Goal: Task Accomplishment & Management: Use online tool/utility

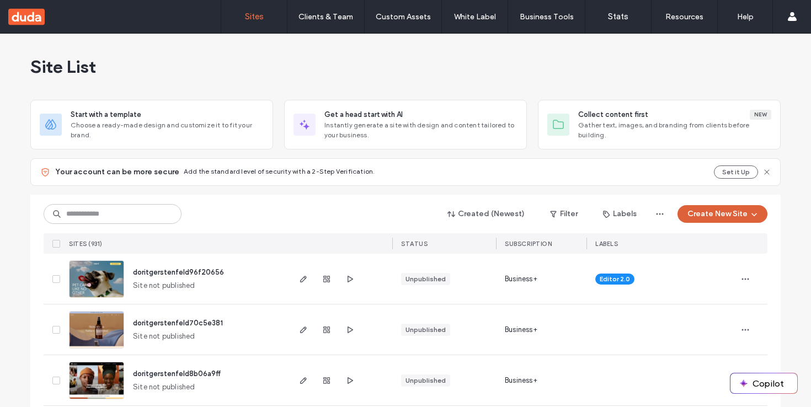
click at [741, 209] on button "Create New Site" at bounding box center [723, 214] width 90 height 18
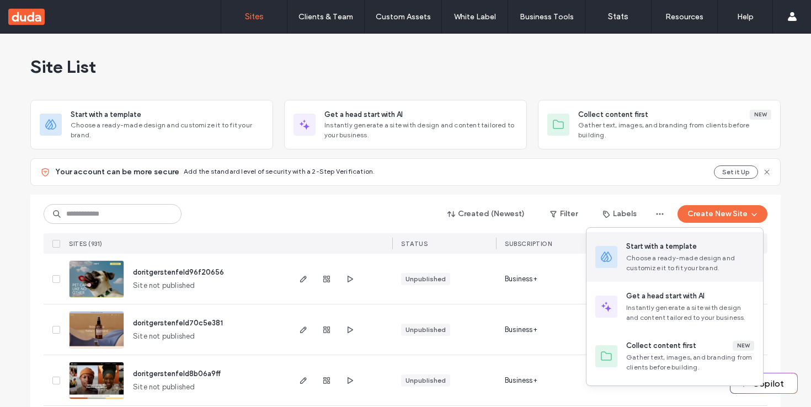
click at [655, 256] on div "Choose a ready-made design and customize it to fit your brand." at bounding box center [690, 263] width 128 height 20
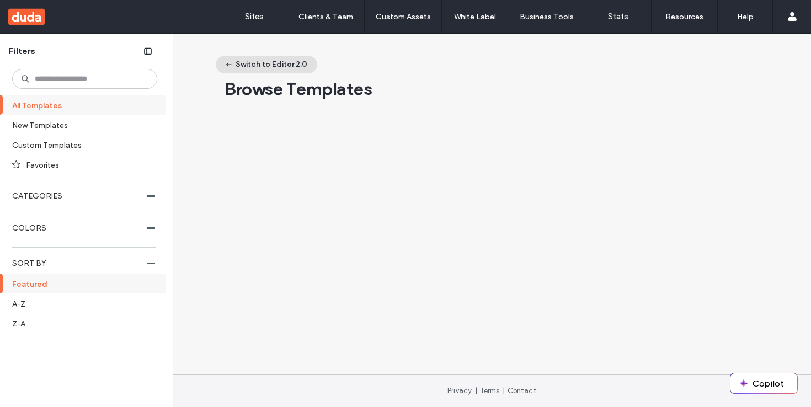
click at [280, 63] on button "Switch to Editor 2.0" at bounding box center [267, 65] width 102 height 18
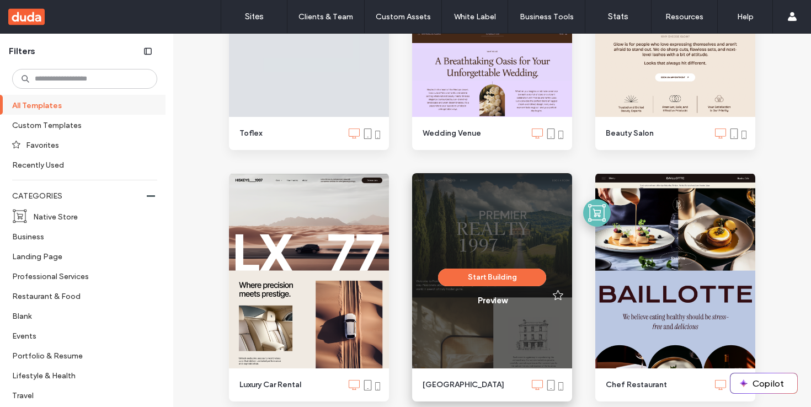
scroll to position [1787, 0]
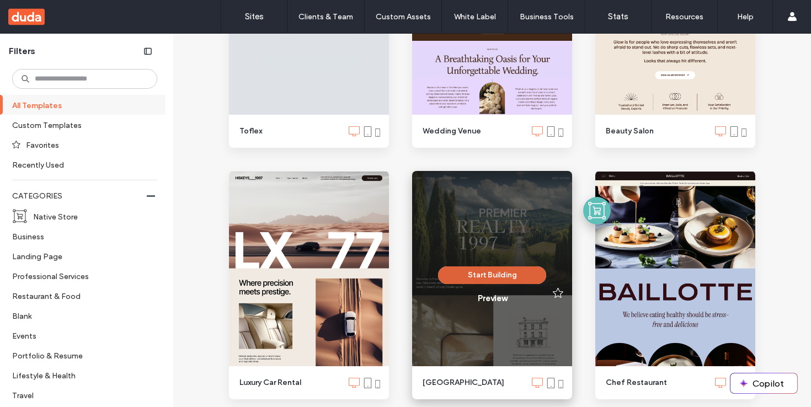
click at [506, 279] on button "Start Building" at bounding box center [492, 276] width 108 height 18
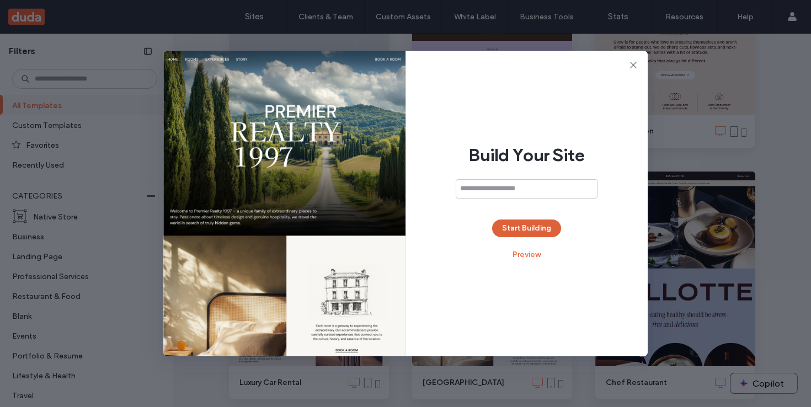
click at [520, 222] on button "Start Building" at bounding box center [526, 229] width 69 height 18
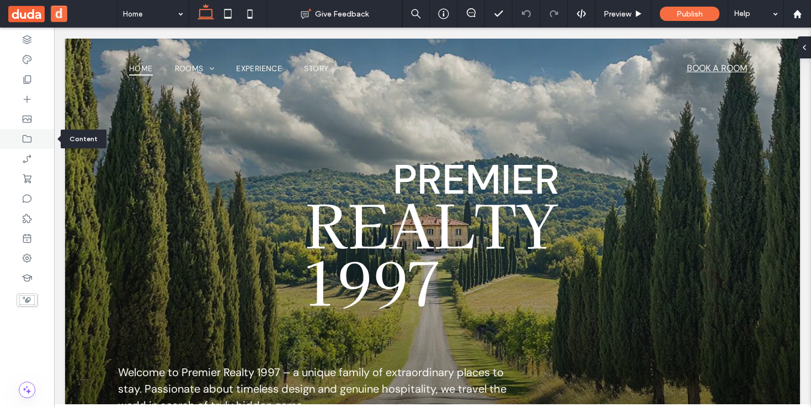
click at [33, 140] on div at bounding box center [27, 139] width 54 height 20
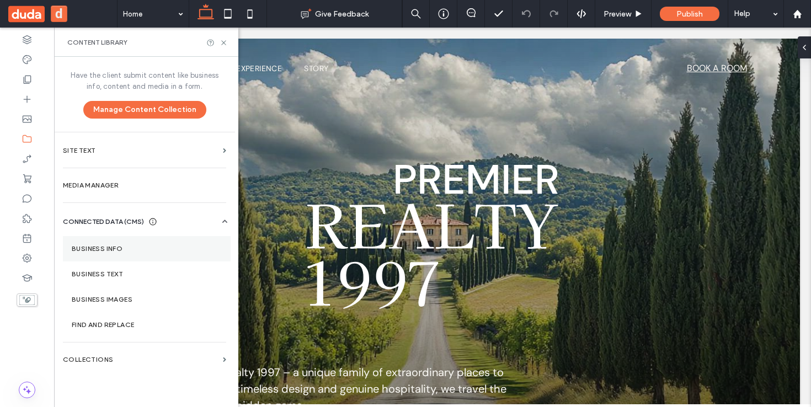
click at [126, 243] on section "Business Info" at bounding box center [147, 248] width 168 height 25
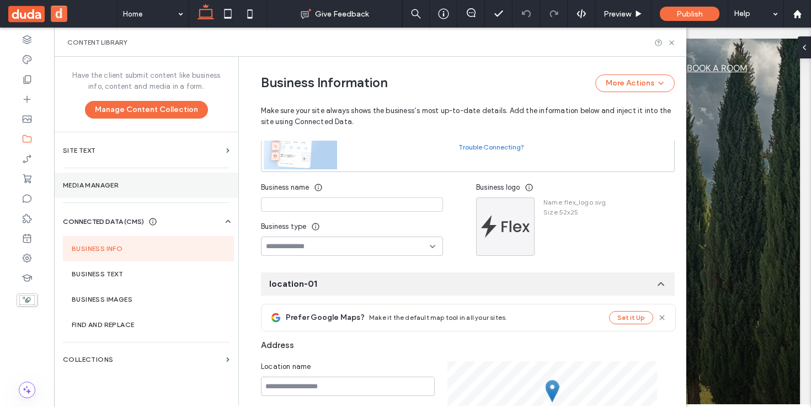
scroll to position [95, 0]
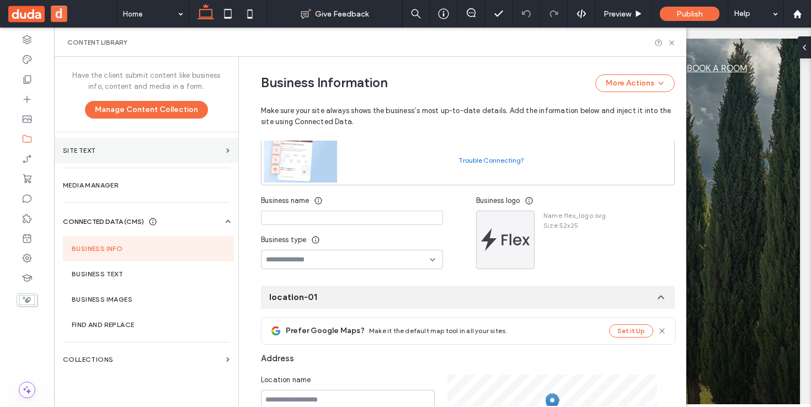
click at [199, 153] on label "Site Text" at bounding box center [142, 151] width 159 height 8
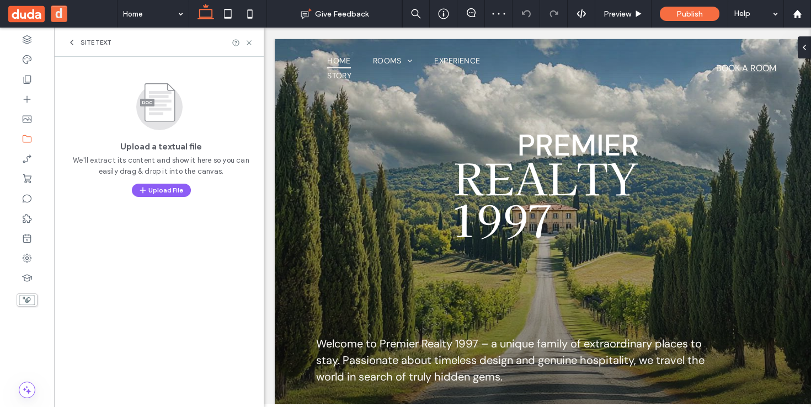
click at [81, 42] on div "Site Text" at bounding box center [89, 42] width 44 height 9
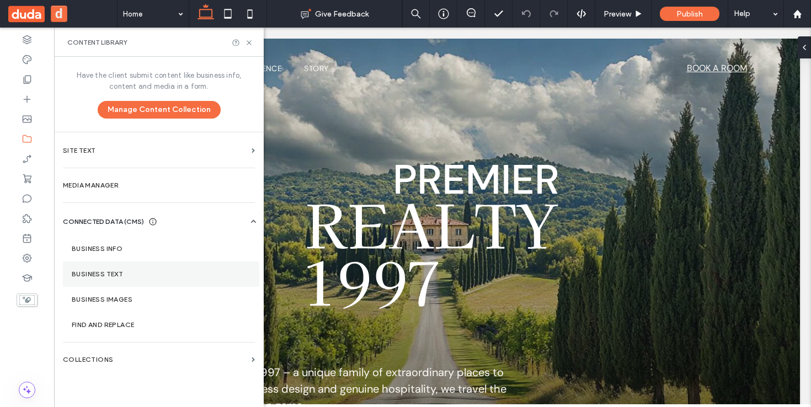
click at [148, 272] on label "Business Text" at bounding box center [161, 274] width 179 height 8
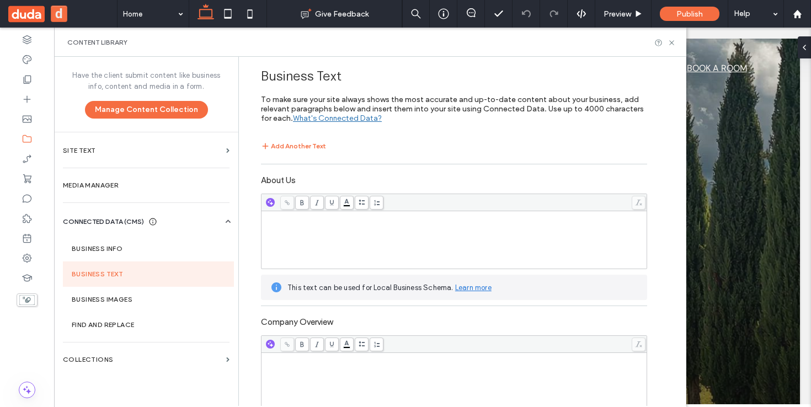
click at [412, 240] on div "Rich Text Editor" at bounding box center [454, 239] width 382 height 55
click at [268, 204] on use "button" at bounding box center [271, 202] width 6 height 6
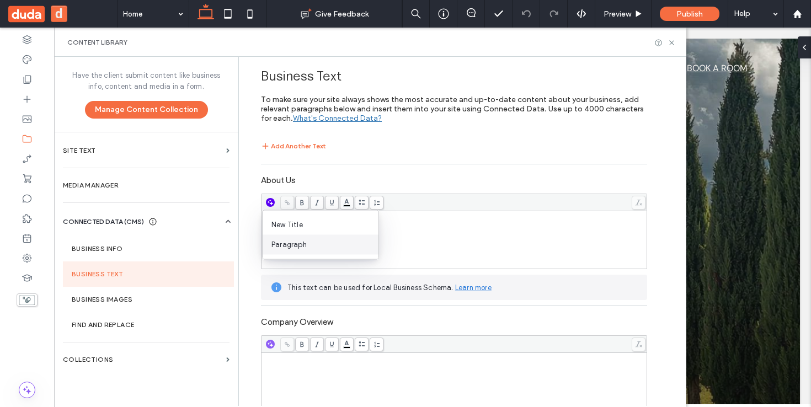
click at [290, 246] on span "Paragraph" at bounding box center [325, 245] width 107 height 11
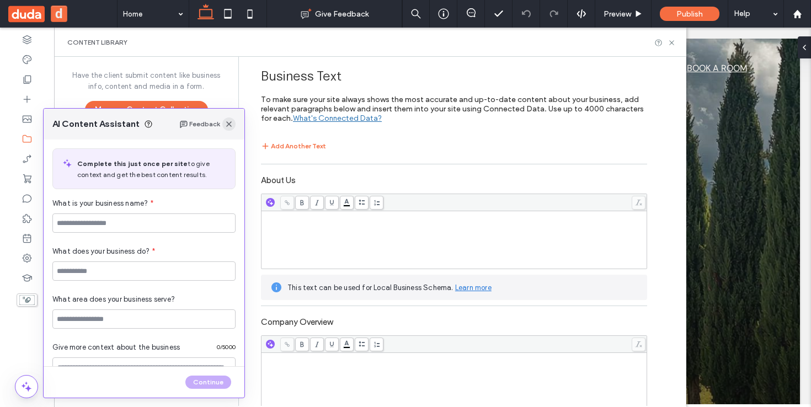
click at [233, 123] on span "button" at bounding box center [228, 124] width 13 height 13
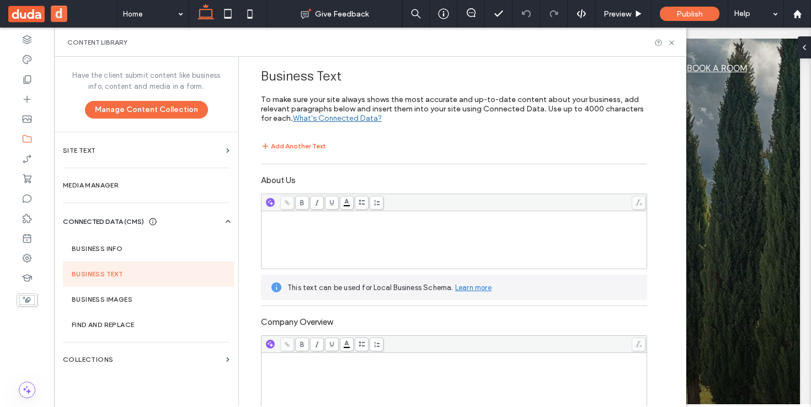
click at [264, 196] on div at bounding box center [454, 202] width 385 height 17
click at [267, 200] on icon "button" at bounding box center [271, 203] width 8 height 8
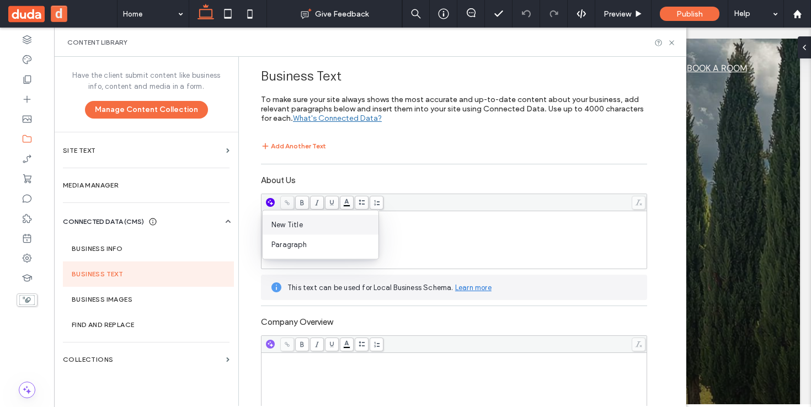
click at [309, 230] on span "New Title" at bounding box center [325, 225] width 107 height 11
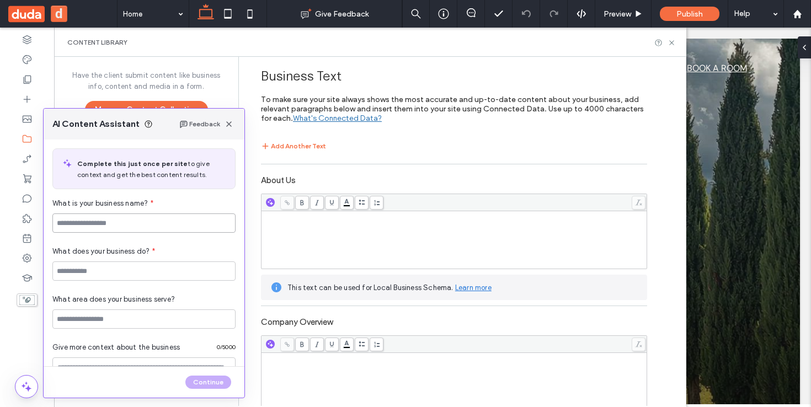
click at [162, 227] on input at bounding box center [143, 223] width 183 height 19
type input "**********"
click at [168, 268] on input at bounding box center [143, 271] width 183 height 19
type input "******"
click at [170, 323] on input at bounding box center [143, 319] width 183 height 19
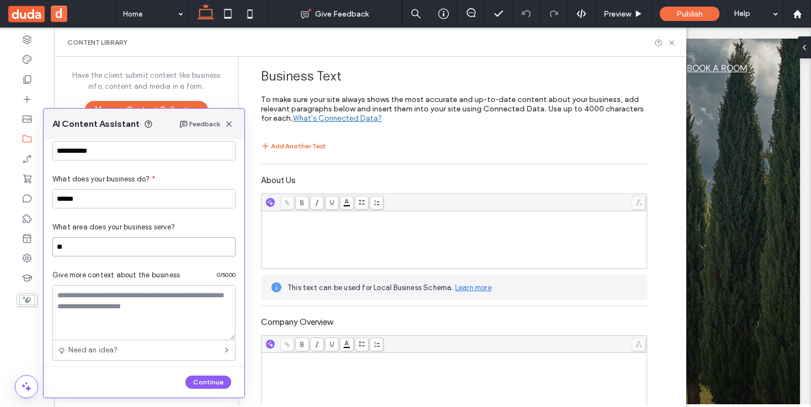
scroll to position [121, 0]
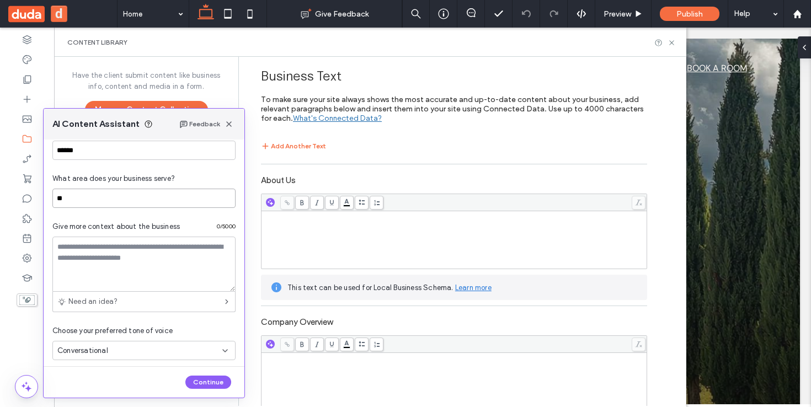
type input "**"
click at [155, 259] on textarea at bounding box center [143, 264] width 183 height 55
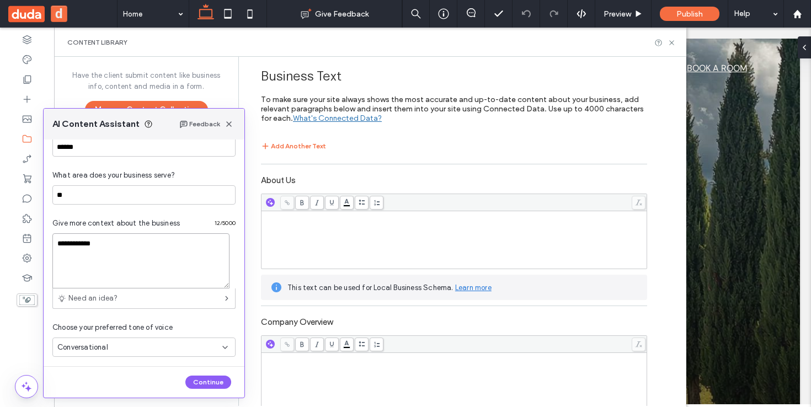
scroll to position [129, 0]
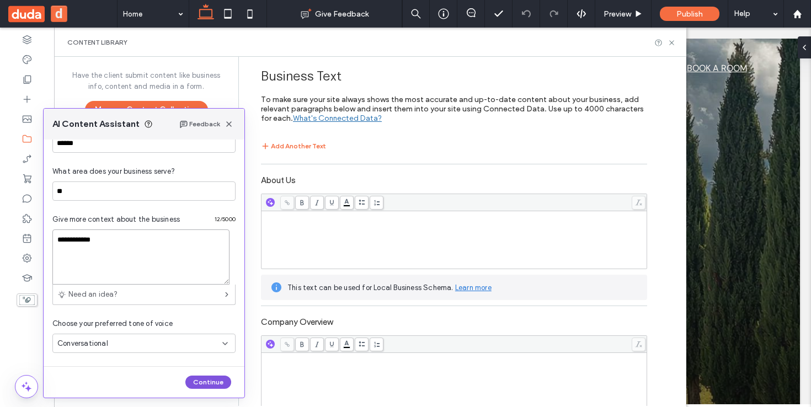
type textarea "**********"
click at [209, 386] on button "Continue" at bounding box center [208, 382] width 46 height 13
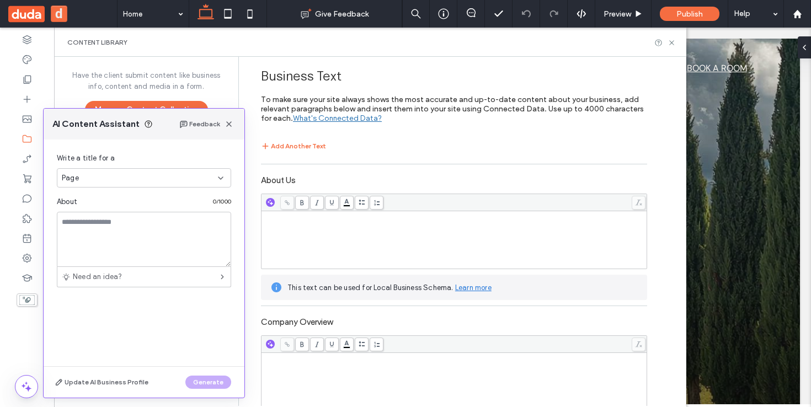
click at [147, 178] on div "Page" at bounding box center [140, 178] width 156 height 11
click at [117, 201] on div "Page" at bounding box center [143, 197] width 173 height 19
click at [132, 231] on textarea at bounding box center [144, 239] width 174 height 55
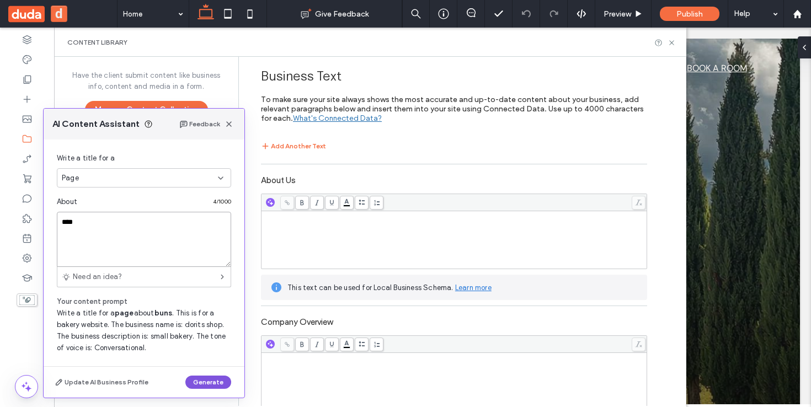
type textarea "****"
click at [215, 377] on button "Generate" at bounding box center [208, 382] width 46 height 13
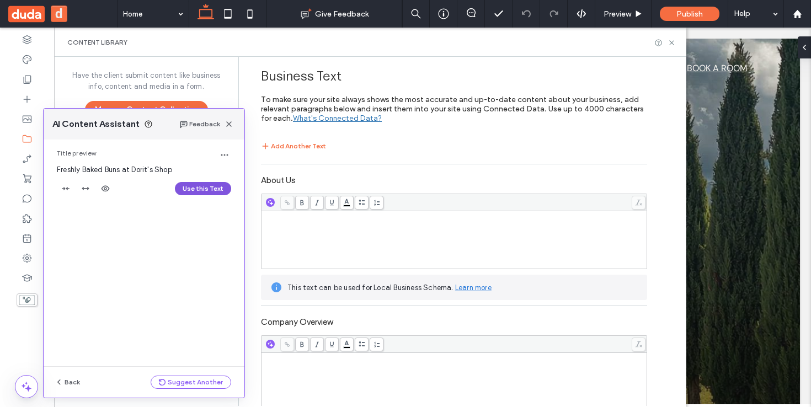
click at [194, 193] on button "Use this Text" at bounding box center [203, 188] width 56 height 13
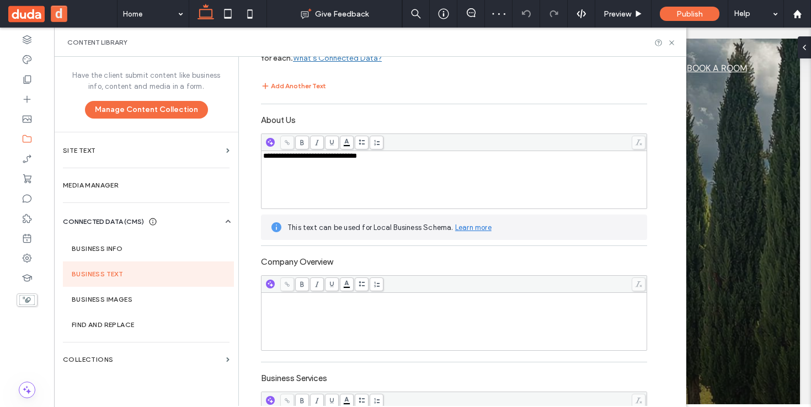
scroll to position [0, 0]
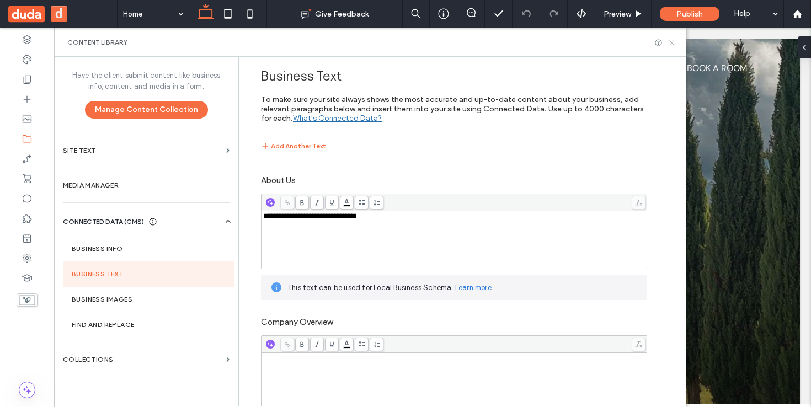
click at [672, 44] on icon at bounding box center [672, 43] width 8 height 8
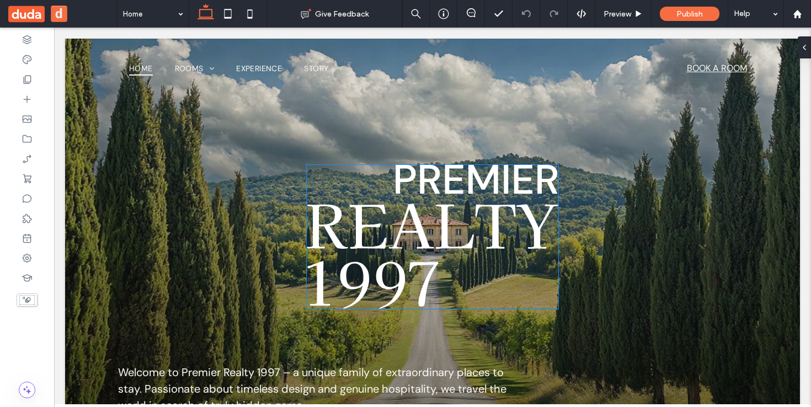
click at [433, 243] on img at bounding box center [433, 237] width 252 height 144
click at [433, 243] on div at bounding box center [433, 237] width 252 height 144
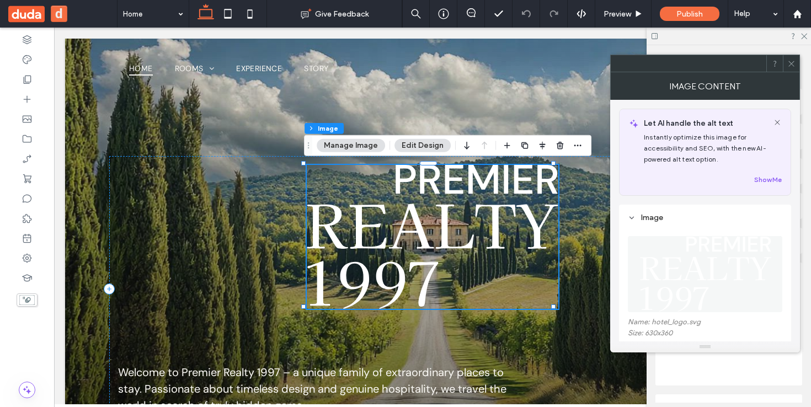
click at [480, 189] on img at bounding box center [433, 237] width 252 height 144
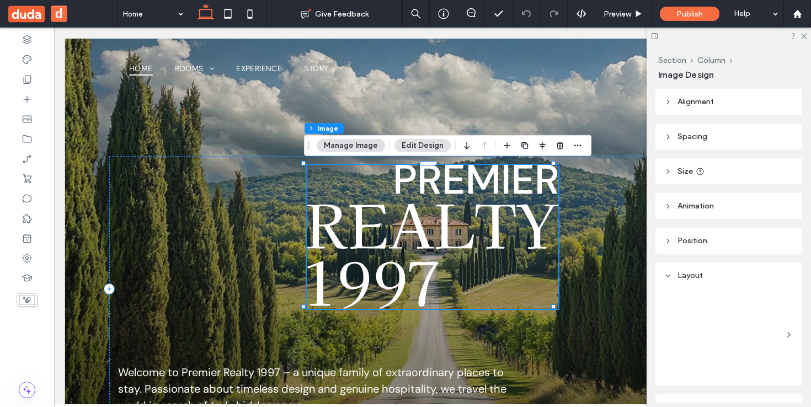
click at [480, 189] on img at bounding box center [433, 237] width 252 height 144
click at [428, 212] on img at bounding box center [433, 237] width 252 height 144
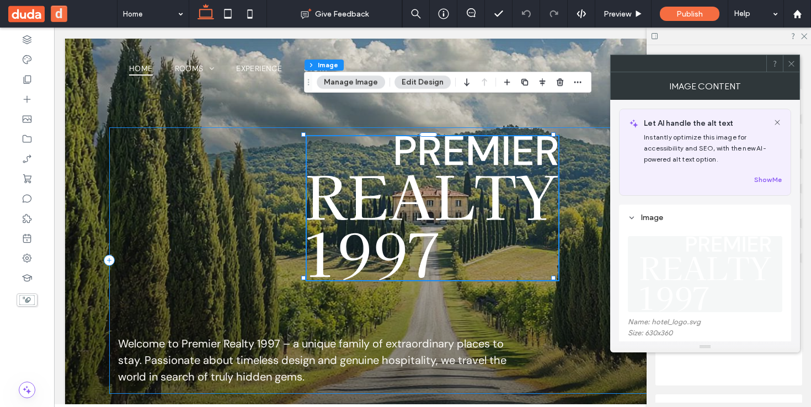
scroll to position [94, 0]
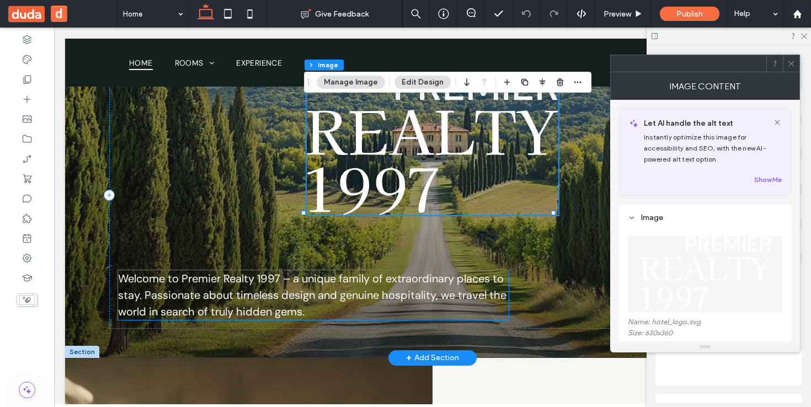
click at [266, 289] on span "Welcome to Premier Realty 1997 – a unique family of extraordinary places to sta…" at bounding box center [312, 295] width 389 height 47
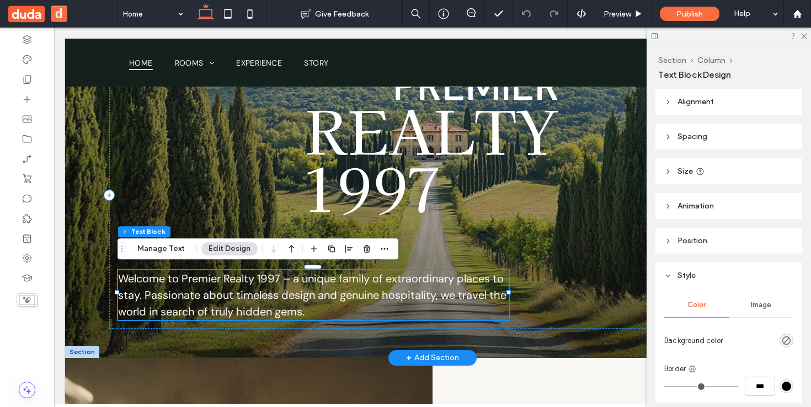
click at [262, 288] on span "Welcome to Premier Realty 1997 – a unique family of extraordinary places to sta…" at bounding box center [312, 295] width 389 height 47
click at [286, 305] on span "Welcome to Premier Realty 1997 – a unique family of extraordinary places to sta…" at bounding box center [312, 295] width 389 height 47
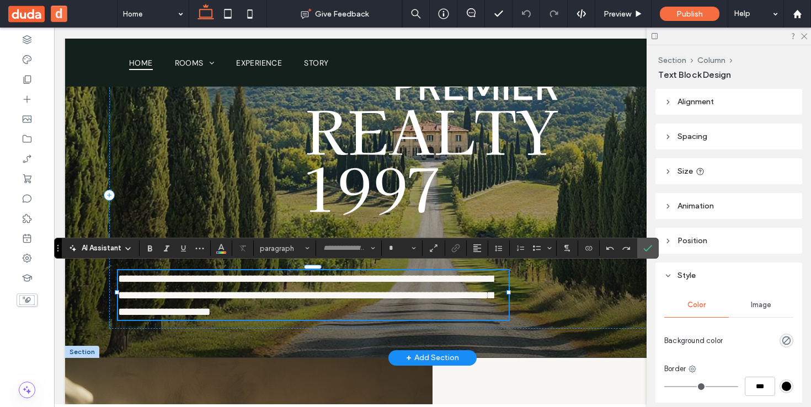
type input "*******"
type input "**"
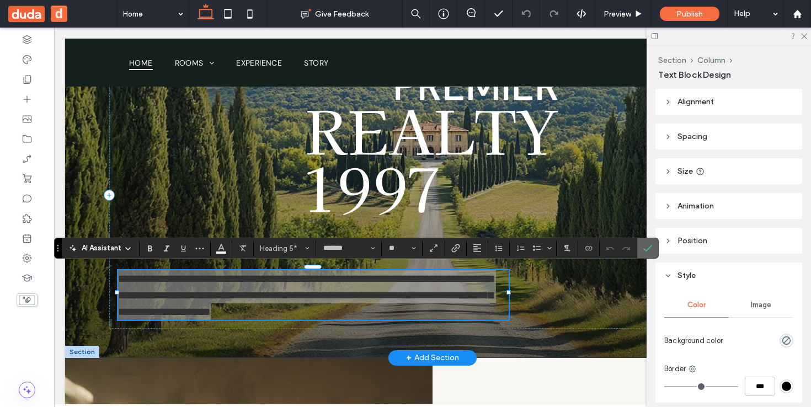
click at [653, 248] on label "Confirm" at bounding box center [648, 248] width 17 height 20
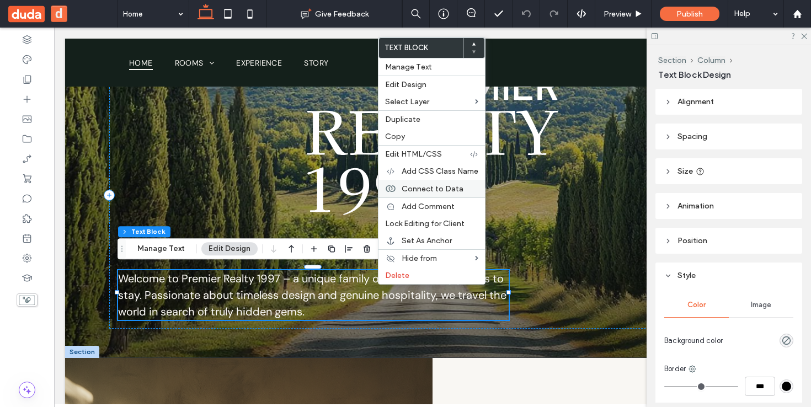
click at [434, 188] on span "Connect to Data" at bounding box center [433, 188] width 62 height 9
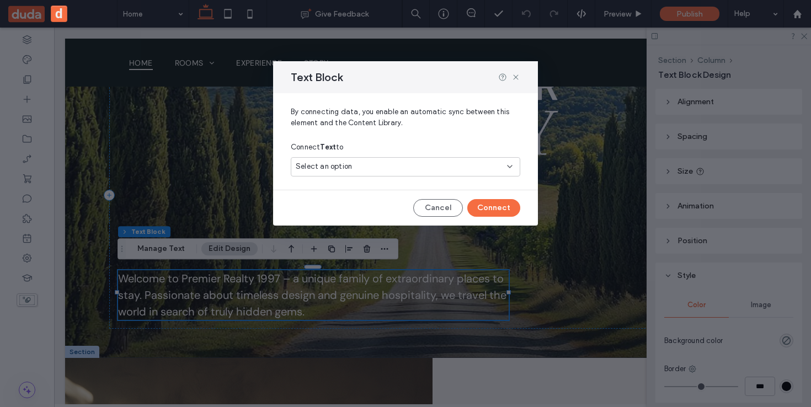
click at [378, 168] on div "Select an option" at bounding box center [399, 166] width 206 height 11
click at [392, 200] on span "Freshly Baked Buns at Dorit's Shop" at bounding box center [434, 205] width 153 height 11
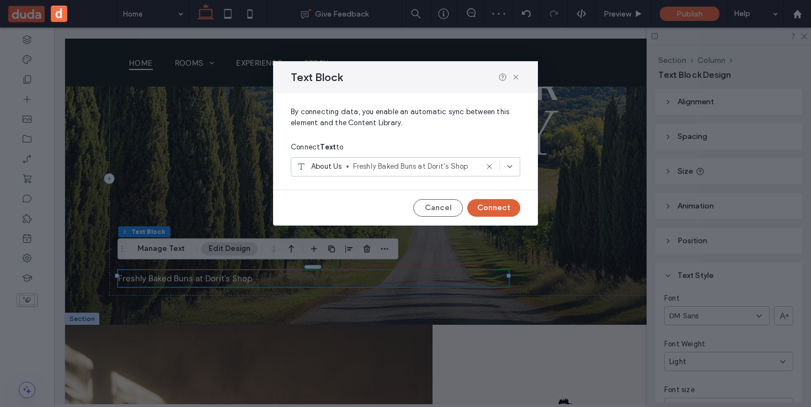
click at [496, 205] on button "Connect" at bounding box center [493, 208] width 53 height 18
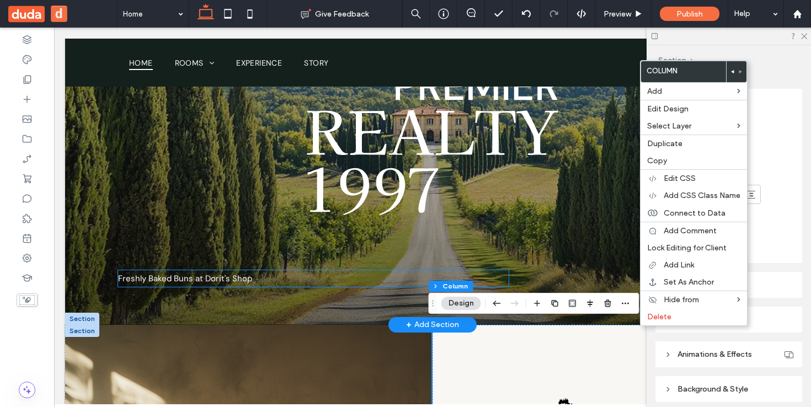
click at [286, 273] on div "Freshly Baked Buns at Dorit's Shop" at bounding box center [313, 278] width 391 height 17
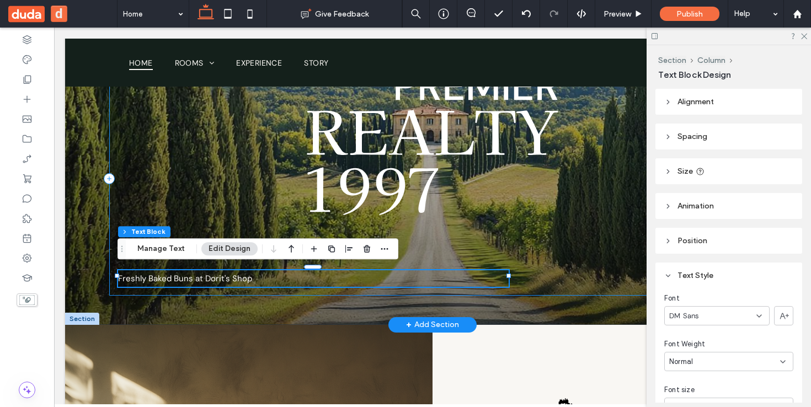
click at [194, 272] on div "Freshly Baked Buns at Dorit's Shop" at bounding box center [313, 278] width 391 height 17
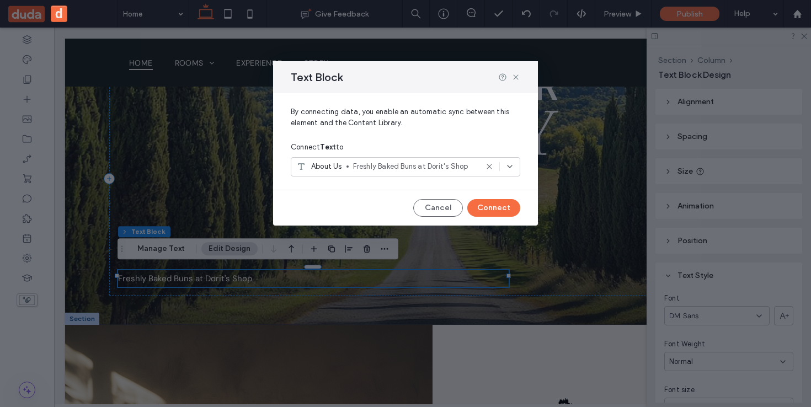
click at [491, 166] on use at bounding box center [489, 166] width 5 height 5
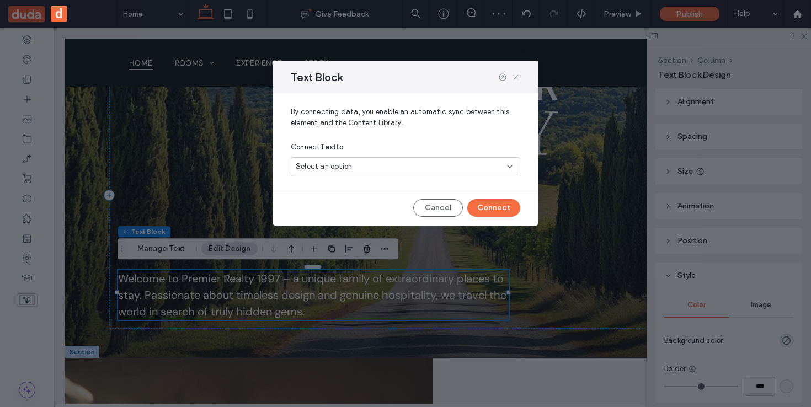
click at [514, 77] on icon at bounding box center [516, 77] width 9 height 9
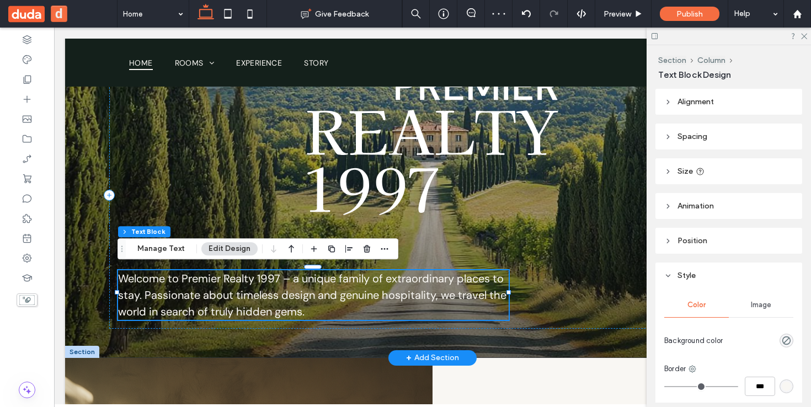
click at [233, 283] on span "Welcome to Premier Realty 1997 – a unique family of extraordinary places to sta…" at bounding box center [312, 295] width 389 height 47
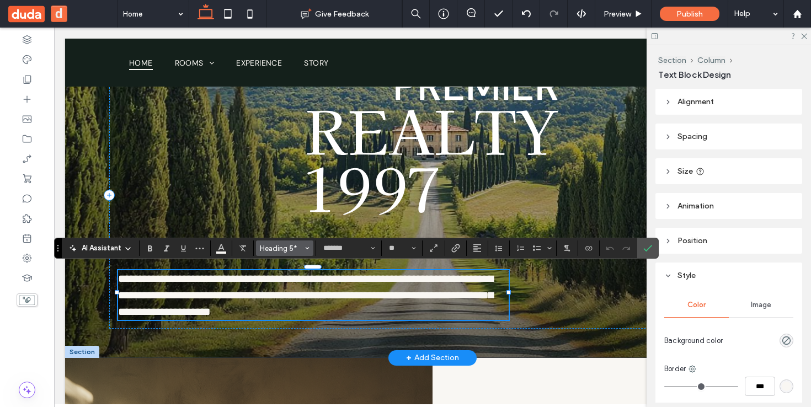
click at [274, 248] on span "Heading 5*" at bounding box center [281, 249] width 43 height 8
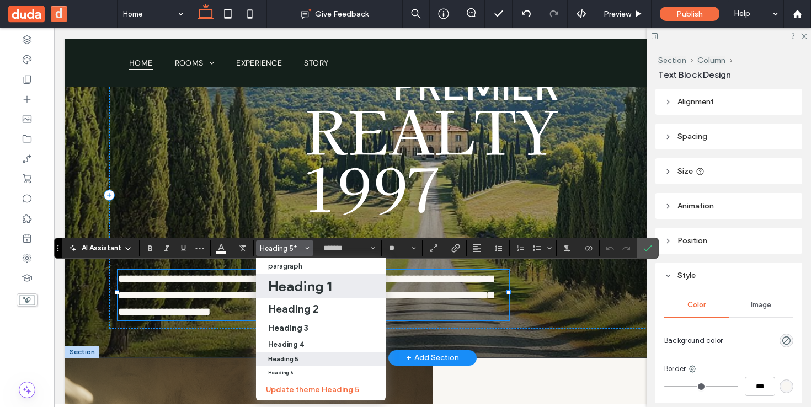
click at [296, 288] on h1 "Heading 1" at bounding box center [299, 287] width 63 height 18
type input "**********"
type input "***"
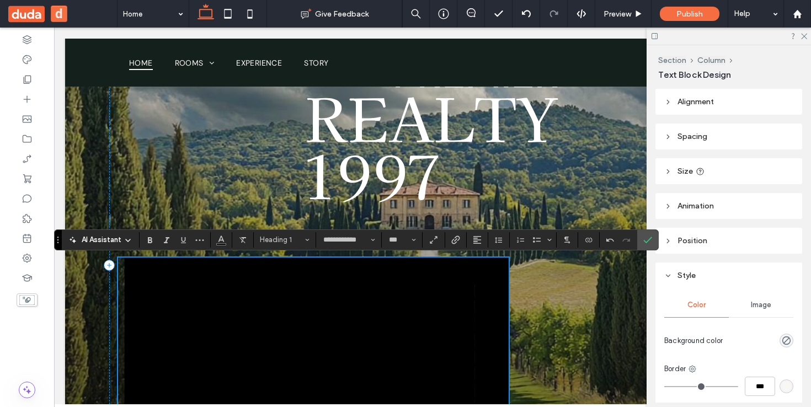
scroll to position [102, 0]
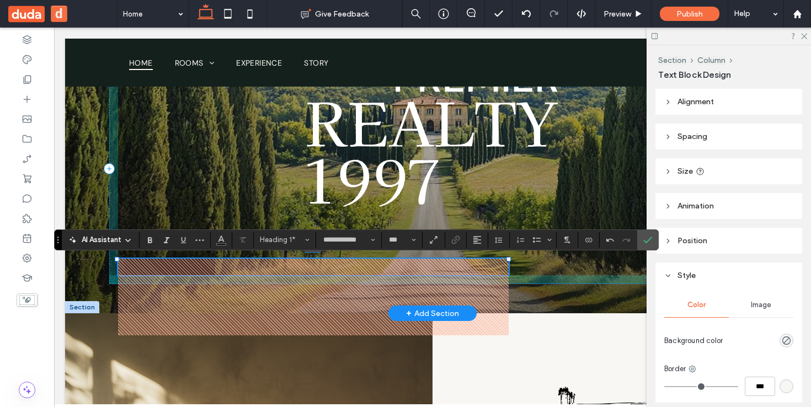
drag, startPoint x: 309, startPoint y: 258, endPoint x: 307, endPoint y: 181, distance: 77.3
click at [307, 181] on div "**** -139px" at bounding box center [432, 125] width 735 height 377
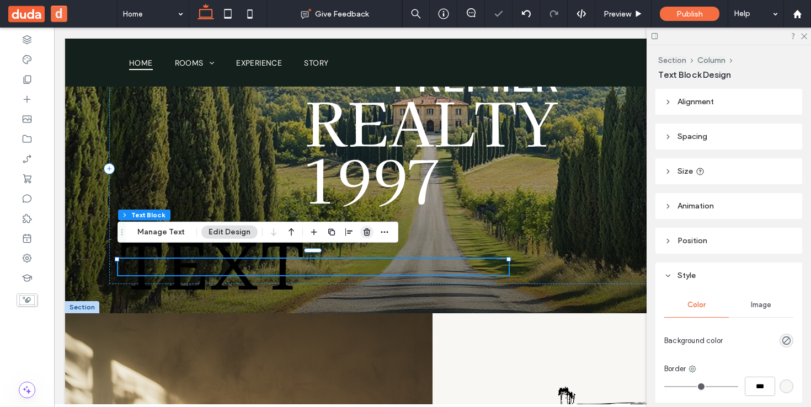
click at [368, 230] on use "button" at bounding box center [367, 232] width 7 height 7
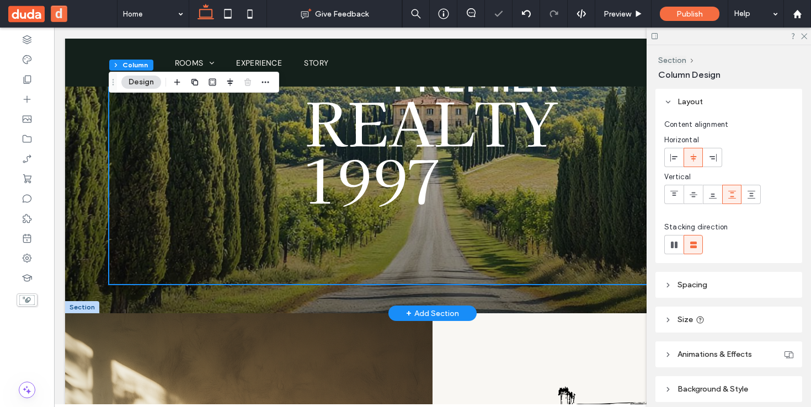
click at [434, 307] on div "+ Add Section" at bounding box center [432, 313] width 53 height 12
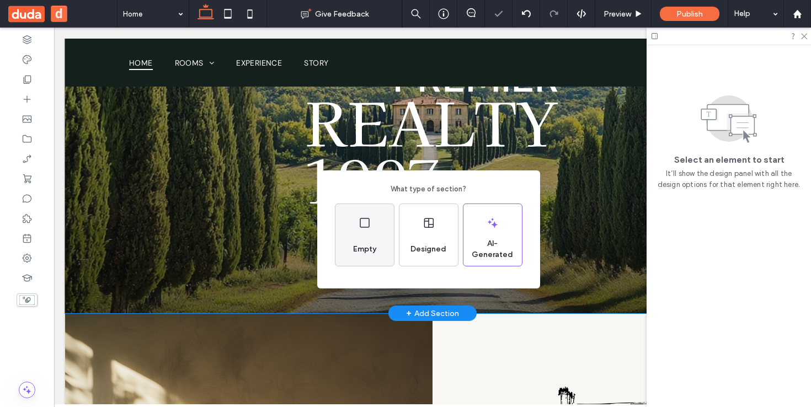
click at [364, 239] on div "Empty" at bounding box center [365, 249] width 32 height 24
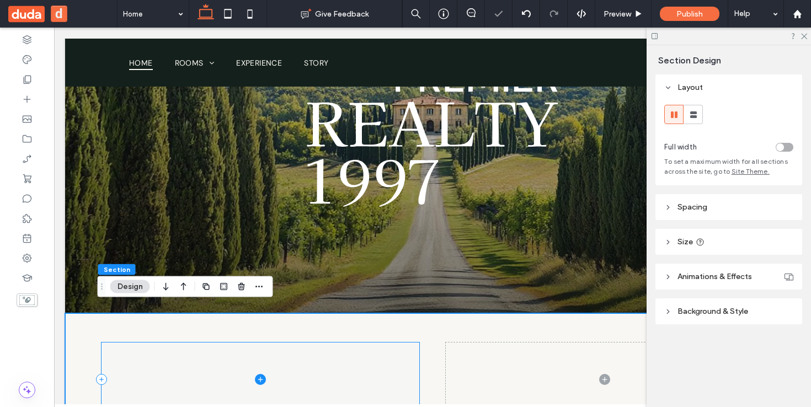
click at [258, 374] on icon at bounding box center [260, 379] width 11 height 11
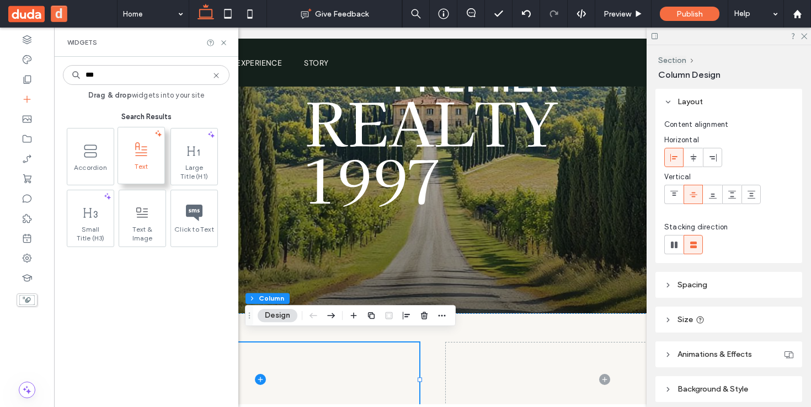
type input "***"
click at [141, 157] on icon at bounding box center [141, 150] width 18 height 18
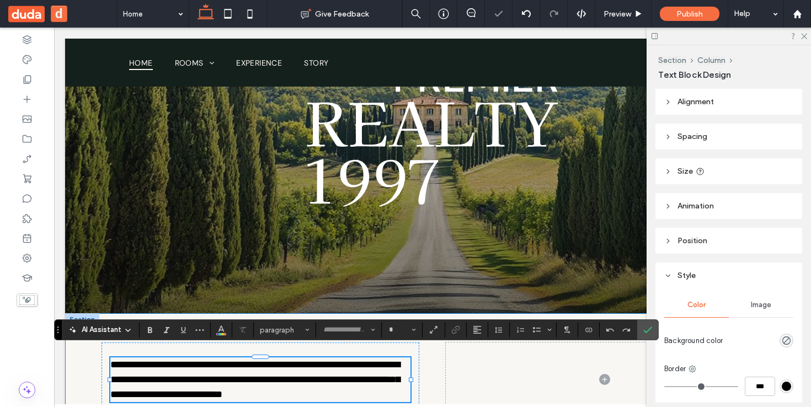
type input "*******"
type input "**"
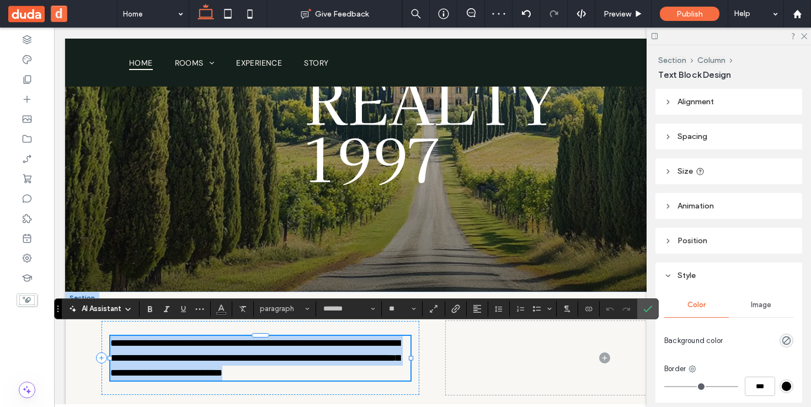
scroll to position [139, 0]
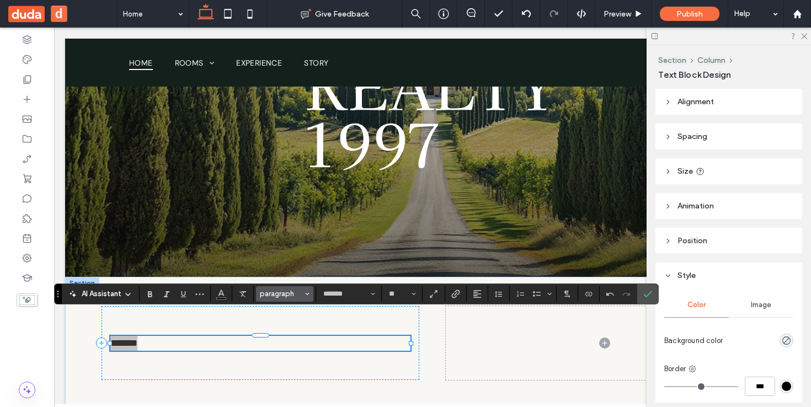
click at [274, 295] on span "paragraph" at bounding box center [281, 294] width 43 height 8
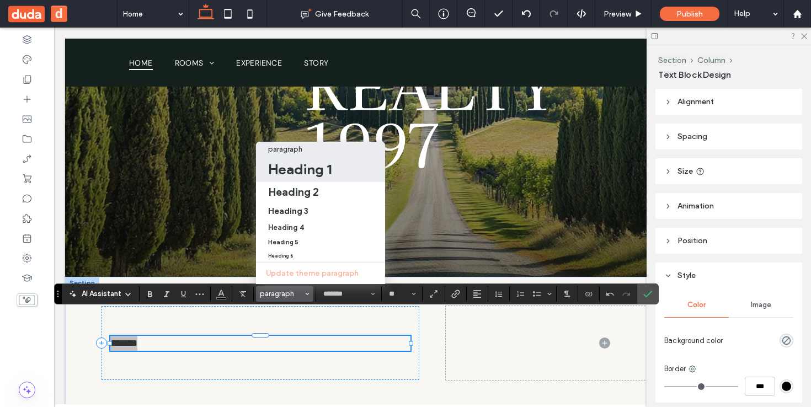
click at [312, 163] on h1 "Heading 1" at bounding box center [299, 170] width 63 height 18
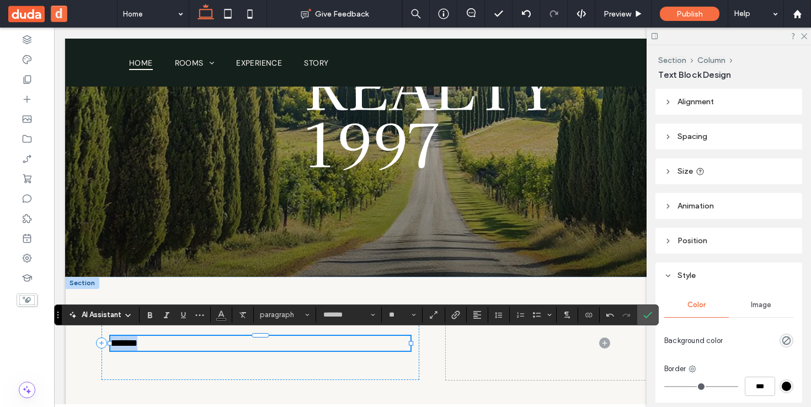
type input "**********"
type input "***"
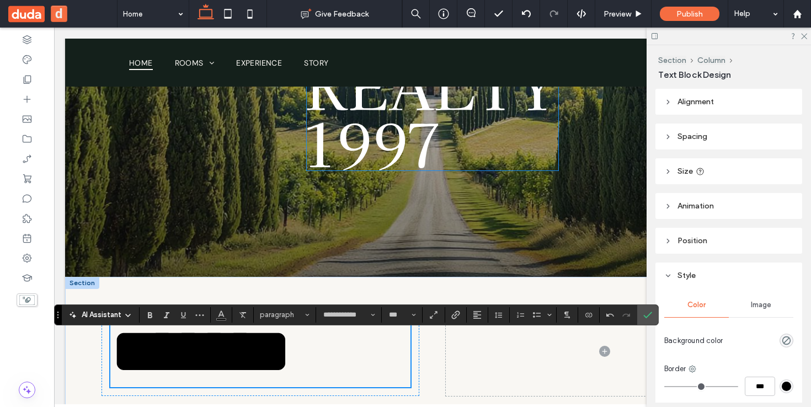
scroll to position [118, 0]
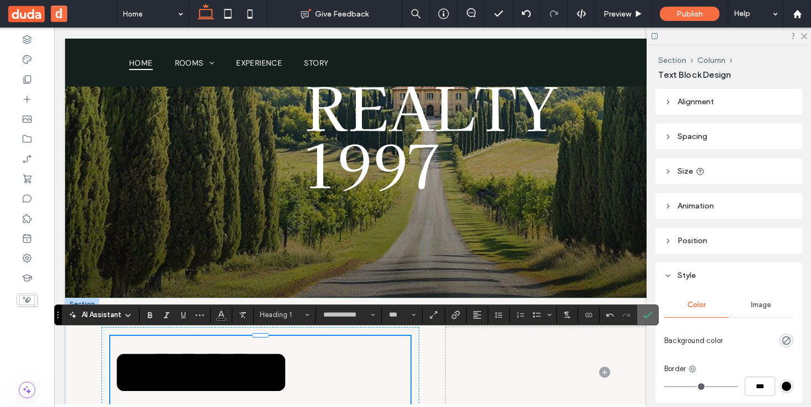
drag, startPoint x: 644, startPoint y: 315, endPoint x: 554, endPoint y: 291, distance: 92.9
click at [644, 315] on icon "Confirm" at bounding box center [648, 315] width 9 height 9
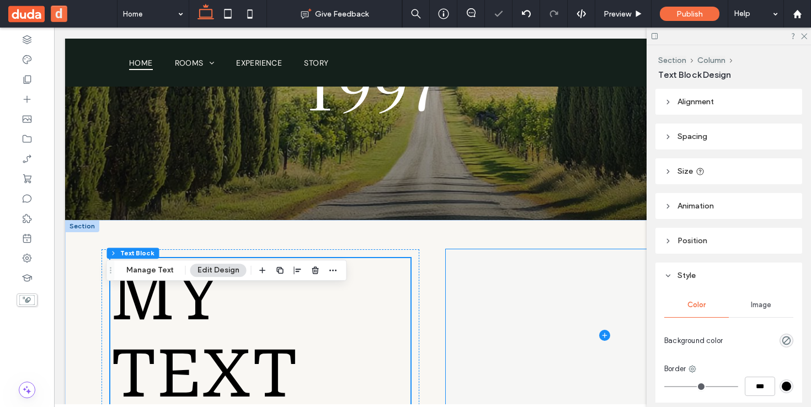
scroll to position [216, 0]
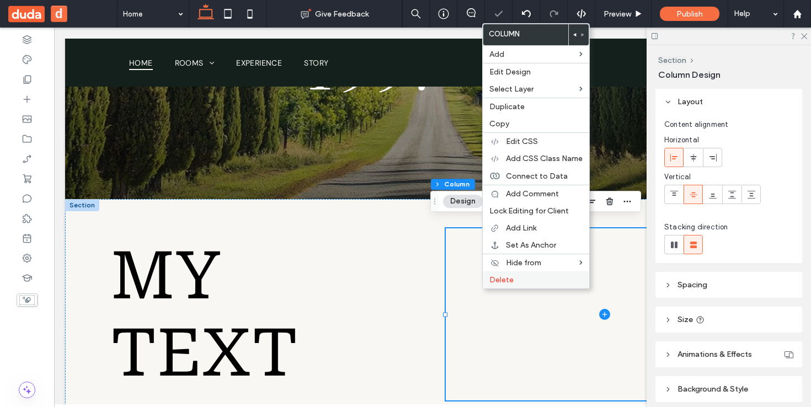
click at [501, 275] on div "Delete" at bounding box center [536, 280] width 107 height 17
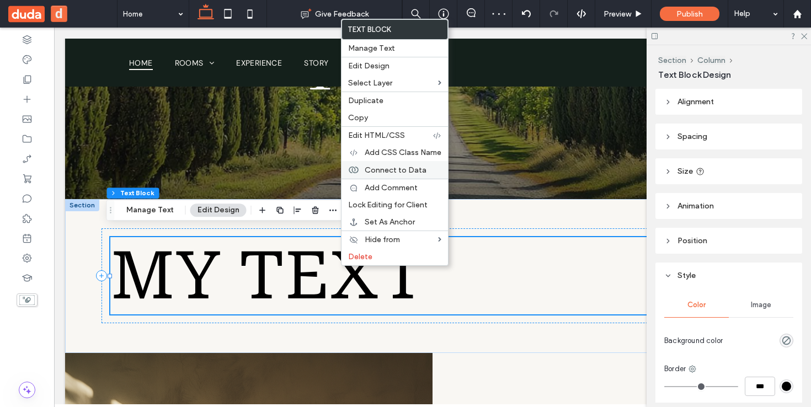
click at [395, 163] on div "Connect to Data" at bounding box center [395, 170] width 107 height 18
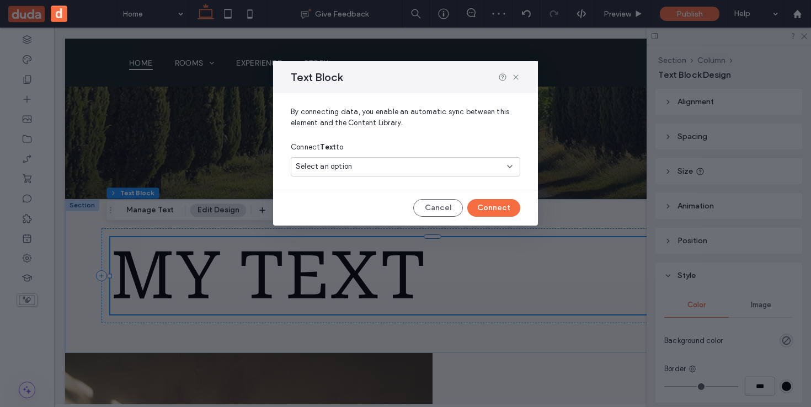
click at [377, 170] on div "Select an option" at bounding box center [399, 166] width 206 height 11
click at [378, 204] on span "Freshly Baked Buns at Dorit's Shop" at bounding box center [434, 205] width 153 height 11
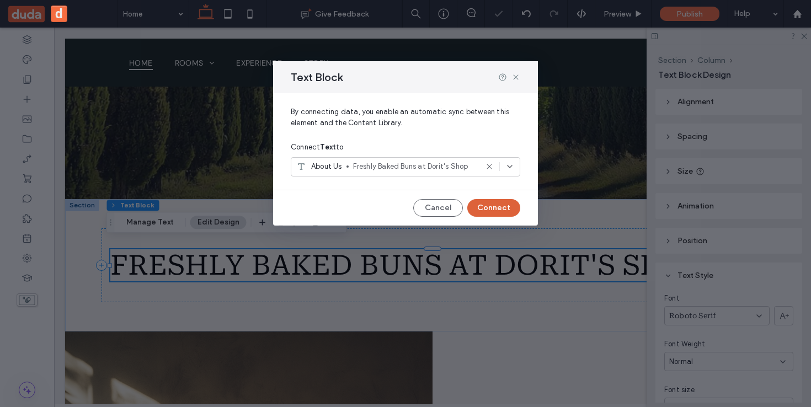
click at [488, 207] on button "Connect" at bounding box center [493, 208] width 53 height 18
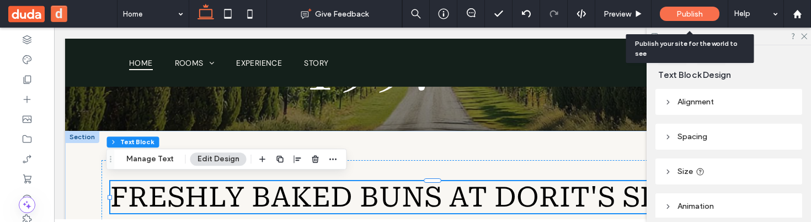
click at [683, 11] on span "Publish" at bounding box center [690, 13] width 26 height 9
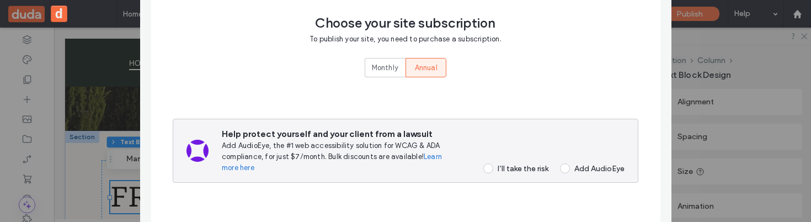
click at [511, 171] on div "I’ll take the risk" at bounding box center [523, 168] width 51 height 9
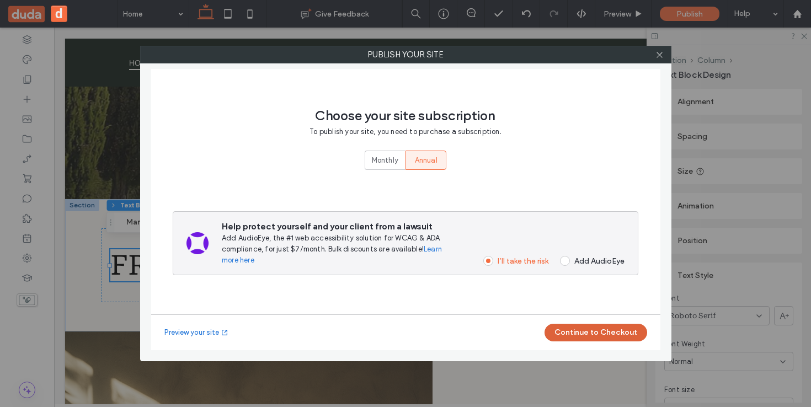
click at [581, 329] on button "Continue to Checkout" at bounding box center [596, 333] width 103 height 18
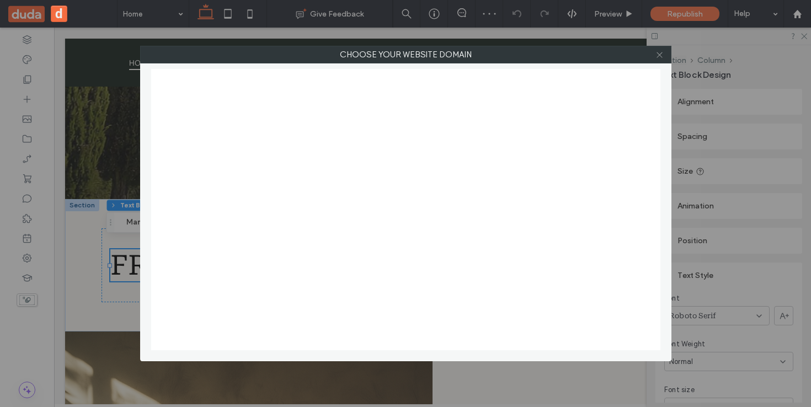
click at [661, 54] on icon at bounding box center [660, 55] width 8 height 8
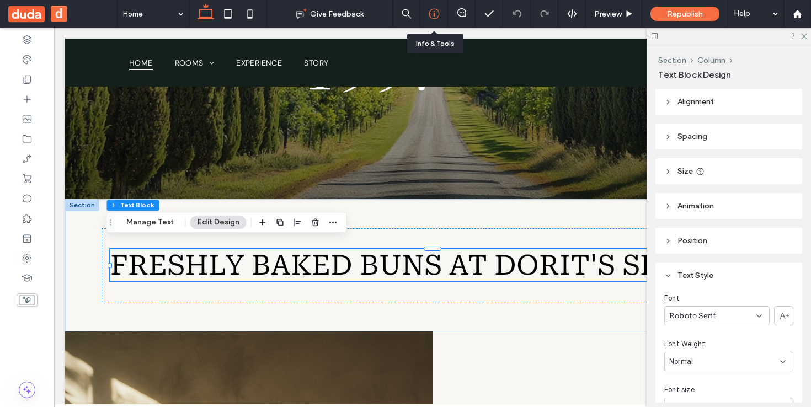
click at [437, 15] on icon at bounding box center [434, 13] width 11 height 11
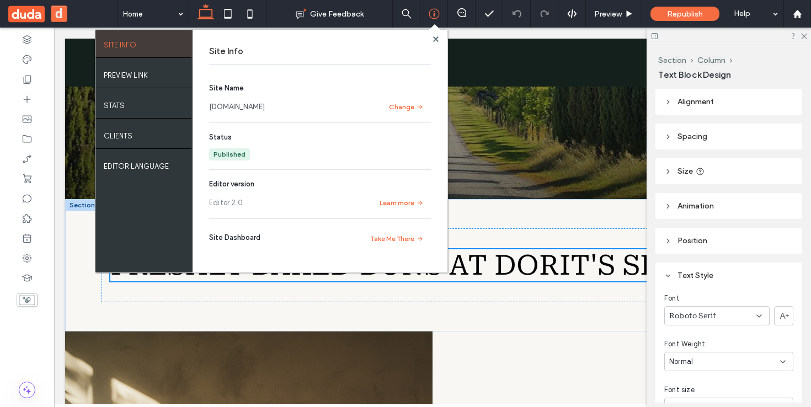
click at [265, 104] on link "doritgerstenfeld051a9e51.multiscreen.d1test.biz" at bounding box center [237, 107] width 56 height 11
drag, startPoint x: 436, startPoint y: 36, endPoint x: 307, endPoint y: 265, distance: 263.0
click at [436, 36] on use at bounding box center [436, 39] width 6 height 6
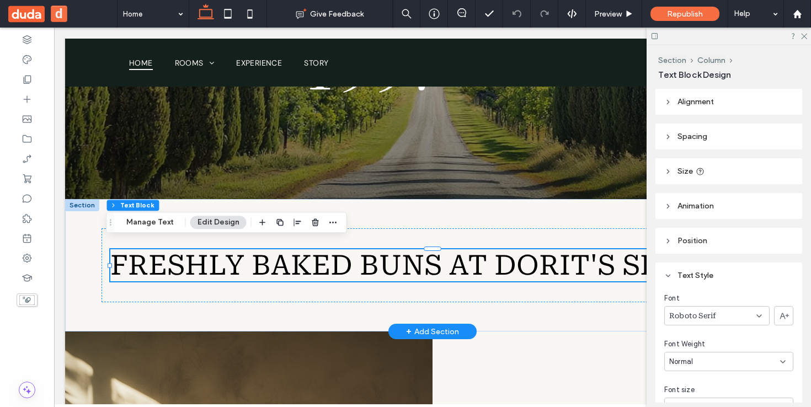
click at [429, 326] on div "+ Add Section" at bounding box center [432, 332] width 53 height 12
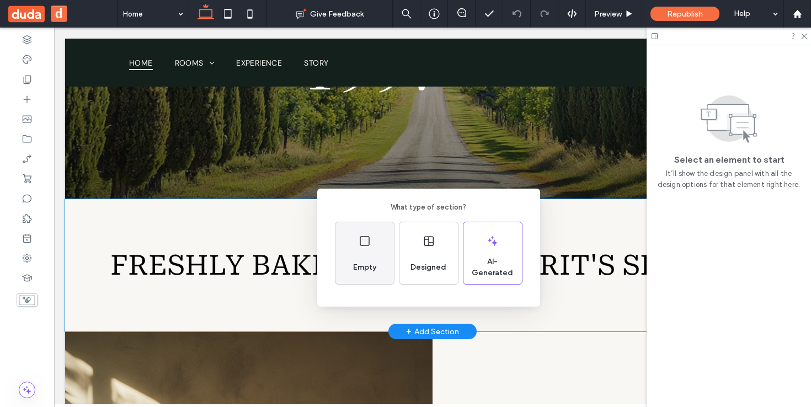
click at [354, 239] on div "Empty" at bounding box center [365, 253] width 59 height 62
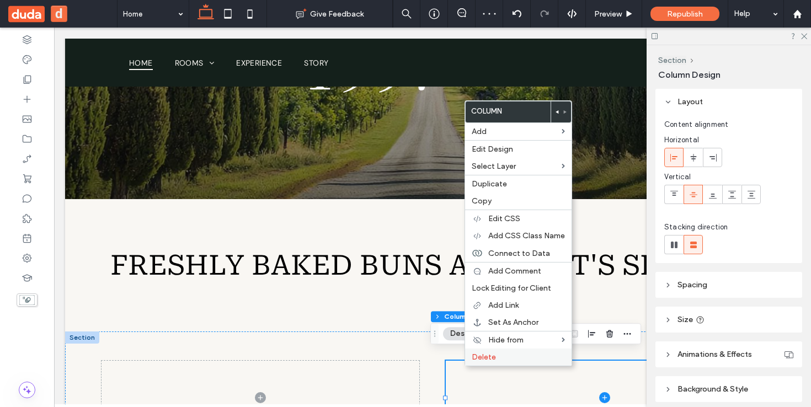
click at [478, 354] on span "Delete" at bounding box center [484, 357] width 24 height 9
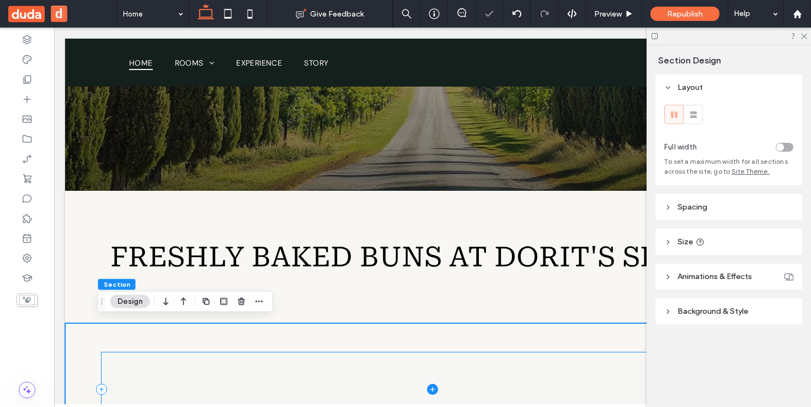
scroll to position [237, 0]
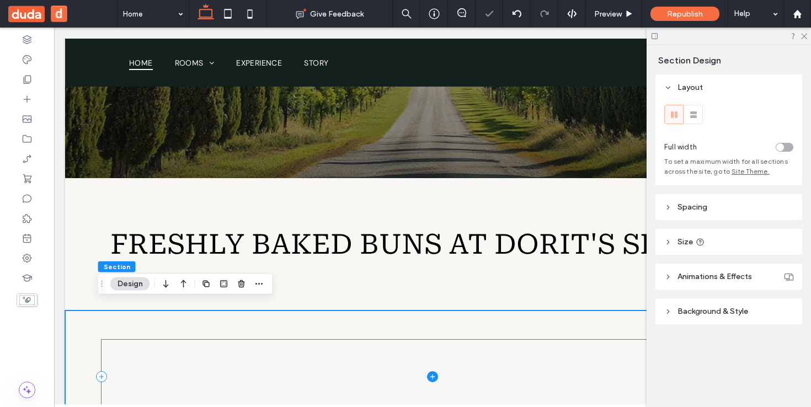
click at [433, 371] on icon at bounding box center [432, 376] width 11 height 11
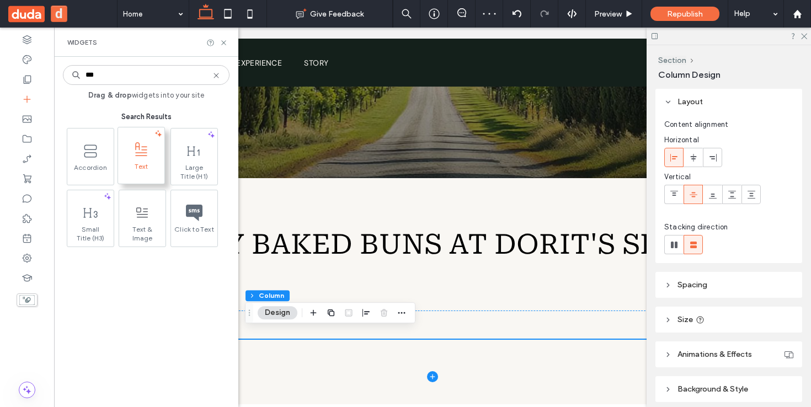
type input "***"
click at [142, 160] on span at bounding box center [141, 149] width 46 height 25
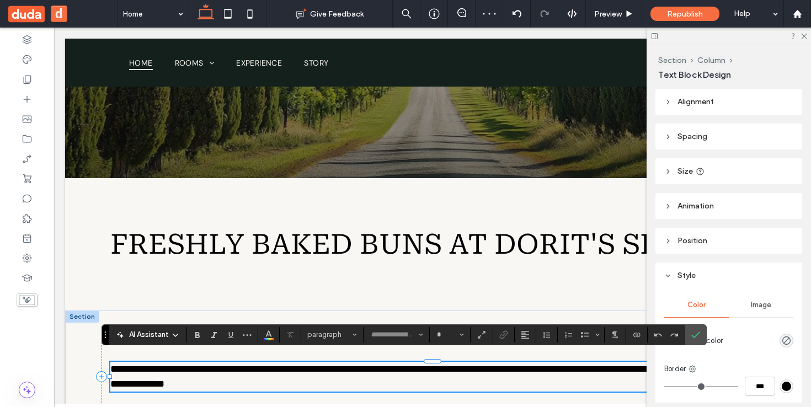
type input "*******"
type input "**"
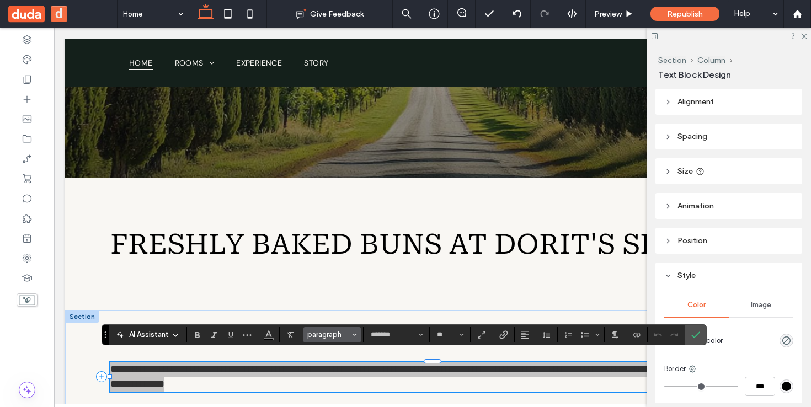
click at [339, 335] on span "paragraph" at bounding box center [328, 335] width 43 height 8
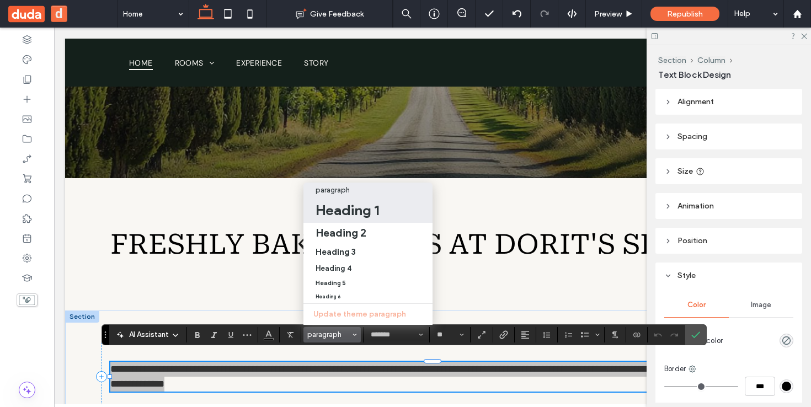
click at [368, 201] on h1 "Heading 1" at bounding box center [347, 210] width 63 height 18
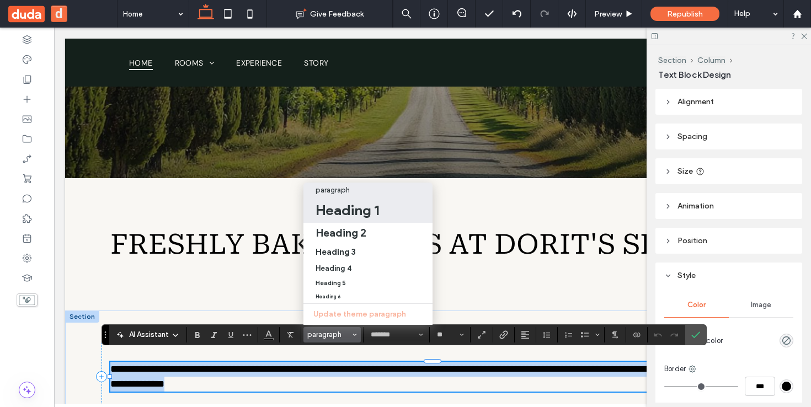
scroll to position [224, 0]
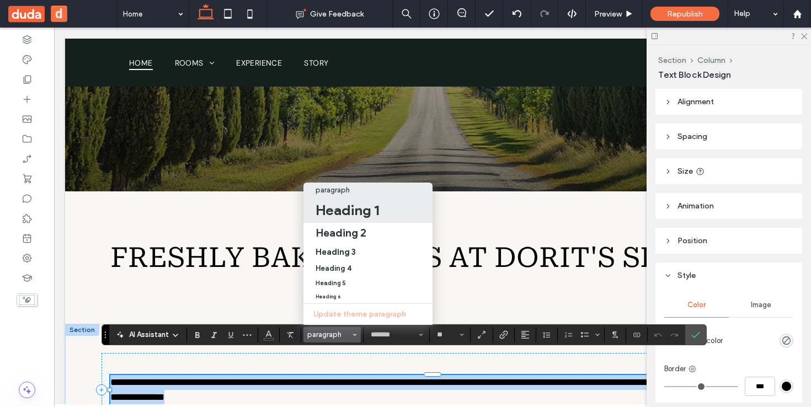
type input "**********"
type input "***"
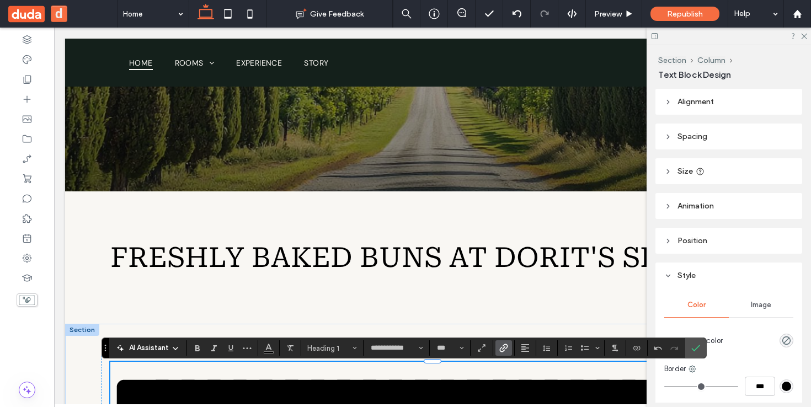
click at [502, 350] on icon "Link" at bounding box center [504, 348] width 9 height 9
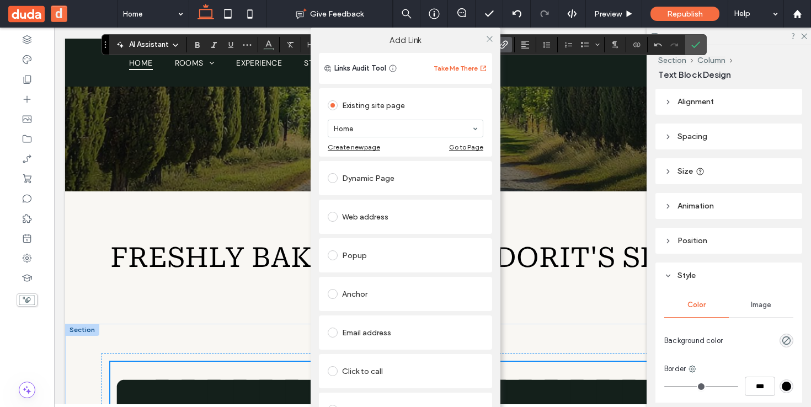
scroll to position [550, 0]
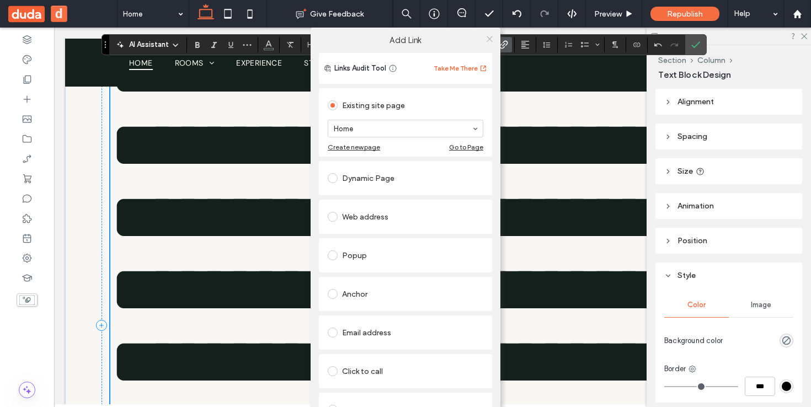
click at [487, 38] on use at bounding box center [490, 39] width 6 height 6
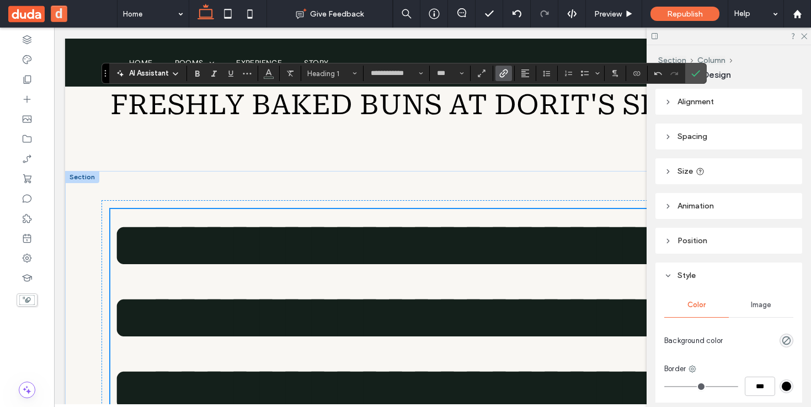
scroll to position [364, 0]
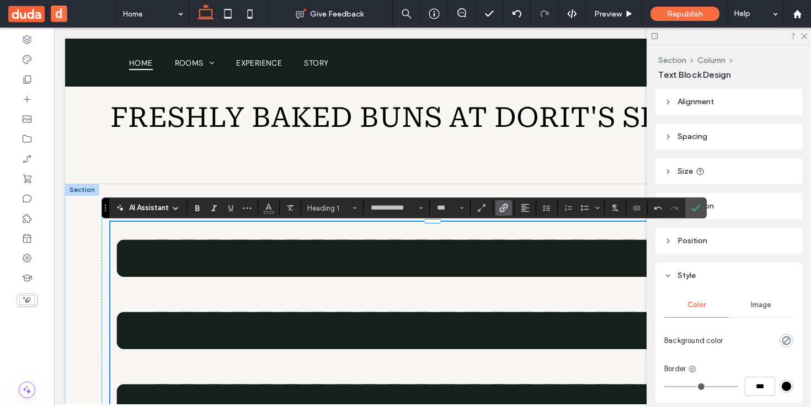
click at [506, 216] on div "**********" at bounding box center [404, 208] width 605 height 21
click at [504, 204] on use "Link" at bounding box center [504, 208] width 8 height 8
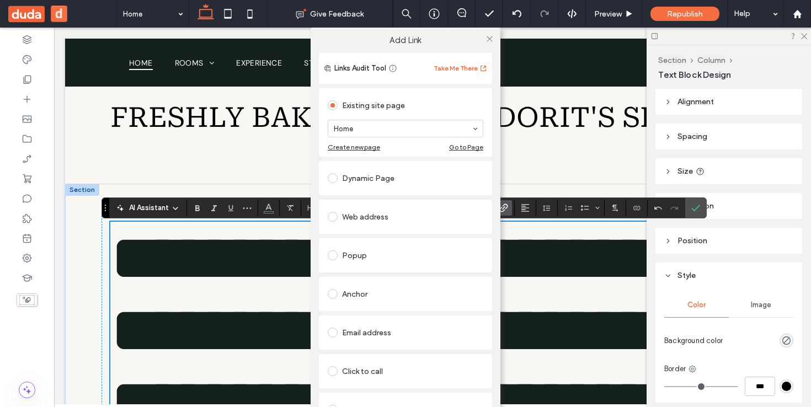
scroll to position [31, 0]
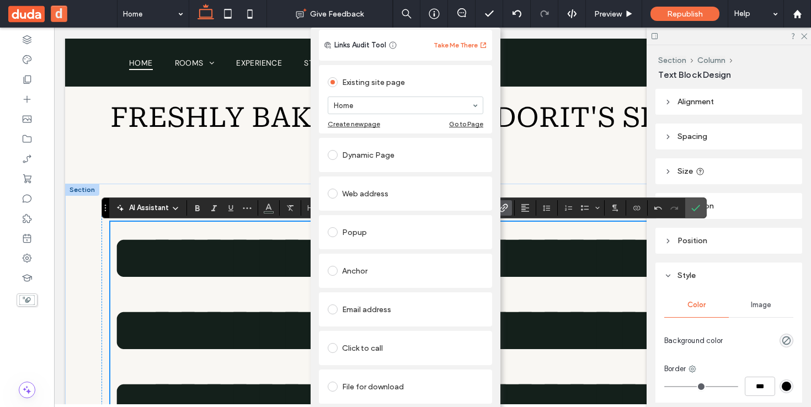
click at [340, 407] on link "Remove link" at bounding box center [405, 414] width 173 height 9
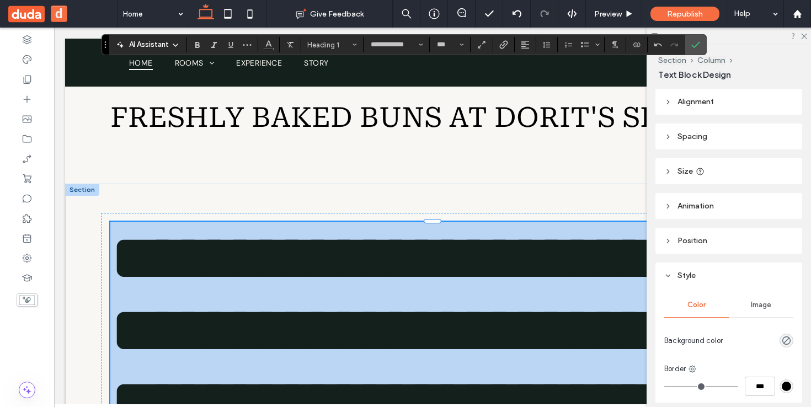
scroll to position [550, 0]
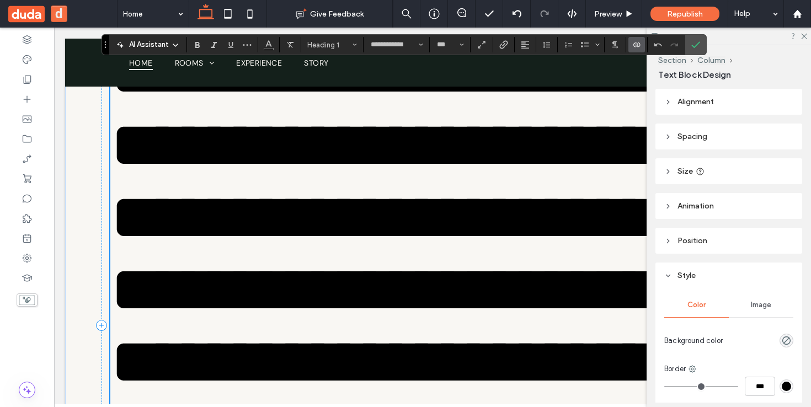
click at [645, 40] on section at bounding box center [637, 44] width 22 height 15
click at [639, 45] on icon "Connect To Data" at bounding box center [637, 44] width 9 height 9
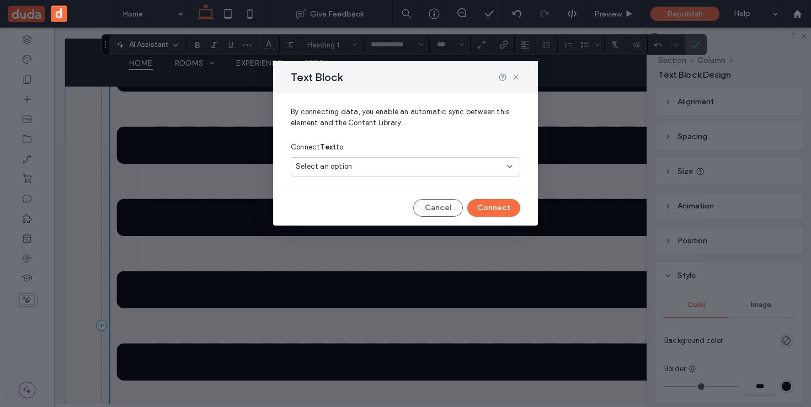
click at [398, 168] on div "Select an option" at bounding box center [399, 166] width 206 height 11
click at [400, 206] on span "Freshly Baked Buns at Dorit's Shop" at bounding box center [434, 205] width 153 height 11
click at [499, 209] on button "Connect" at bounding box center [493, 208] width 53 height 18
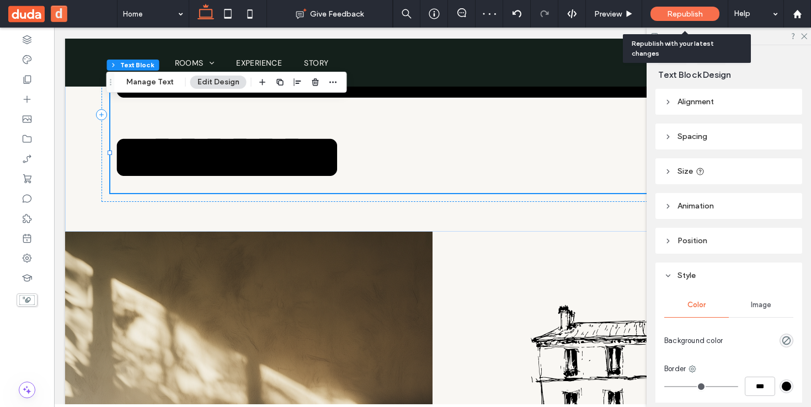
click at [686, 14] on span "Republish" at bounding box center [685, 13] width 36 height 9
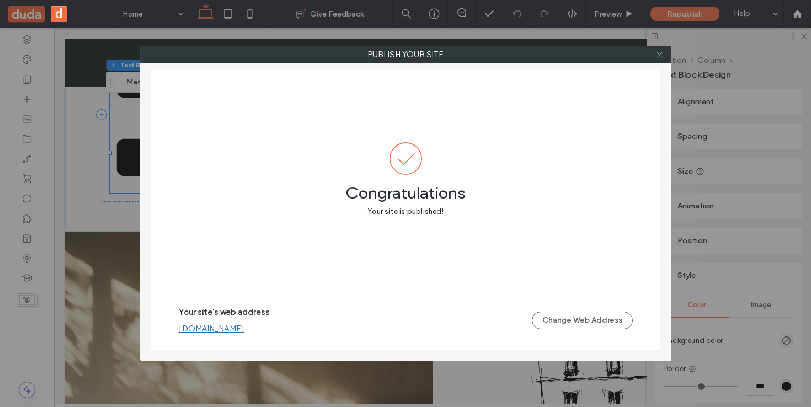
click at [660, 56] on icon at bounding box center [660, 55] width 8 height 8
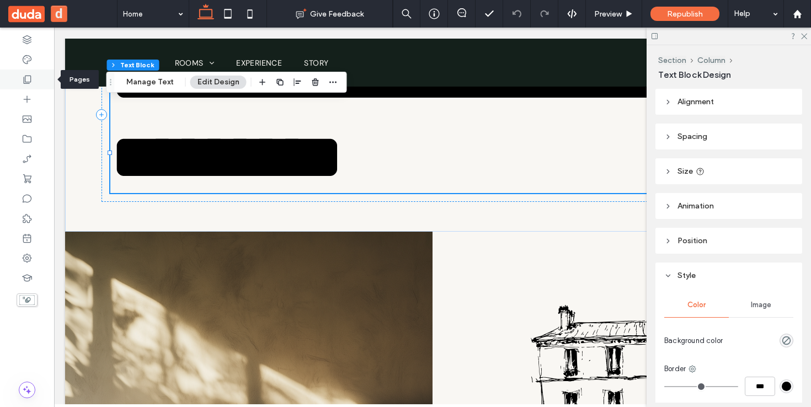
click at [19, 83] on div at bounding box center [27, 80] width 54 height 20
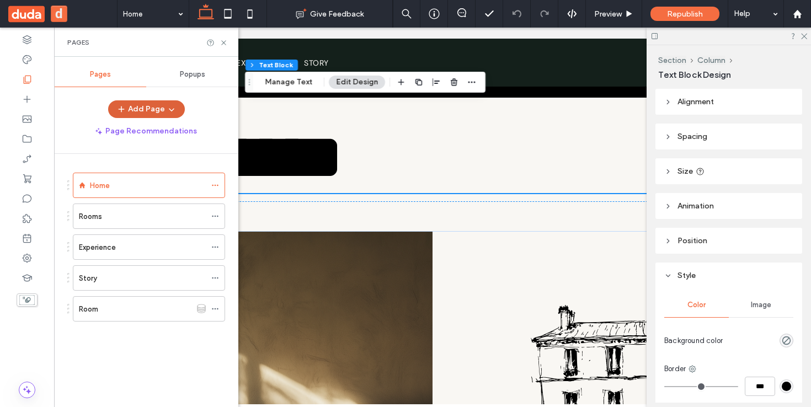
click at [156, 109] on button "Add Page" at bounding box center [146, 109] width 77 height 18
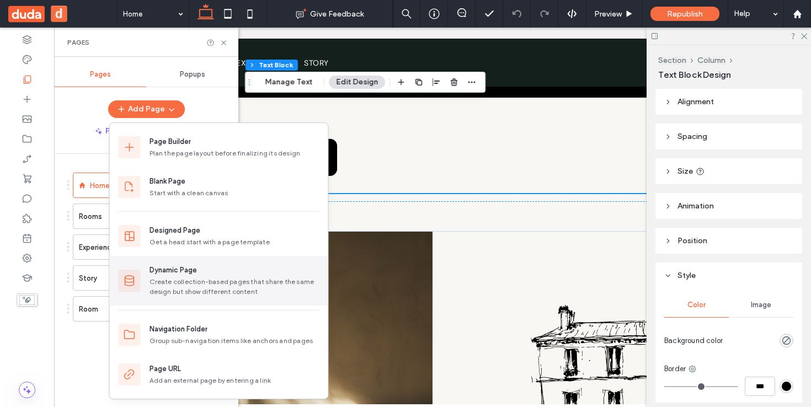
click at [196, 291] on div "Create collection-based pages that share the same design but show different con…" at bounding box center [235, 287] width 170 height 20
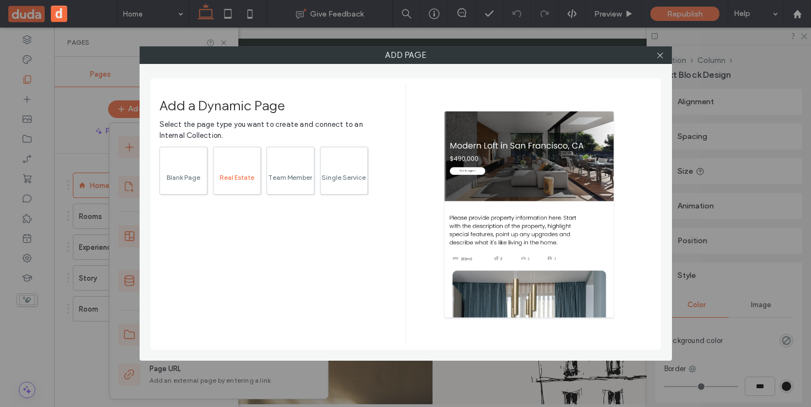
click at [238, 179] on div "Real Estate" at bounding box center [237, 177] width 47 height 7
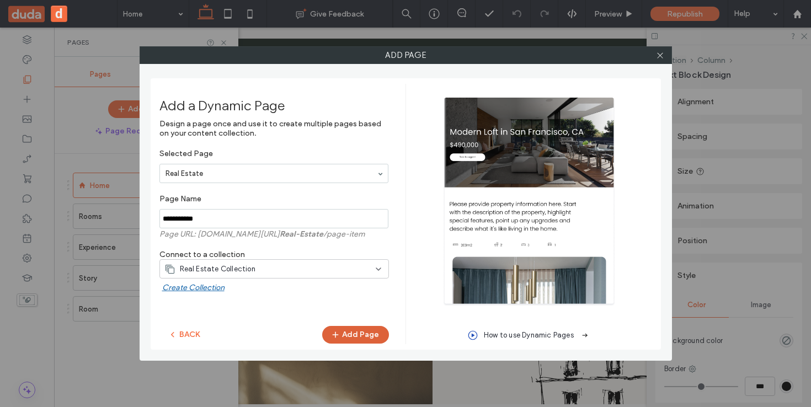
click at [337, 333] on use "button" at bounding box center [335, 335] width 6 height 6
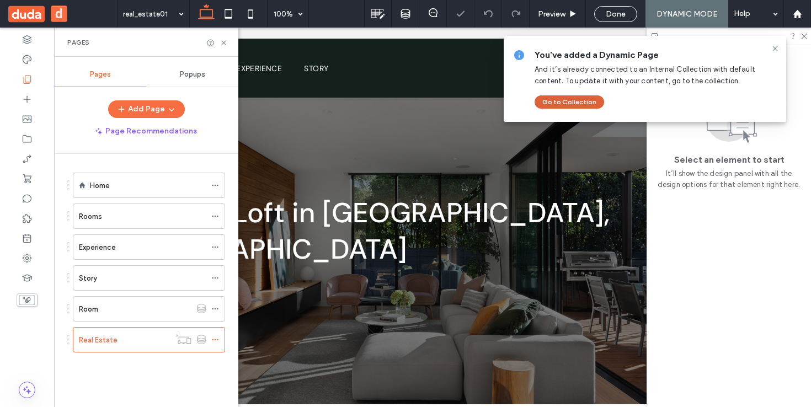
click at [572, 102] on button "Go to Collection" at bounding box center [570, 101] width 70 height 13
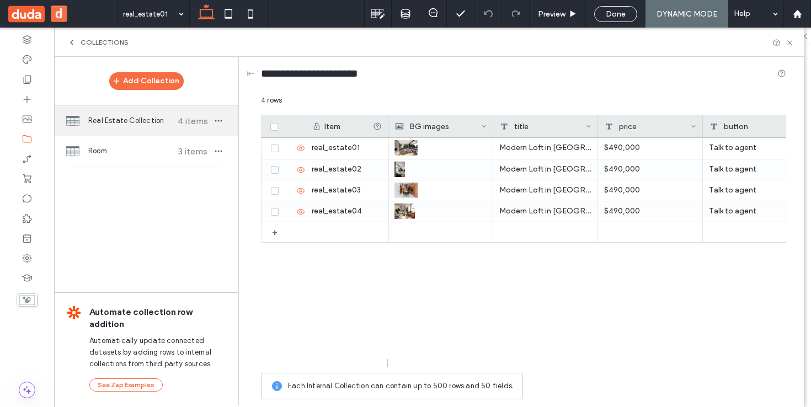
click at [144, 125] on span "Real Estate Collection" at bounding box center [129, 120] width 82 height 11
click at [590, 129] on span at bounding box center [589, 126] width 6 height 22
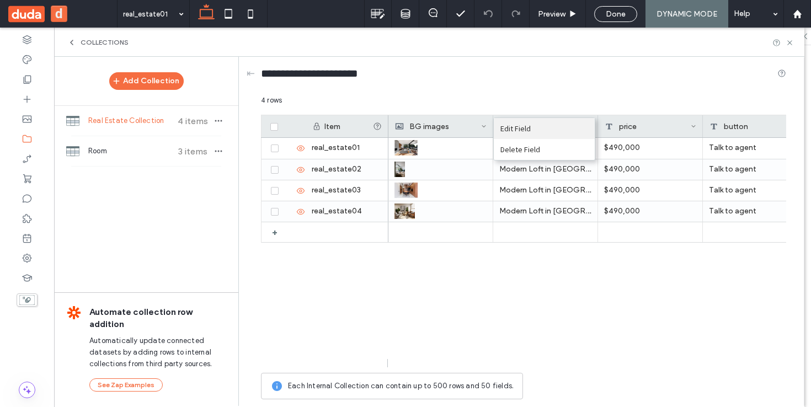
click at [586, 124] on div "Edit Field" at bounding box center [544, 128] width 101 height 21
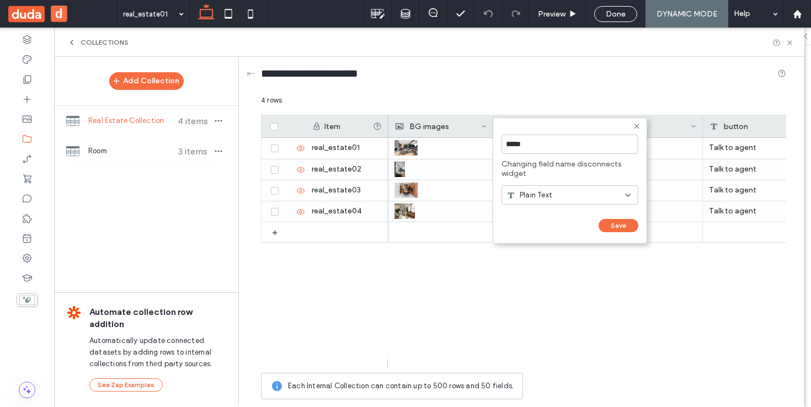
click at [550, 193] on span "Plain Text" at bounding box center [536, 195] width 33 height 11
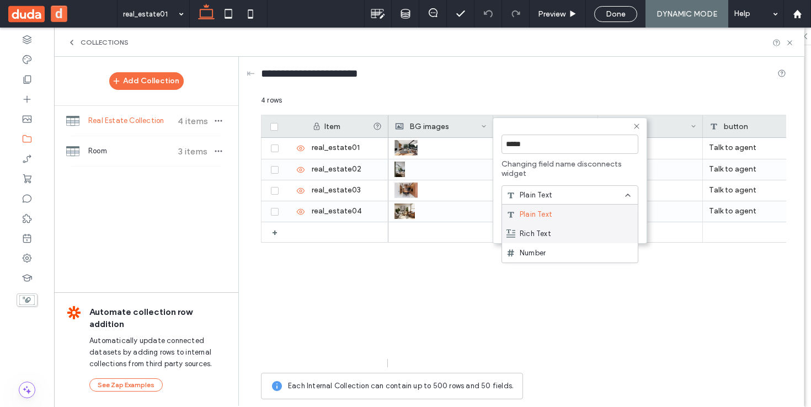
click at [549, 233] on span "Rich Text" at bounding box center [535, 234] width 31 height 11
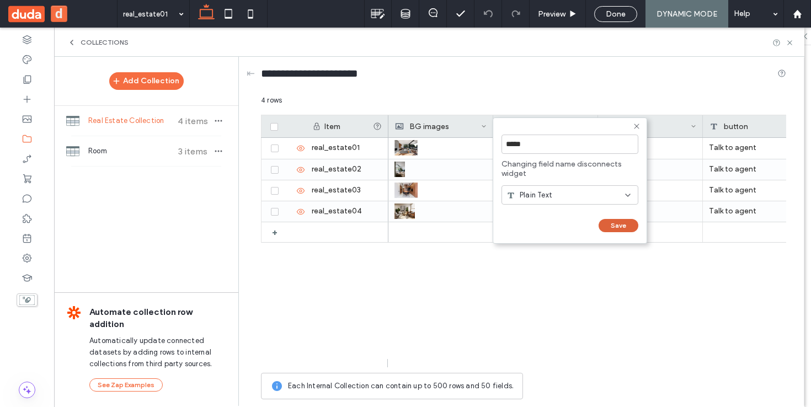
click at [632, 226] on button "Save" at bounding box center [619, 225] width 40 height 13
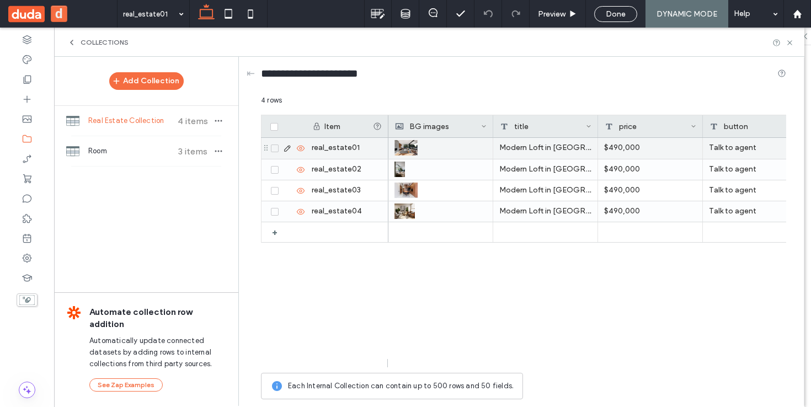
click at [548, 148] on div "Modern Loft in San Francisco, CA" at bounding box center [545, 148] width 105 height 21
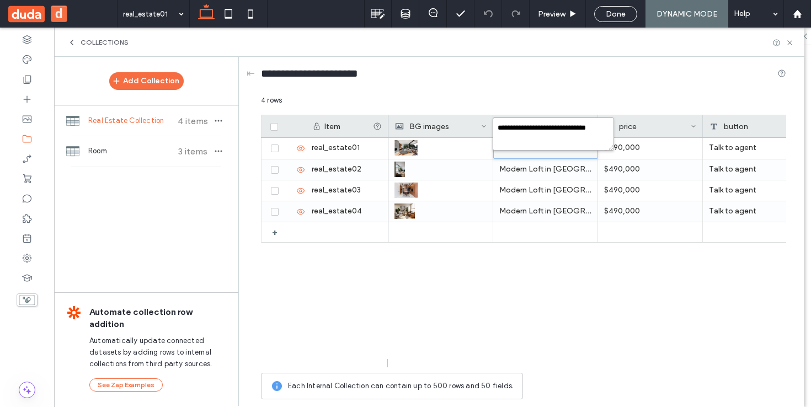
click at [552, 146] on textarea "**********" at bounding box center [553, 134] width 121 height 33
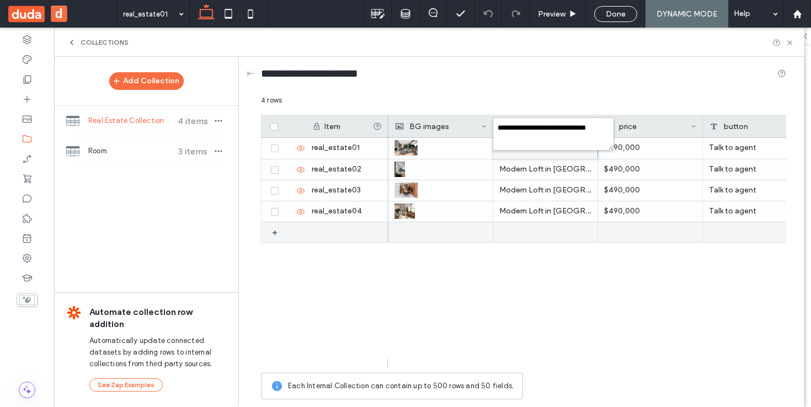
click at [550, 247] on div "$490,000 Talk to agent Please provide property information here. Start with the…" at bounding box center [588, 253] width 398 height 230
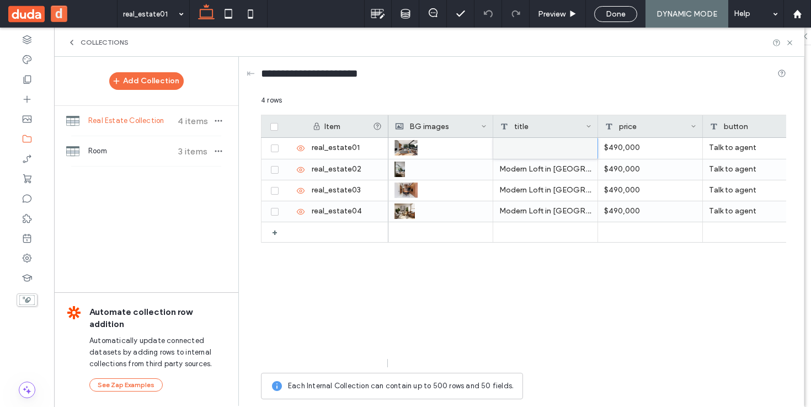
click at [588, 123] on span at bounding box center [589, 126] width 6 height 22
click at [546, 148] on div "Delete Field" at bounding box center [544, 149] width 101 height 21
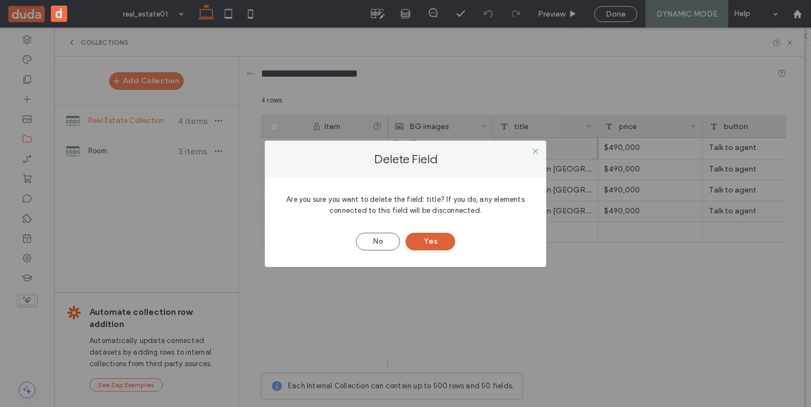
click at [439, 241] on button "Yes" at bounding box center [431, 242] width 50 height 18
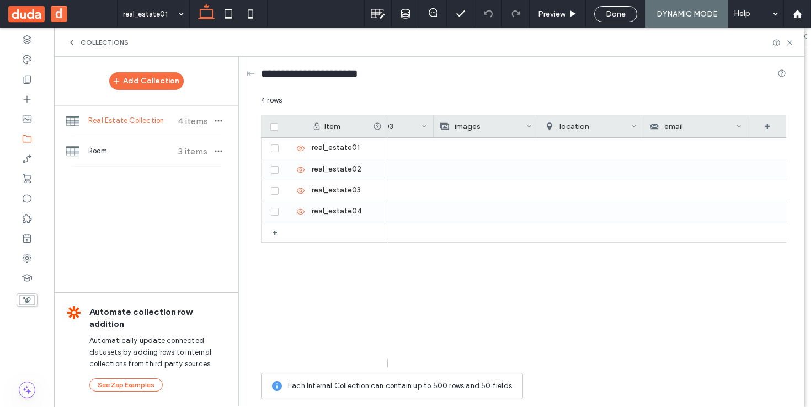
scroll to position [0, 1108]
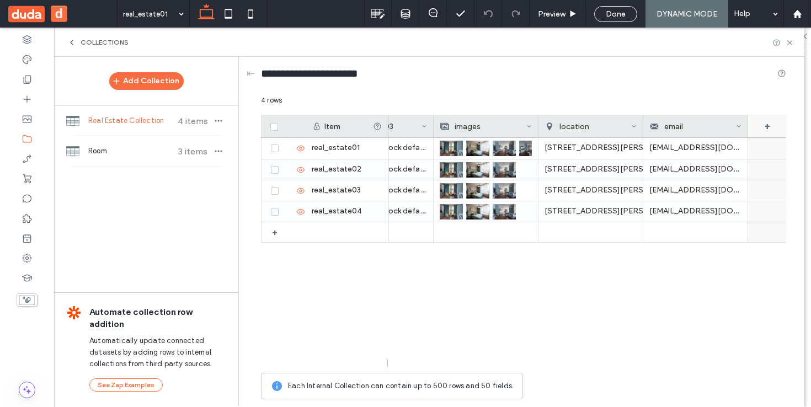
click at [770, 124] on div "+" at bounding box center [767, 126] width 39 height 22
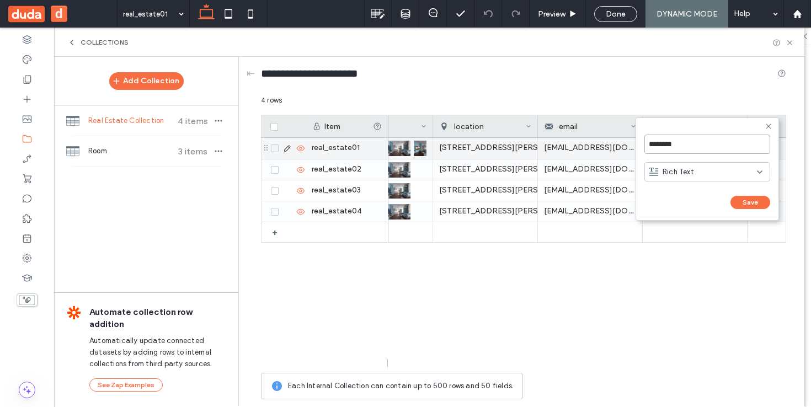
drag, startPoint x: 686, startPoint y: 147, endPoint x: 634, endPoint y: 146, distance: 51.9
click at [634, 146] on div "******** Rich Text Save ****** 4 rows Drag here to set row groups Drag here to …" at bounding box center [523, 250] width 525 height 310
type input "*****"
click at [754, 205] on button "Save" at bounding box center [751, 202] width 40 height 13
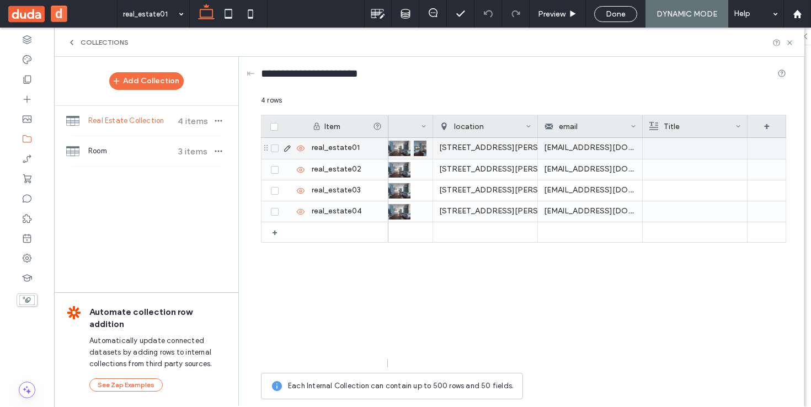
click at [676, 153] on div at bounding box center [695, 148] width 92 height 21
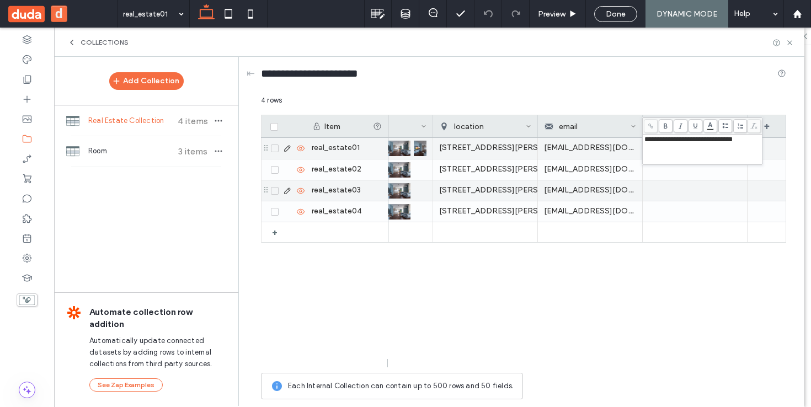
click at [706, 199] on div at bounding box center [695, 190] width 92 height 20
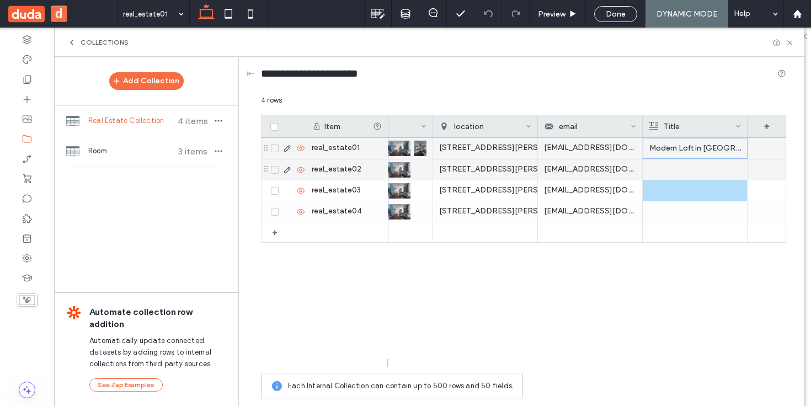
click at [699, 174] on div at bounding box center [695, 170] width 92 height 20
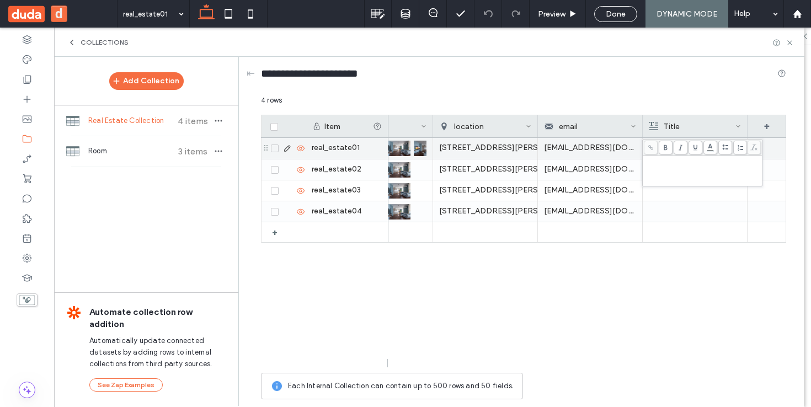
click at [738, 233] on div at bounding box center [695, 232] width 92 height 20
click at [710, 150] on p "Modern Loft in San Francisco, CA" at bounding box center [695, 148] width 92 height 20
click at [273, 149] on icon at bounding box center [275, 148] width 4 height 3
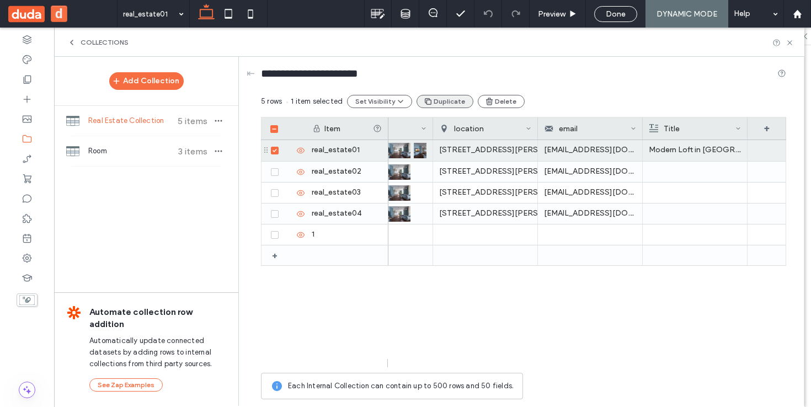
click at [436, 98] on button "Duplicate" at bounding box center [445, 101] width 57 height 13
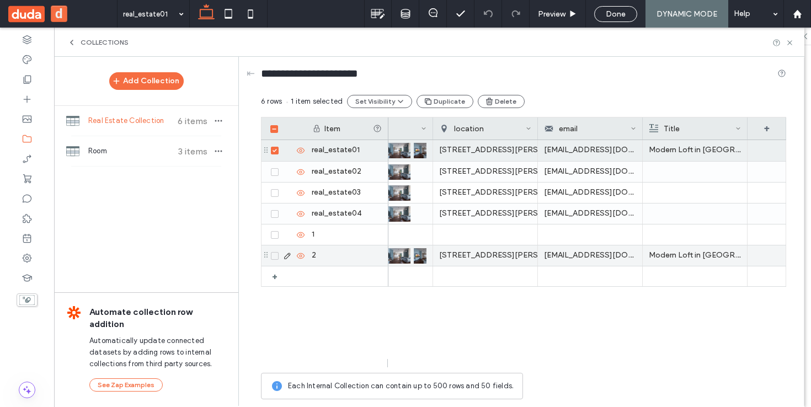
click at [273, 257] on icon at bounding box center [275, 255] width 4 height 3
click at [490, 97] on icon "button" at bounding box center [494, 101] width 9 height 9
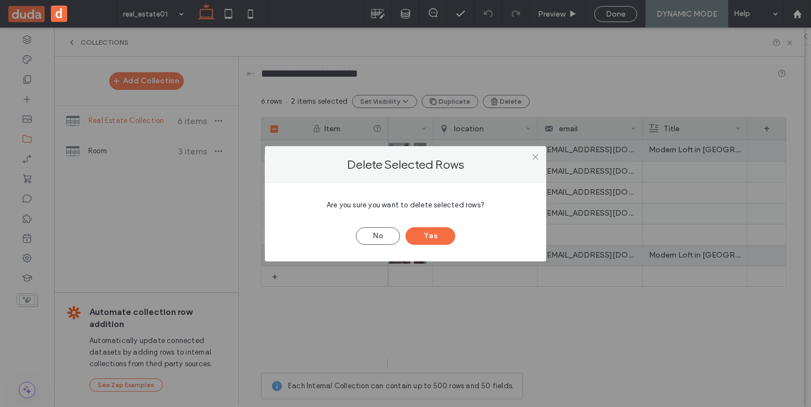
click at [427, 233] on button "Yes" at bounding box center [431, 236] width 50 height 18
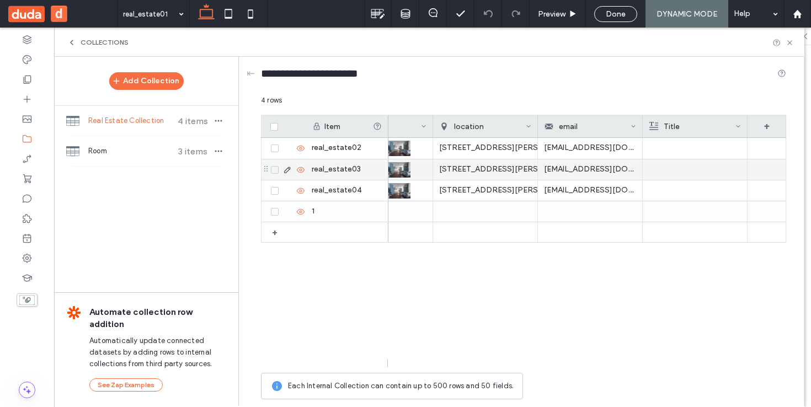
click at [682, 139] on div at bounding box center [695, 148] width 92 height 21
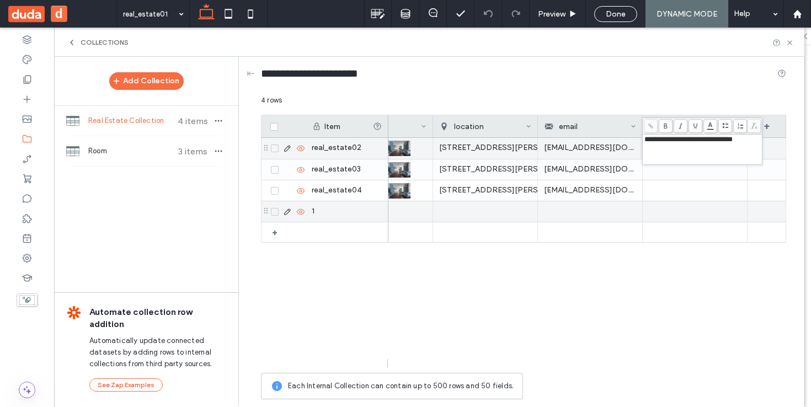
click at [683, 202] on div at bounding box center [695, 211] width 92 height 20
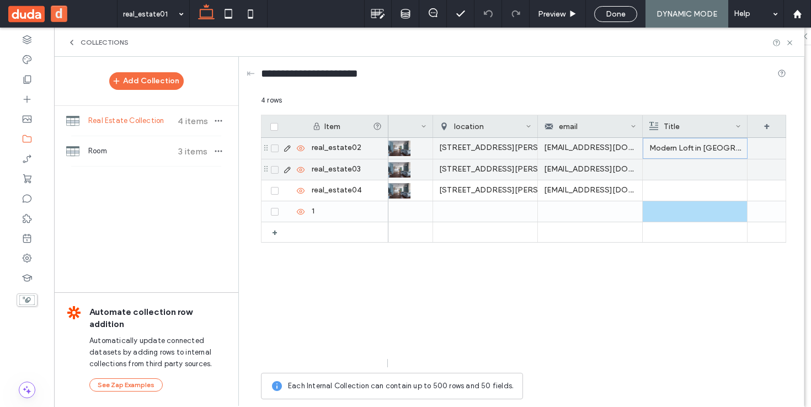
click at [674, 174] on div at bounding box center [695, 170] width 92 height 20
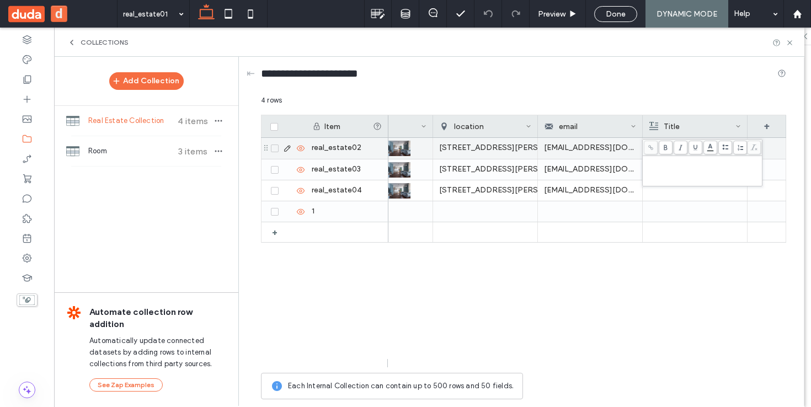
click at [674, 174] on div "Rich Text Editor" at bounding box center [703, 171] width 116 height 28
click at [686, 220] on div at bounding box center [695, 211] width 92 height 20
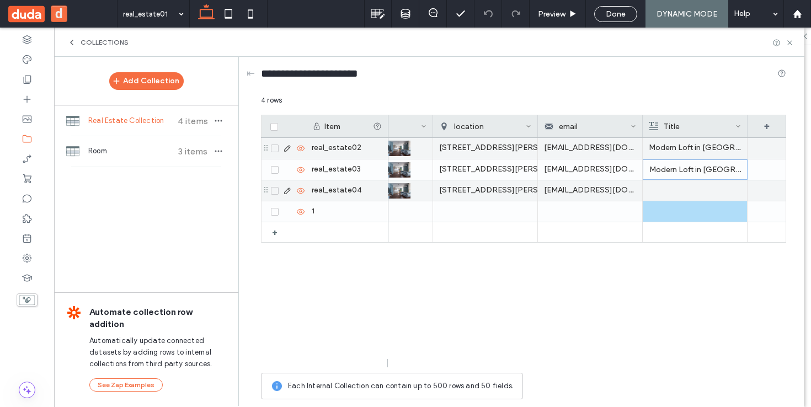
click at [681, 194] on div at bounding box center [695, 190] width 92 height 20
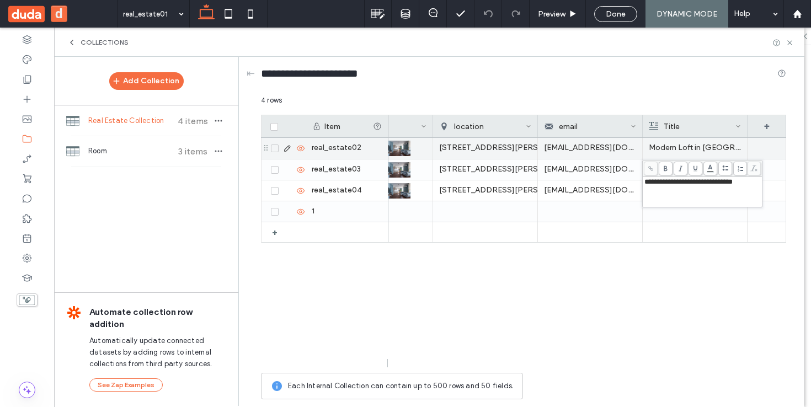
click at [693, 230] on div at bounding box center [695, 232] width 92 height 20
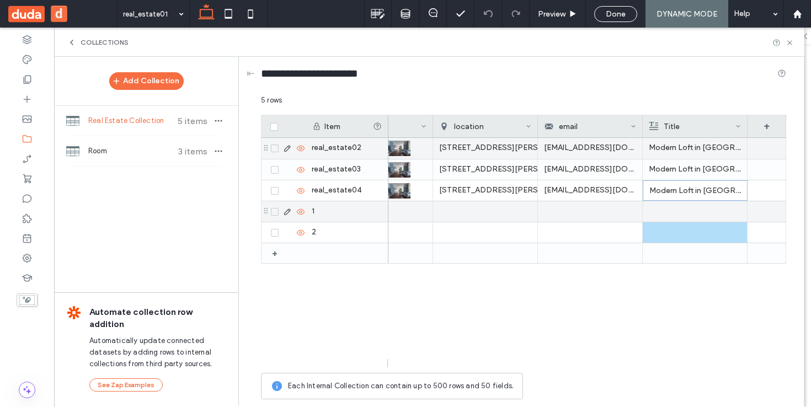
click at [272, 211] on span at bounding box center [275, 212] width 8 height 8
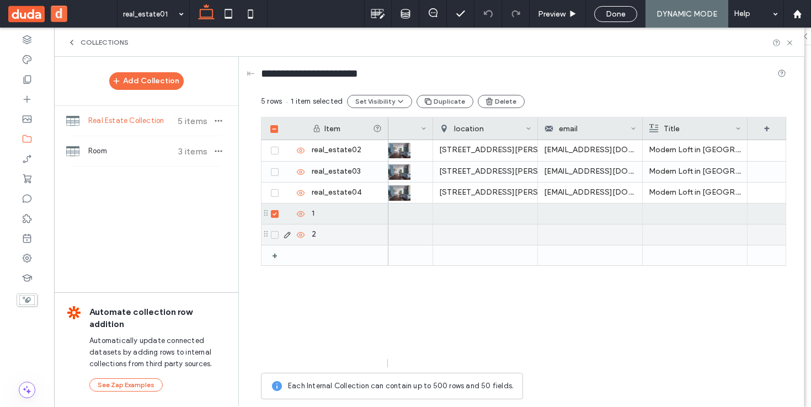
click at [277, 235] on icon at bounding box center [275, 234] width 4 height 3
click at [513, 106] on button "Delete" at bounding box center [506, 101] width 47 height 13
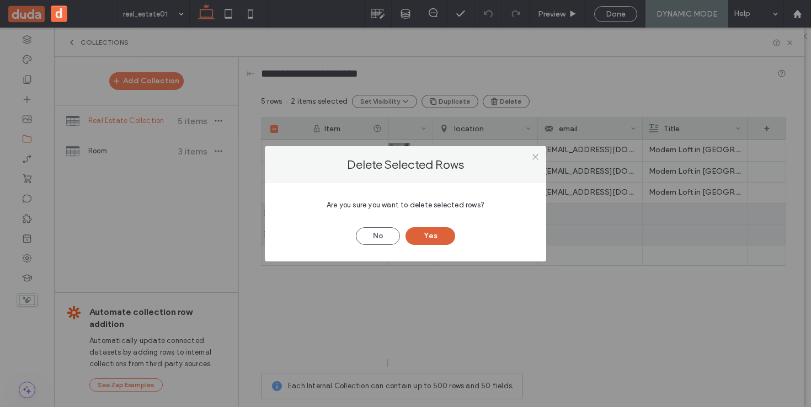
click at [438, 240] on button "Yes" at bounding box center [431, 236] width 50 height 18
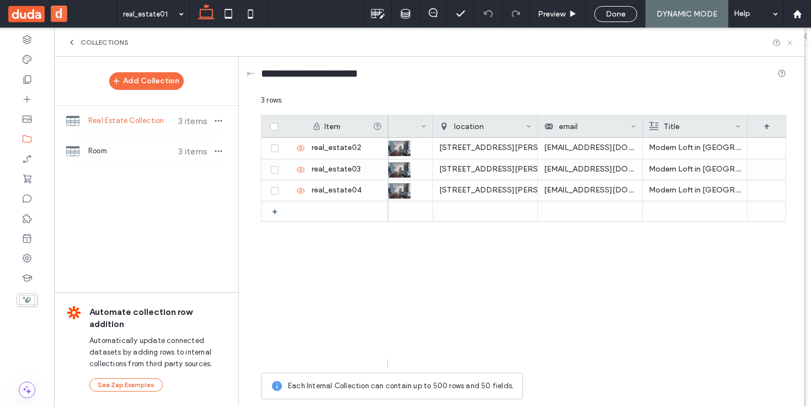
click at [791, 42] on icon at bounding box center [790, 43] width 8 height 8
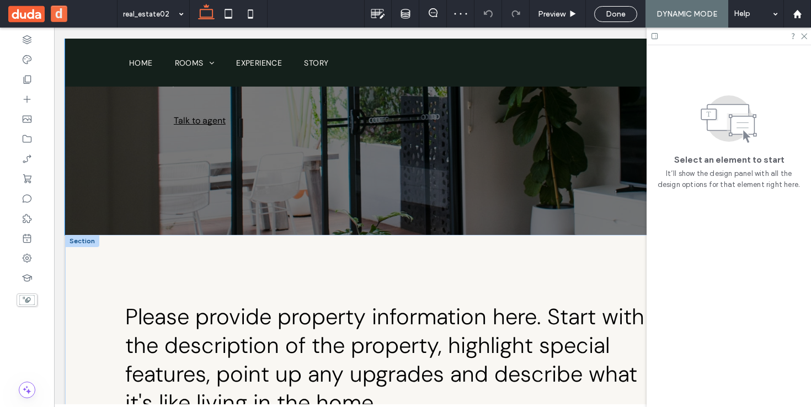
scroll to position [214, 0]
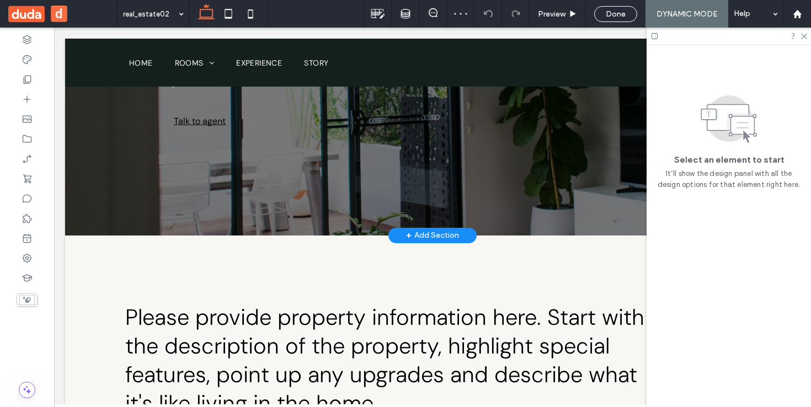
click at [423, 230] on div "+ Add Section" at bounding box center [432, 236] width 53 height 12
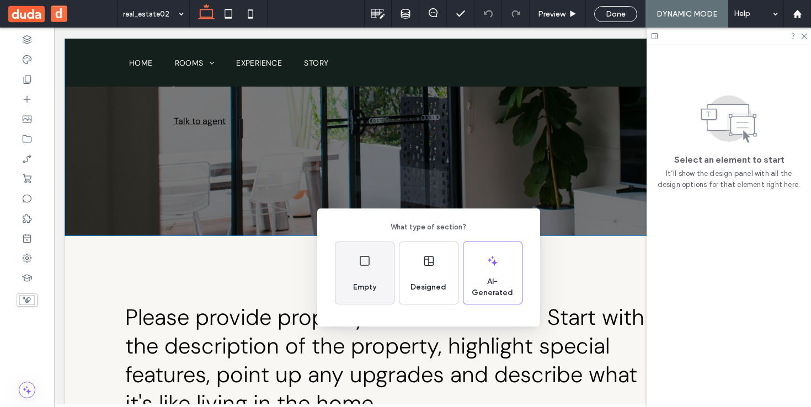
click at [365, 277] on div "Empty" at bounding box center [365, 287] width 32 height 24
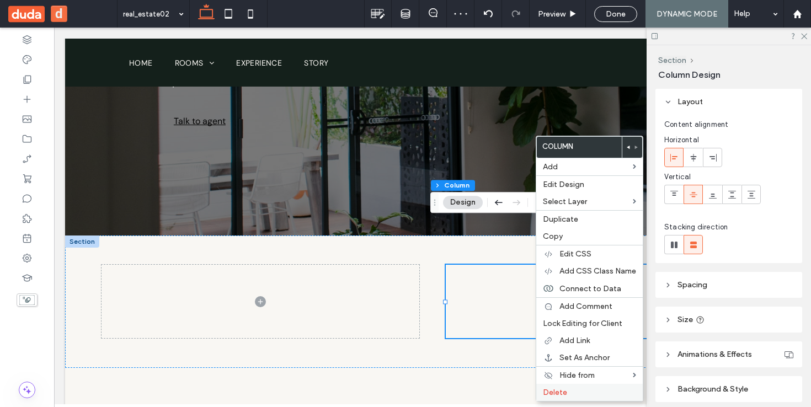
click at [585, 390] on label "Delete" at bounding box center [589, 392] width 93 height 9
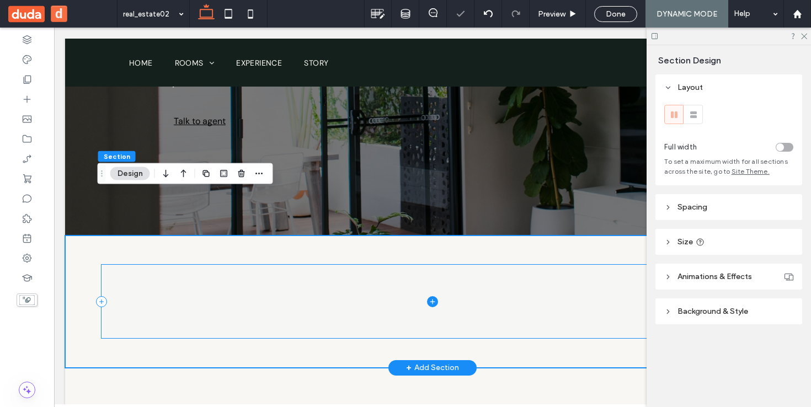
click at [431, 296] on icon at bounding box center [432, 301] width 11 height 11
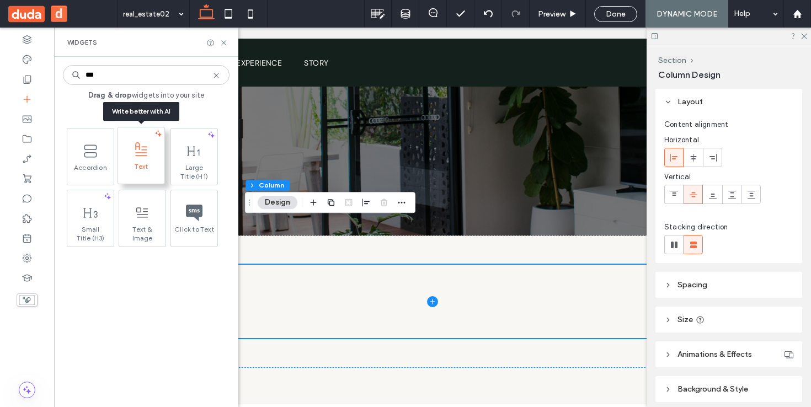
type input "***"
click at [135, 147] on use at bounding box center [141, 149] width 12 height 14
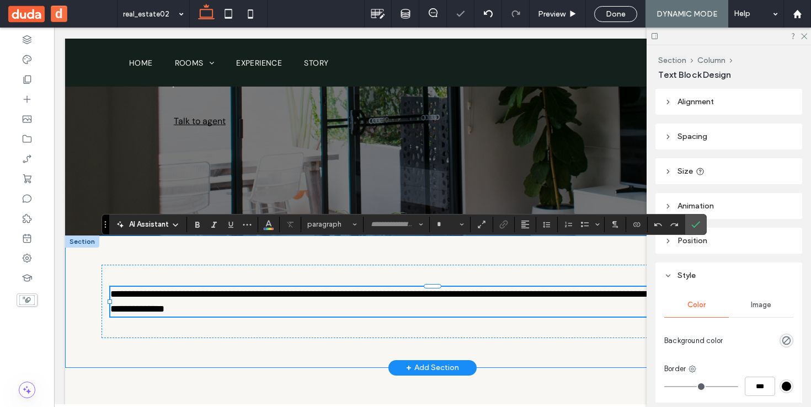
type input "*******"
type input "**"
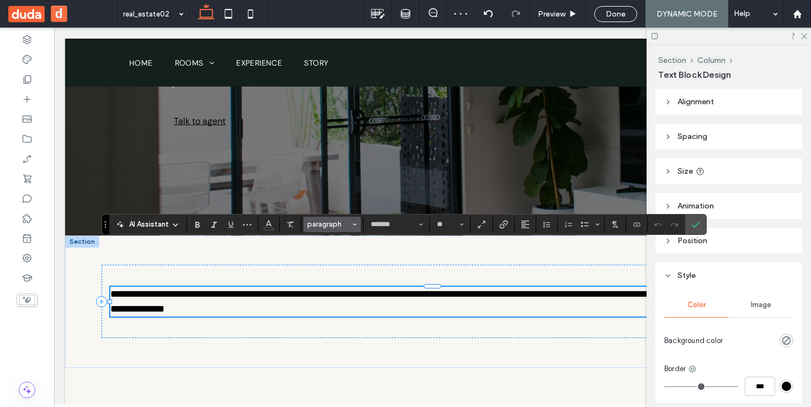
click at [331, 230] on button "paragraph" at bounding box center [332, 224] width 57 height 15
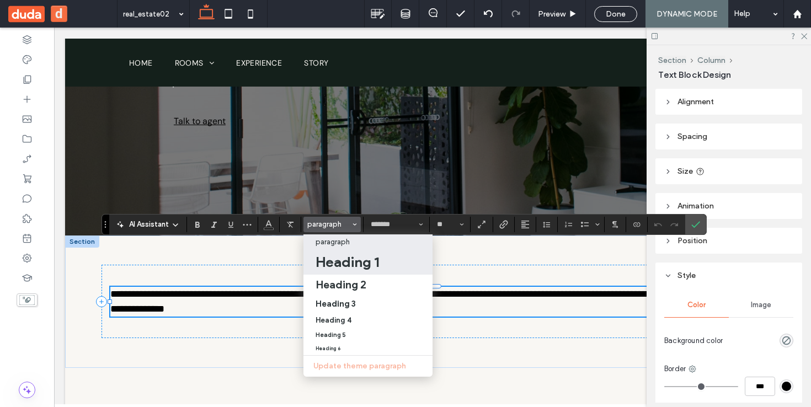
click at [360, 267] on h1 "Heading 1" at bounding box center [347, 262] width 63 height 18
type input "**********"
type input "***"
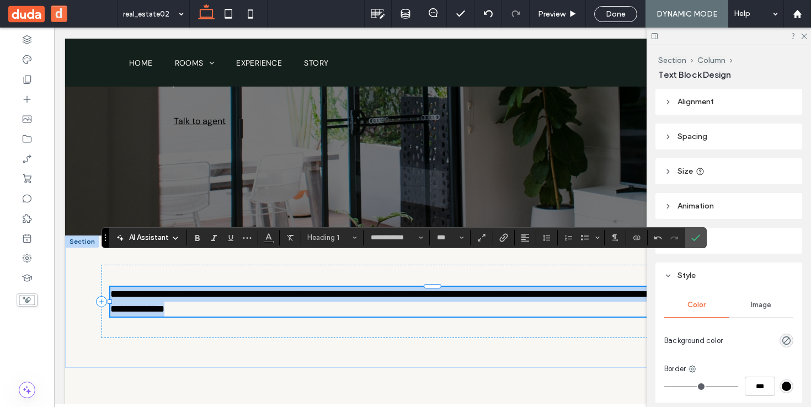
scroll to position [201, 0]
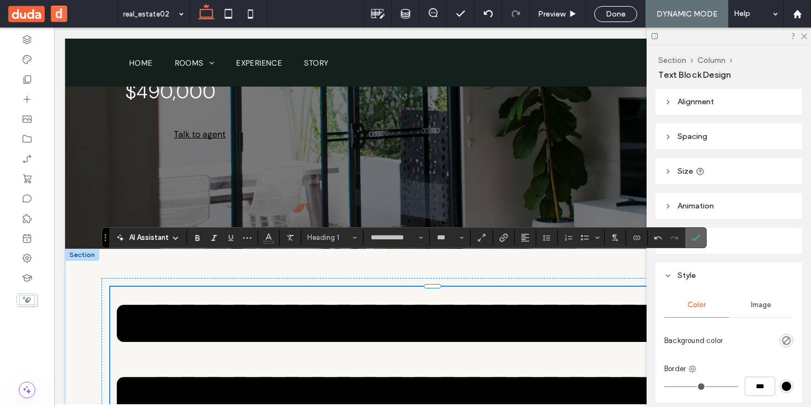
click at [690, 240] on label "Confirm" at bounding box center [696, 238] width 17 height 20
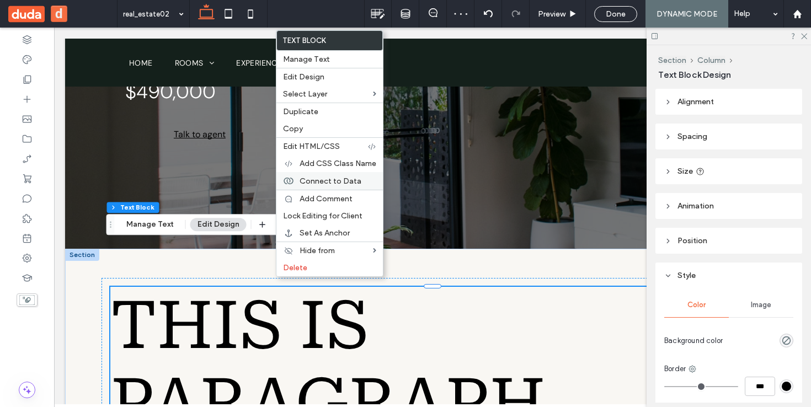
click at [336, 180] on span "Connect to Data" at bounding box center [331, 181] width 62 height 9
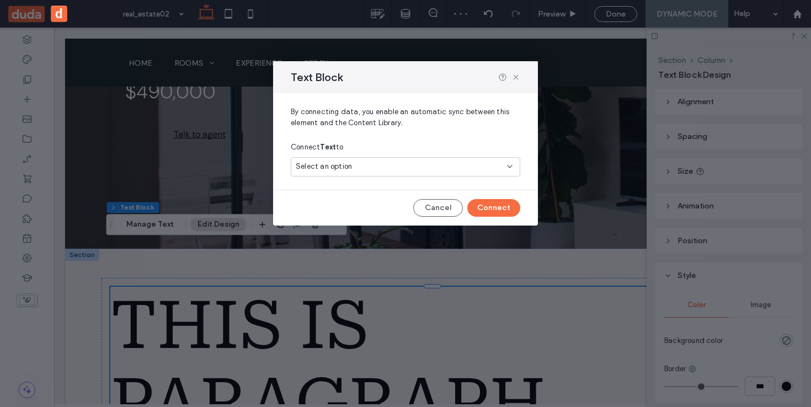
click at [354, 162] on div "Select an option" at bounding box center [399, 166] width 206 height 11
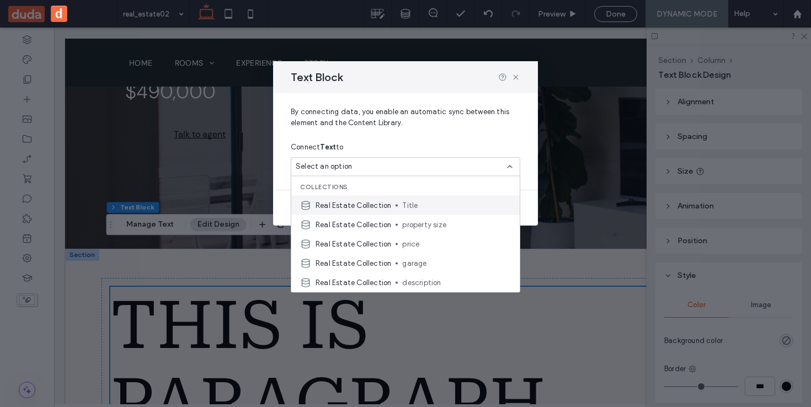
click at [410, 205] on span "Title" at bounding box center [456, 205] width 109 height 11
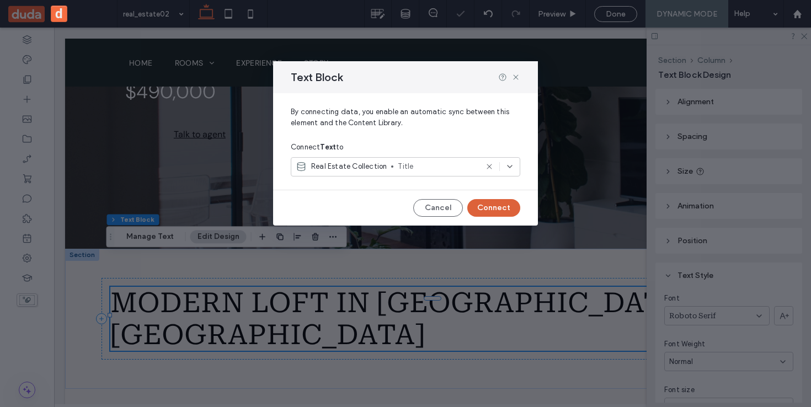
click at [503, 205] on button "Connect" at bounding box center [493, 208] width 53 height 18
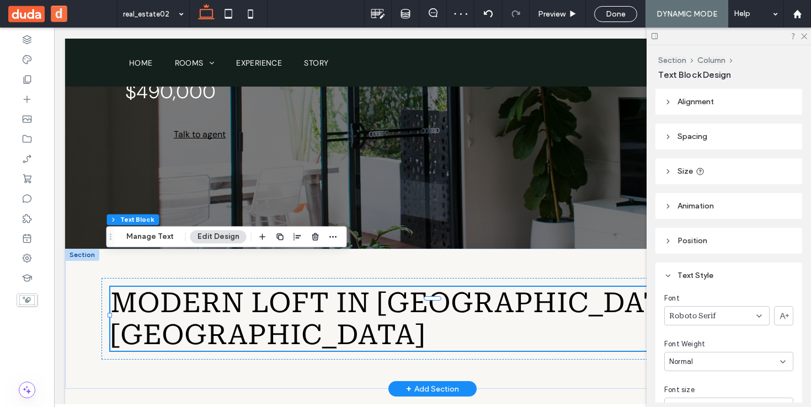
click at [437, 383] on div "+ Add Section" at bounding box center [432, 389] width 53 height 12
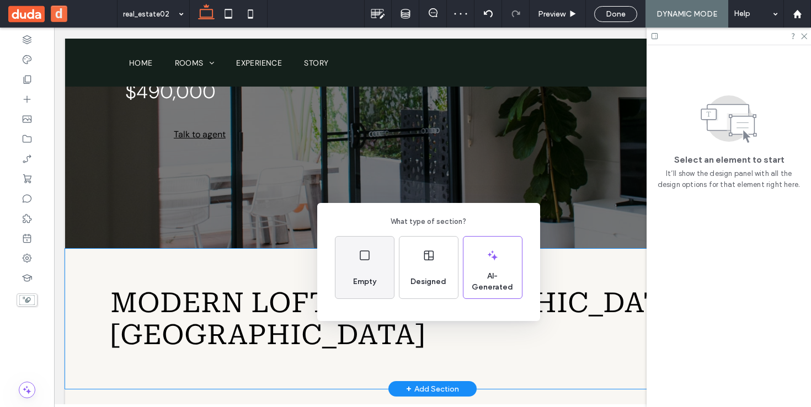
click at [372, 283] on span "Empty" at bounding box center [365, 282] width 32 height 11
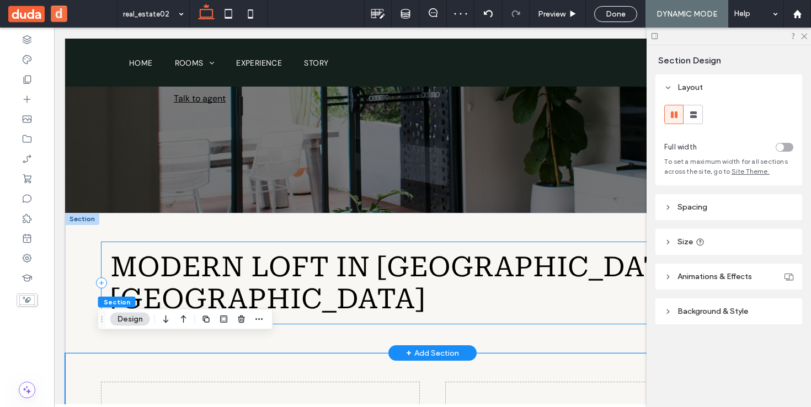
scroll to position [301, 0]
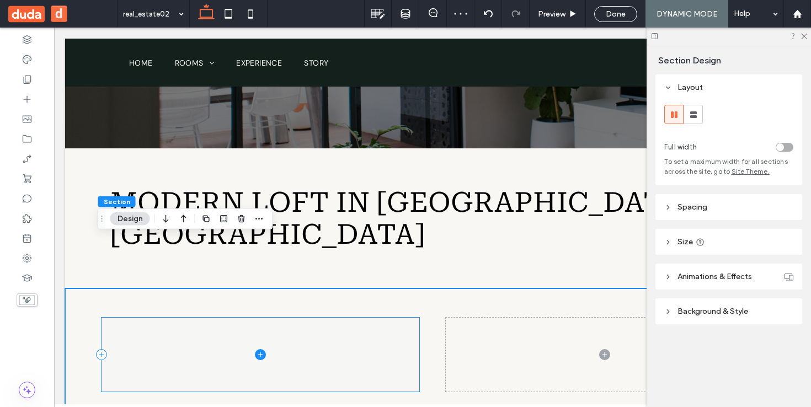
click at [259, 349] on icon at bounding box center [260, 354] width 11 height 11
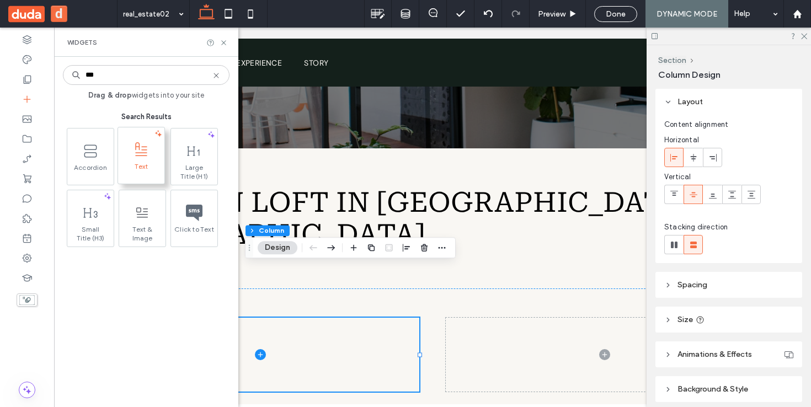
type input "***"
click at [151, 172] on span "Text" at bounding box center [141, 169] width 46 height 15
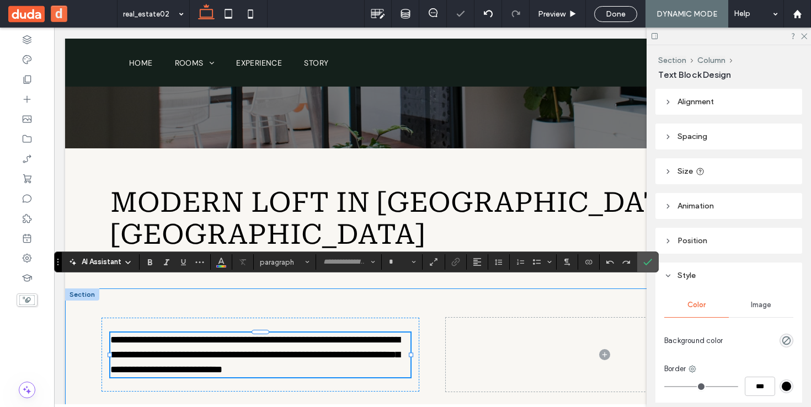
type input "*******"
type input "**"
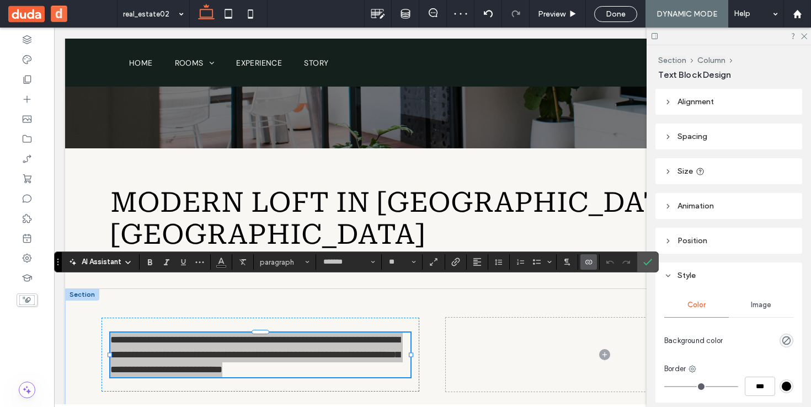
click at [591, 263] on icon "Connect To Data" at bounding box center [589, 262] width 9 height 9
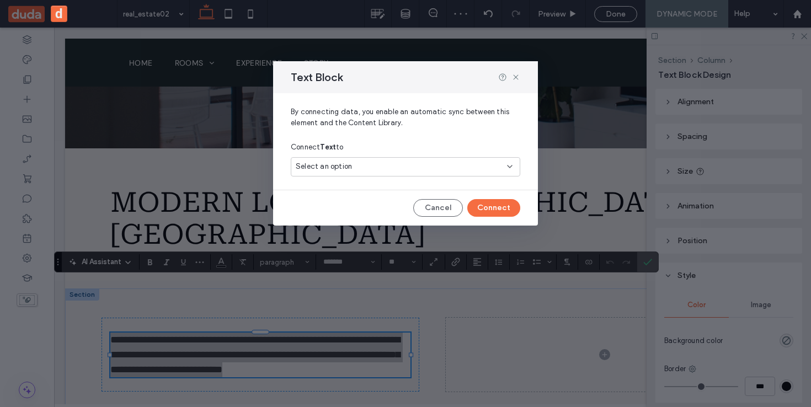
click at [423, 165] on div "Select an option" at bounding box center [399, 166] width 206 height 11
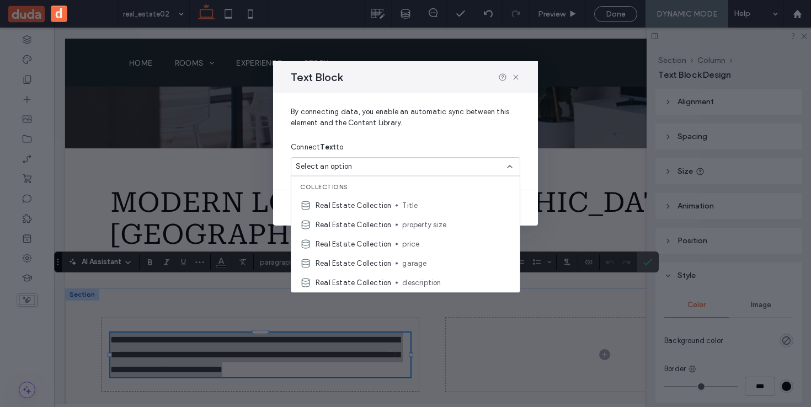
click at [417, 199] on div "Real Estate Collection Title" at bounding box center [405, 205] width 229 height 19
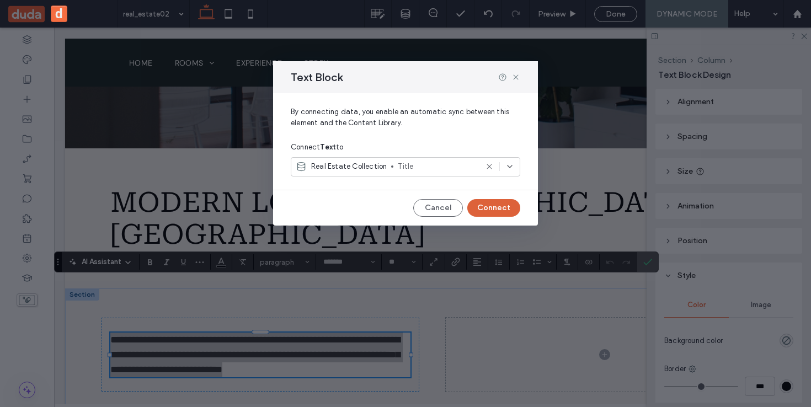
click at [501, 205] on button "Connect" at bounding box center [493, 208] width 53 height 18
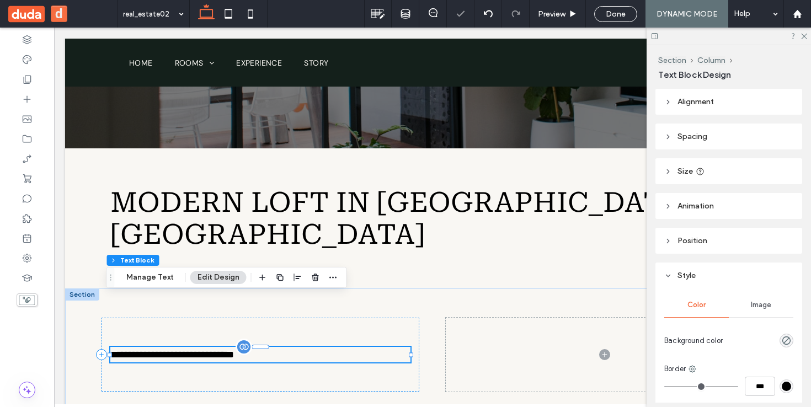
click at [257, 347] on p "**********" at bounding box center [260, 354] width 300 height 15
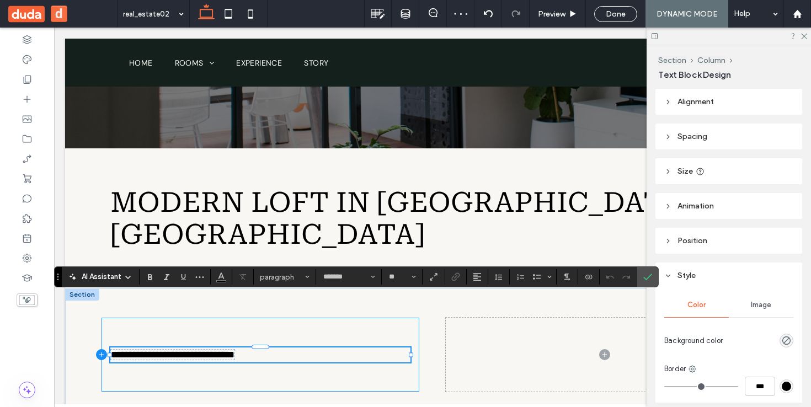
drag, startPoint x: 266, startPoint y: 308, endPoint x: 98, endPoint y: 299, distance: 168.0
click at [102, 318] on div "**********" at bounding box center [261, 354] width 318 height 73
click at [153, 350] on span "**********" at bounding box center [173, 355] width 124 height 10
click at [281, 275] on span "paragraph*" at bounding box center [281, 277] width 43 height 8
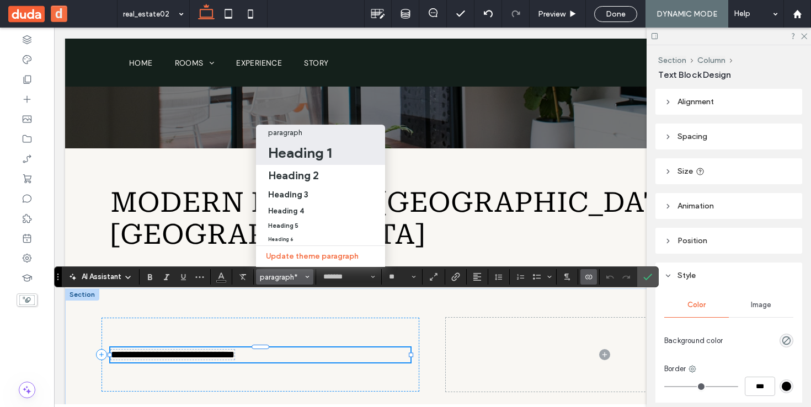
click at [296, 150] on h1 "Heading 1" at bounding box center [299, 153] width 63 height 18
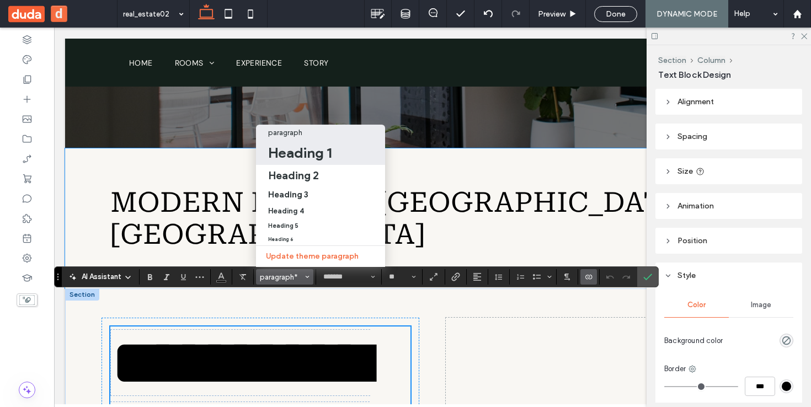
type input "**********"
type input "***"
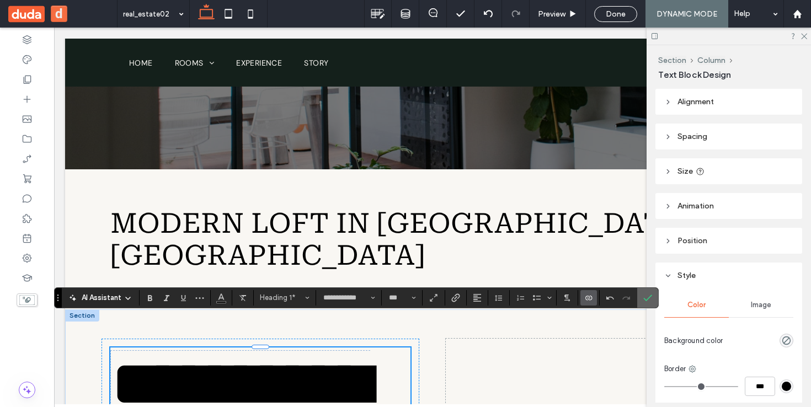
drag, startPoint x: 645, startPoint y: 290, endPoint x: 592, endPoint y: 264, distance: 59.7
click at [645, 290] on span "Confirm" at bounding box center [646, 298] width 5 height 20
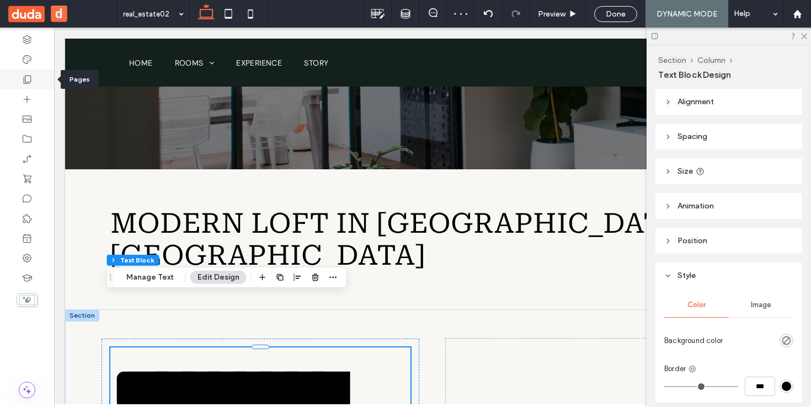
click at [33, 86] on div at bounding box center [27, 80] width 54 height 20
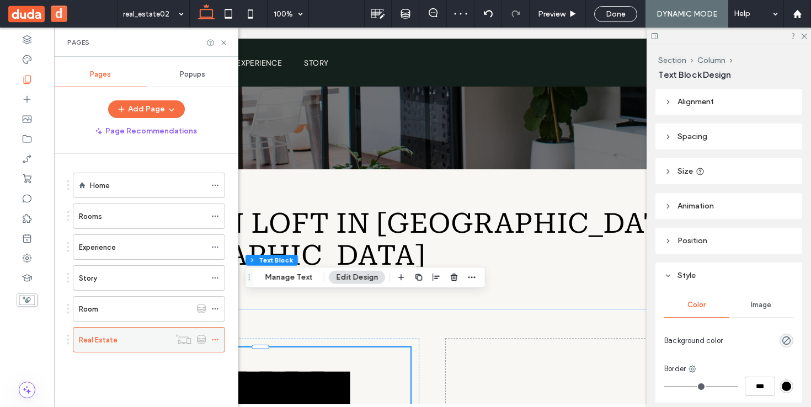
click at [210, 337] on div at bounding box center [190, 339] width 41 height 11
click at [213, 338] on icon at bounding box center [215, 340] width 8 height 8
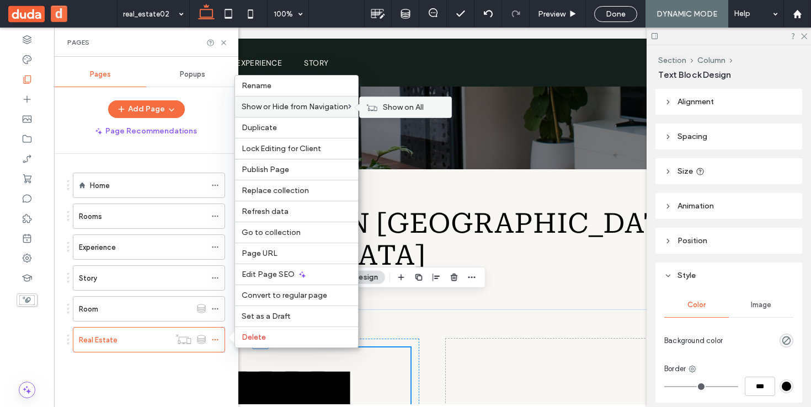
click at [389, 105] on span "Show on All" at bounding box center [403, 107] width 41 height 9
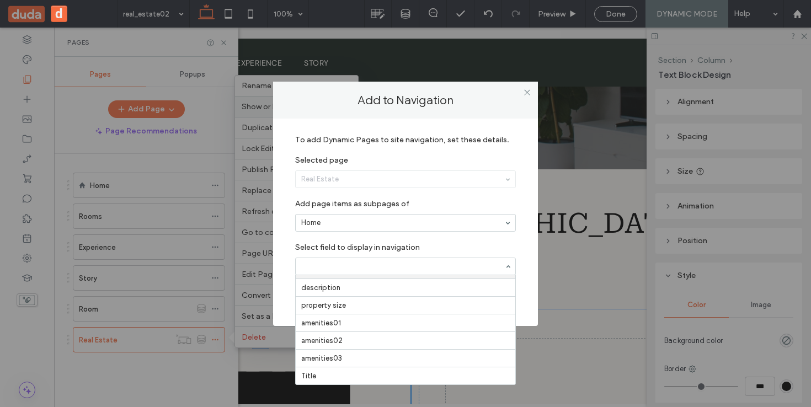
scroll to position [36, 0]
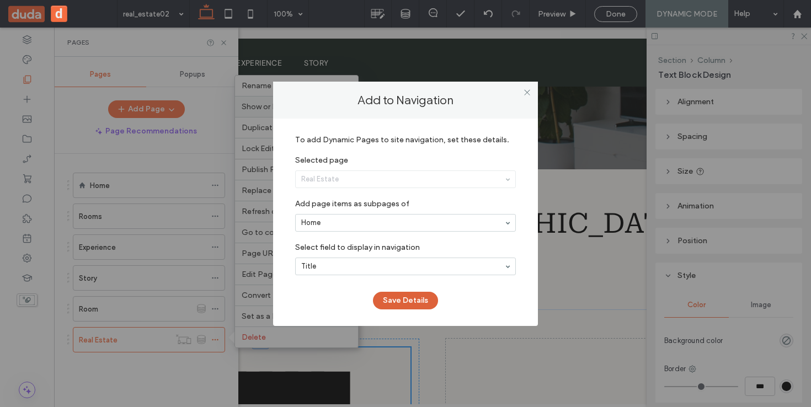
click at [409, 300] on button "Save Details" at bounding box center [405, 301] width 65 height 18
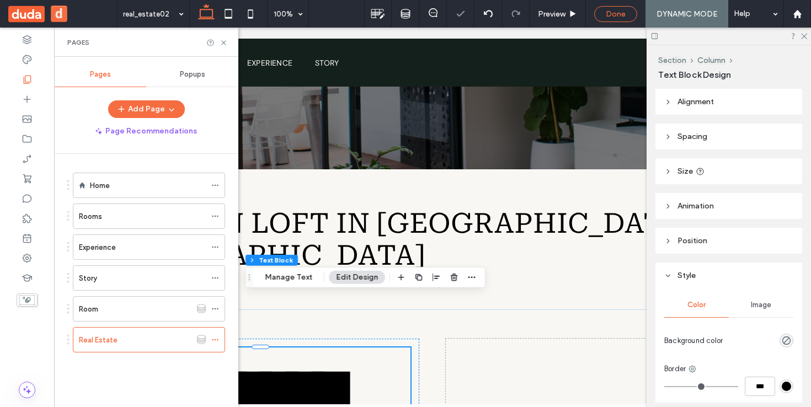
click at [607, 14] on span "Done" at bounding box center [616, 13] width 20 height 9
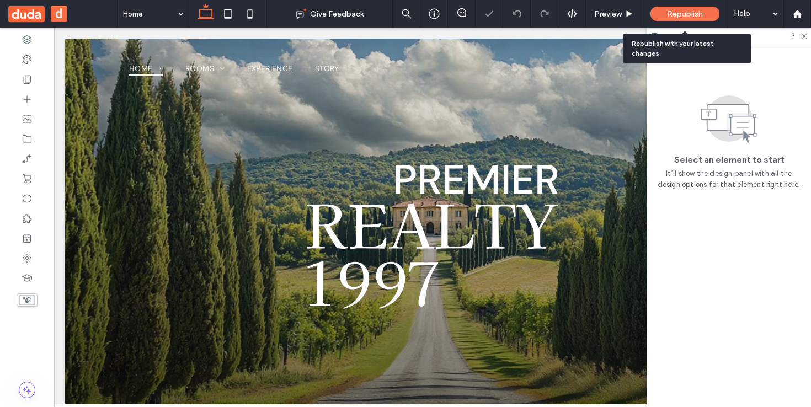
click at [683, 13] on span "Republish" at bounding box center [685, 13] width 36 height 9
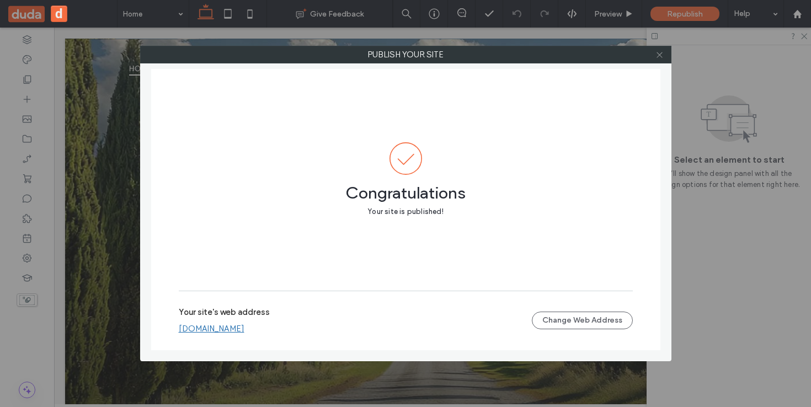
click at [658, 55] on icon at bounding box center [660, 55] width 8 height 8
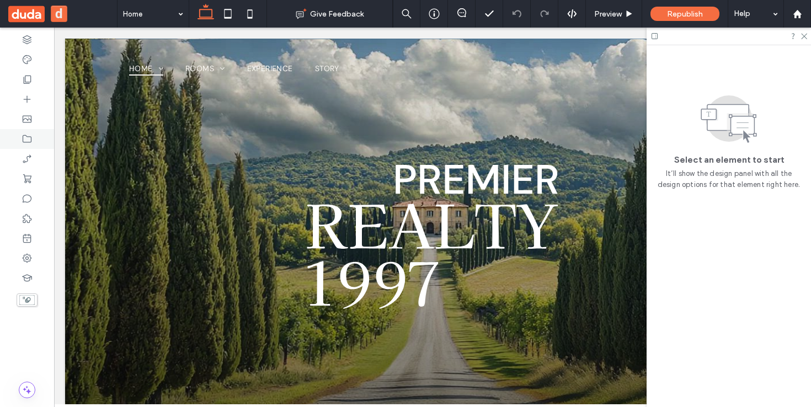
click at [30, 137] on icon at bounding box center [27, 139] width 11 height 11
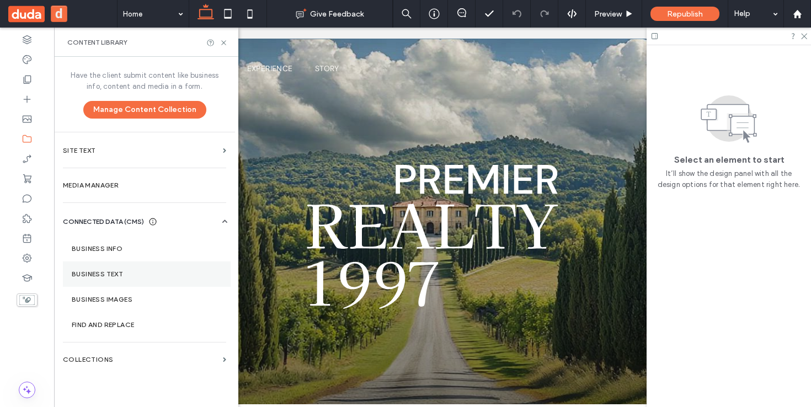
click at [119, 275] on label "Business Text" at bounding box center [147, 274] width 150 height 8
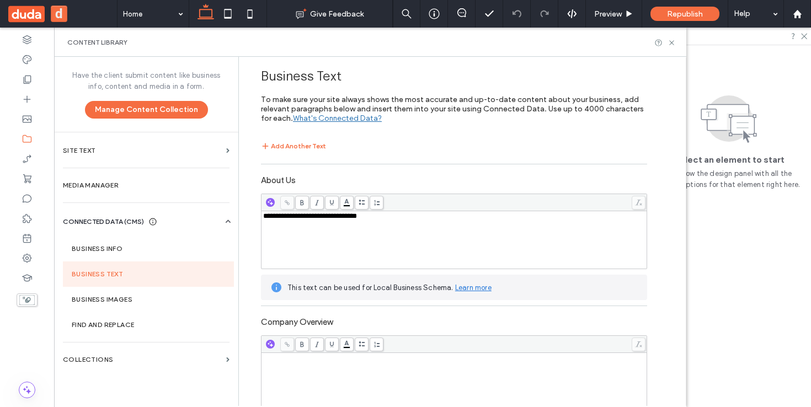
click at [362, 210] on div at bounding box center [454, 202] width 385 height 17
drag, startPoint x: 375, startPoint y: 220, endPoint x: 185, endPoint y: 210, distance: 190.1
click at [185, 210] on div "**********" at bounding box center [370, 231] width 633 height 349
click at [123, 354] on section "Collections" at bounding box center [146, 359] width 184 height 25
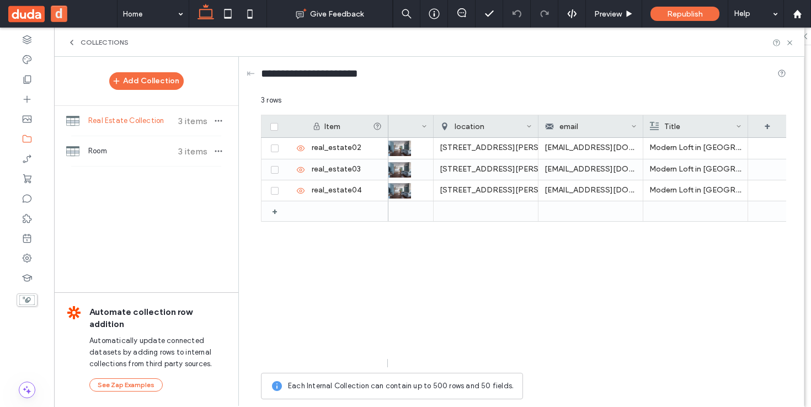
scroll to position [0, 1213]
click at [788, 39] on icon at bounding box center [790, 43] width 8 height 8
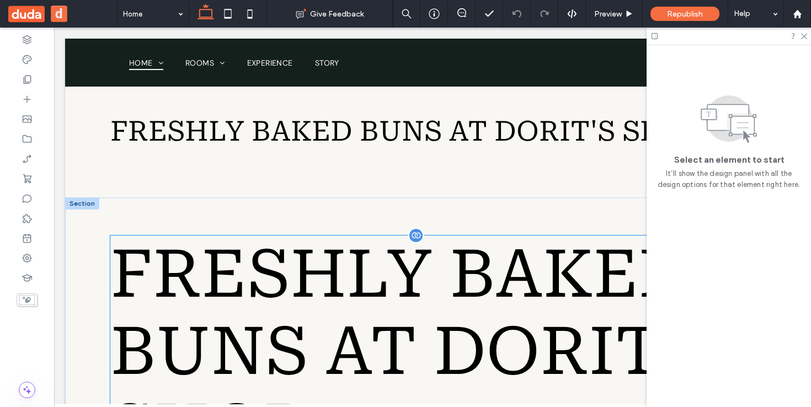
scroll to position [216, 0]
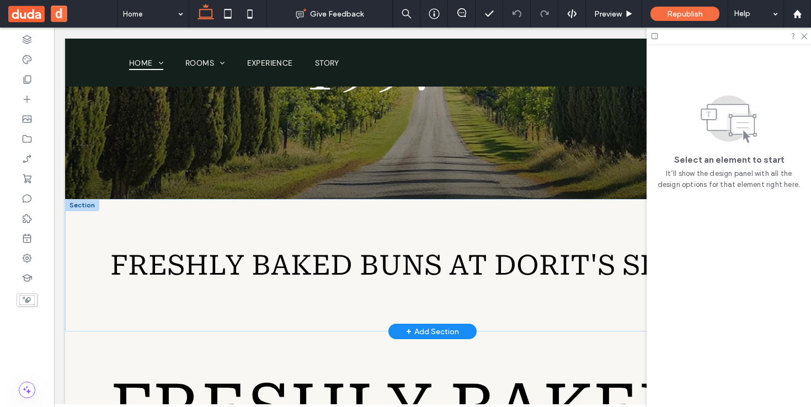
click at [87, 200] on div at bounding box center [82, 205] width 34 height 12
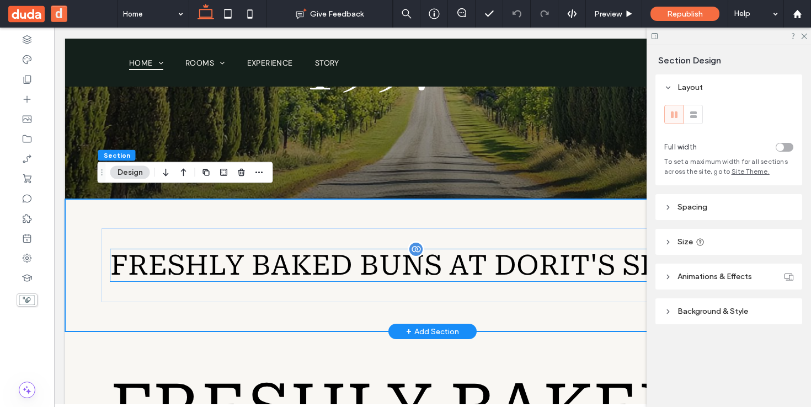
click at [131, 249] on div "Freshly Baked Buns at Dorit's Shop" at bounding box center [432, 265] width 645 height 32
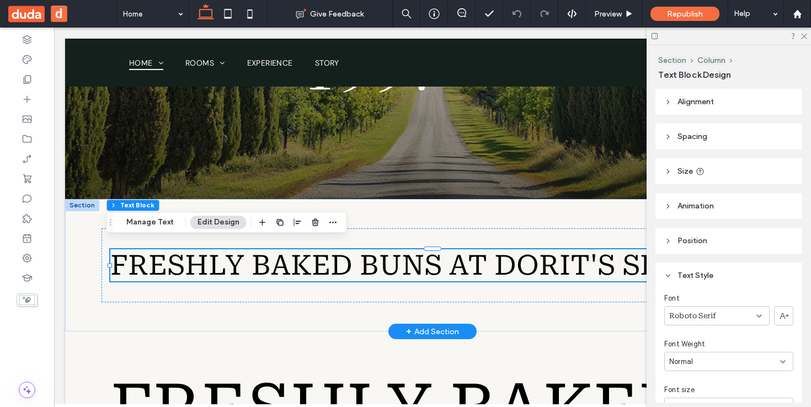
click at [87, 199] on div at bounding box center [82, 205] width 34 height 12
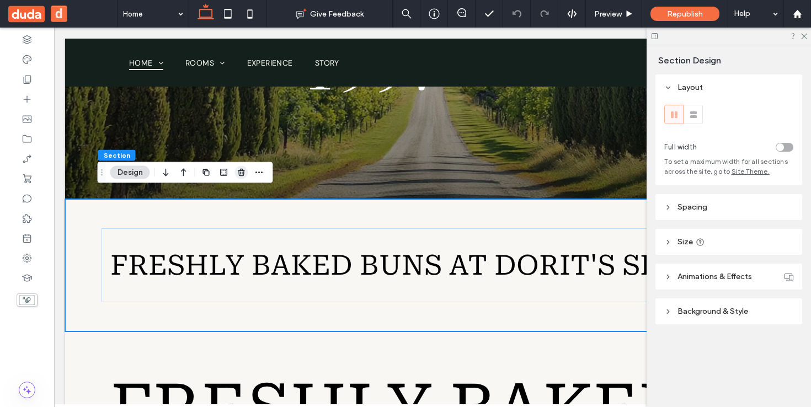
click at [242, 172] on icon "button" at bounding box center [241, 172] width 9 height 9
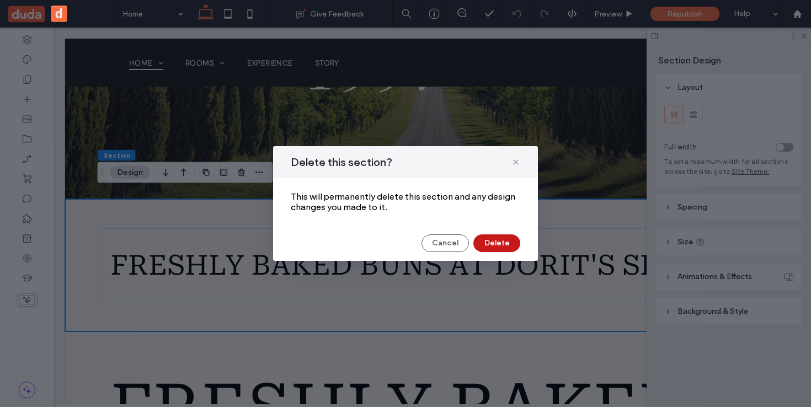
click at [496, 238] on button "Delete" at bounding box center [497, 244] width 47 height 18
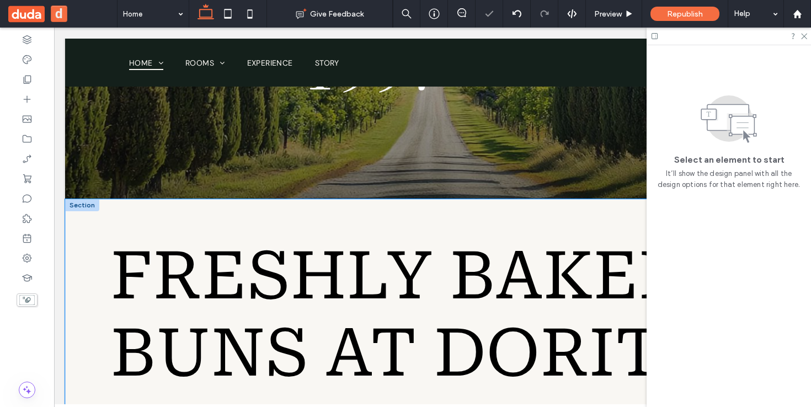
click at [90, 199] on div at bounding box center [82, 205] width 34 height 12
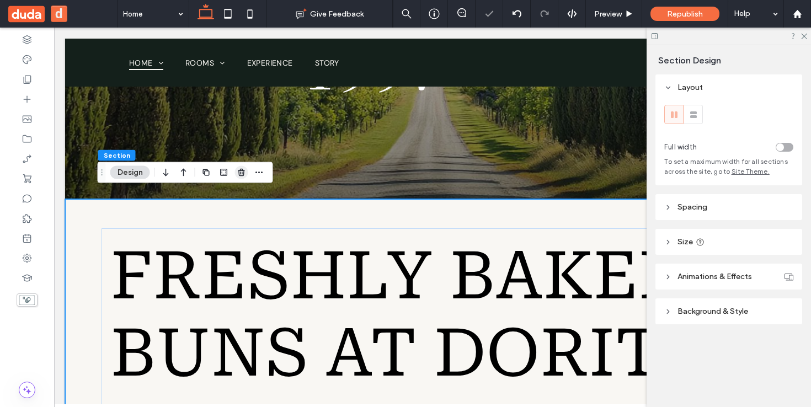
click at [240, 175] on icon "button" at bounding box center [241, 172] width 9 height 9
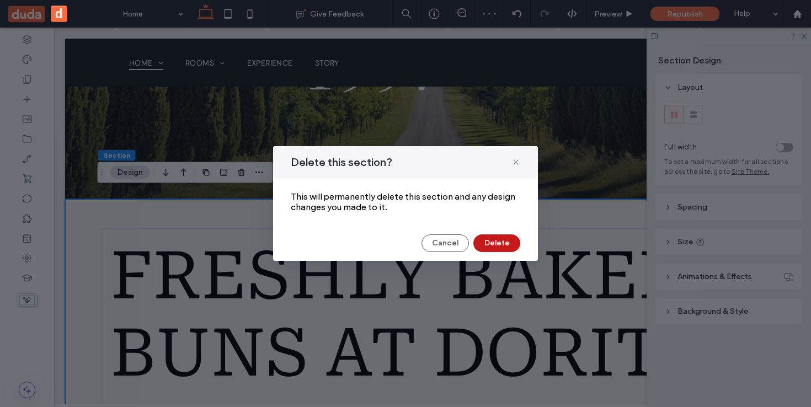
click at [493, 241] on button "Delete" at bounding box center [497, 244] width 47 height 18
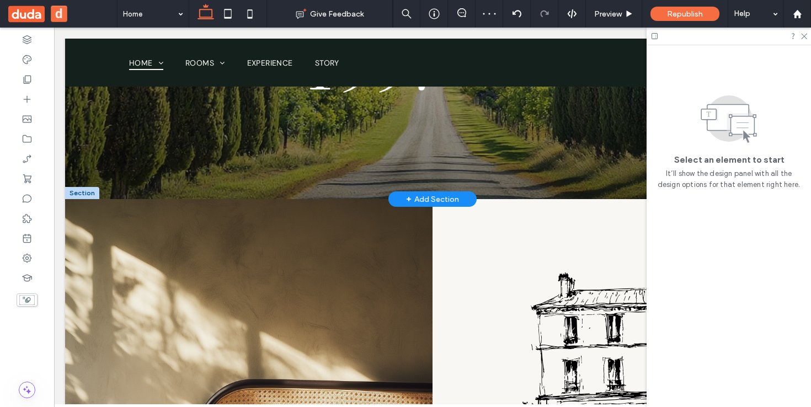
click at [446, 194] on div "+ Add Section" at bounding box center [432, 199] width 53 height 12
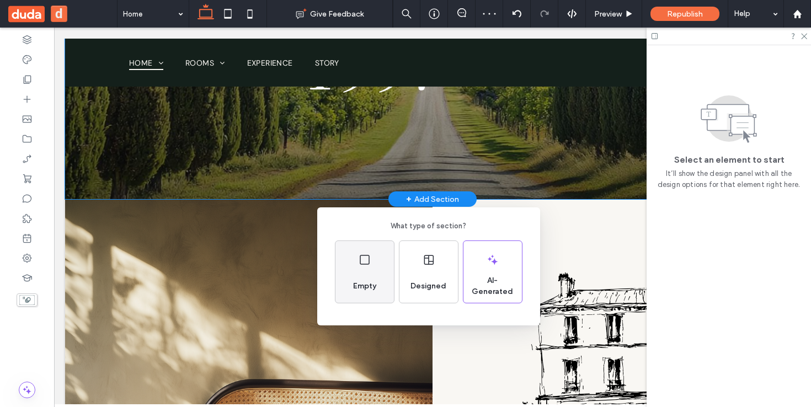
click at [361, 258] on icon at bounding box center [364, 259] width 13 height 13
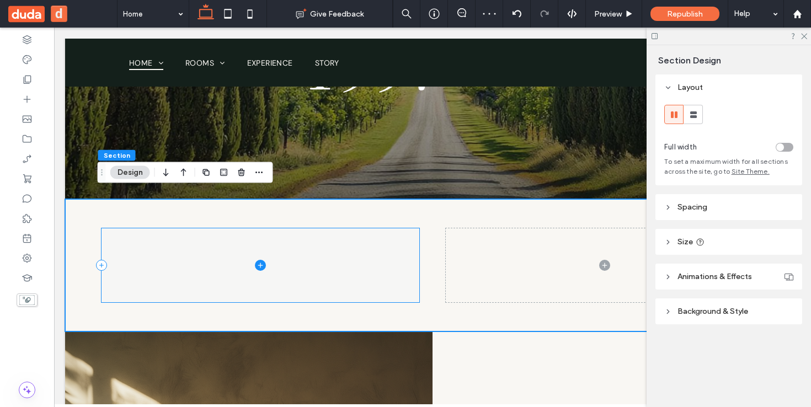
click at [259, 260] on icon at bounding box center [260, 265] width 11 height 11
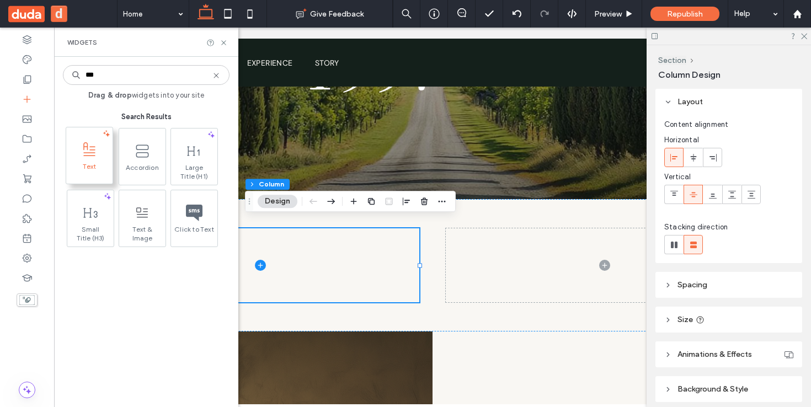
type input "***"
click at [91, 162] on span "Text" at bounding box center [89, 169] width 46 height 15
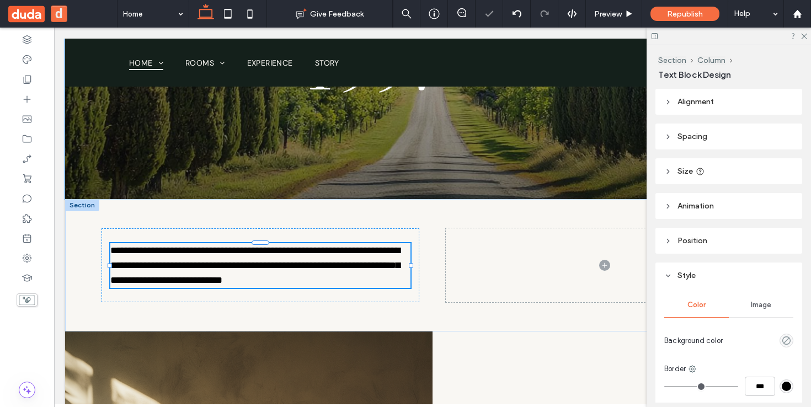
type input "*******"
type input "**"
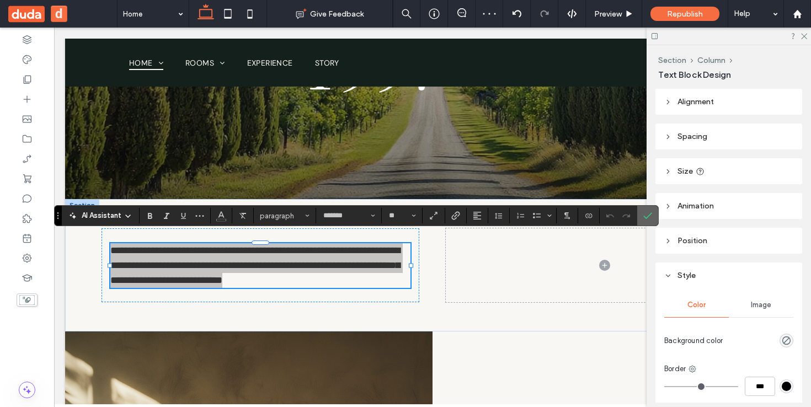
click at [647, 215] on icon "Confirm" at bounding box center [648, 215] width 9 height 9
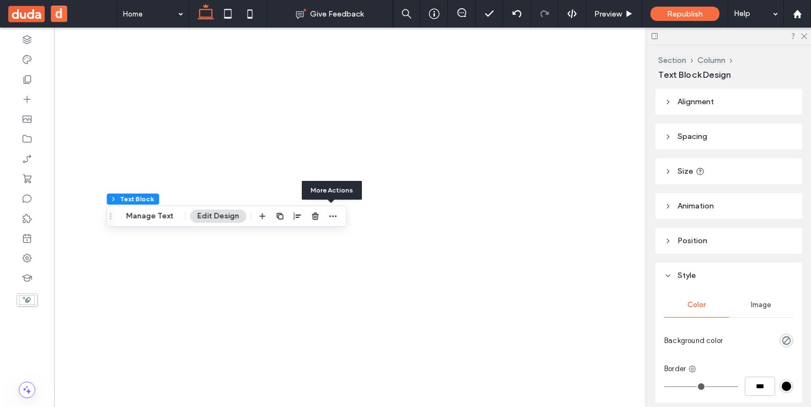
click at [332, 220] on icon "button" at bounding box center [333, 216] width 9 height 9
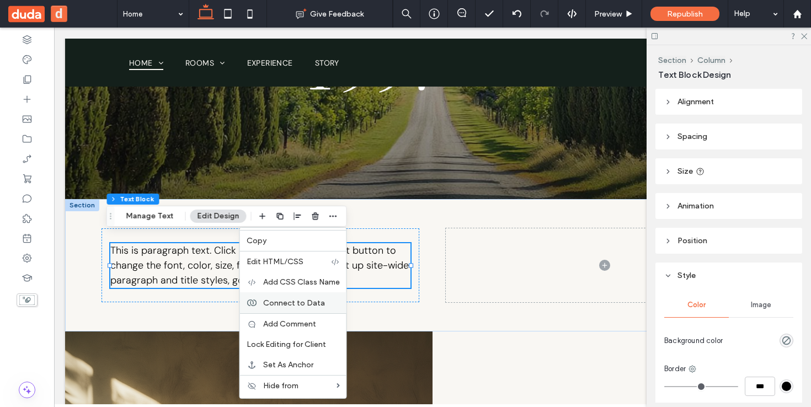
click at [296, 300] on span "Connect to Data" at bounding box center [294, 303] width 62 height 9
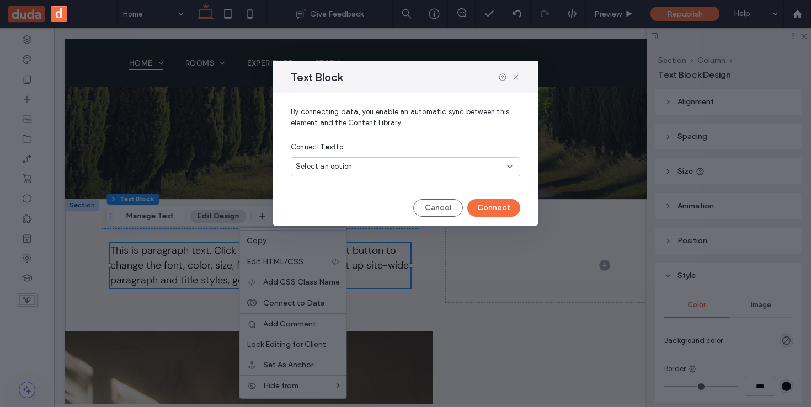
click at [399, 159] on div "Select an option" at bounding box center [406, 166] width 230 height 19
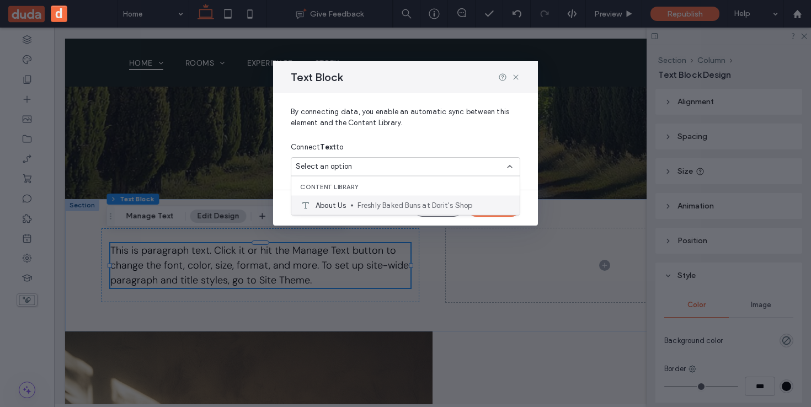
click at [390, 205] on span "Freshly Baked Buns at Dorit's Shop" at bounding box center [434, 205] width 153 height 11
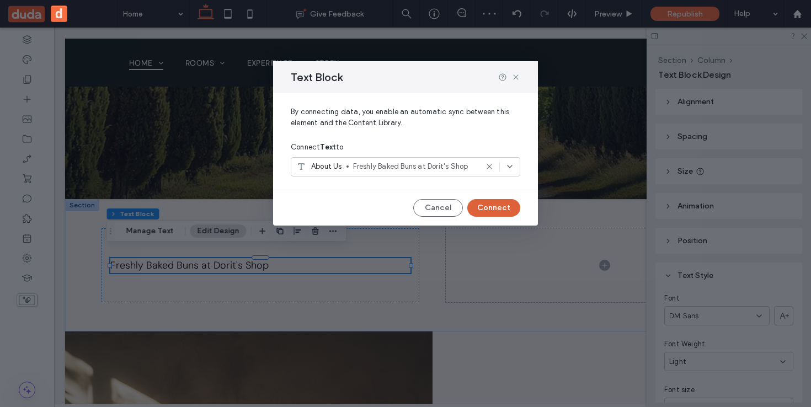
click at [498, 211] on button "Connect" at bounding box center [493, 208] width 53 height 18
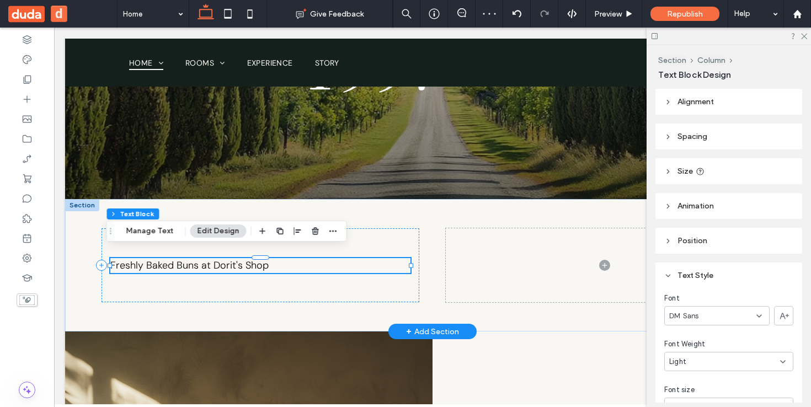
click at [219, 258] on div "Freshly Baked Buns at Dorit's Shop" at bounding box center [260, 265] width 300 height 15
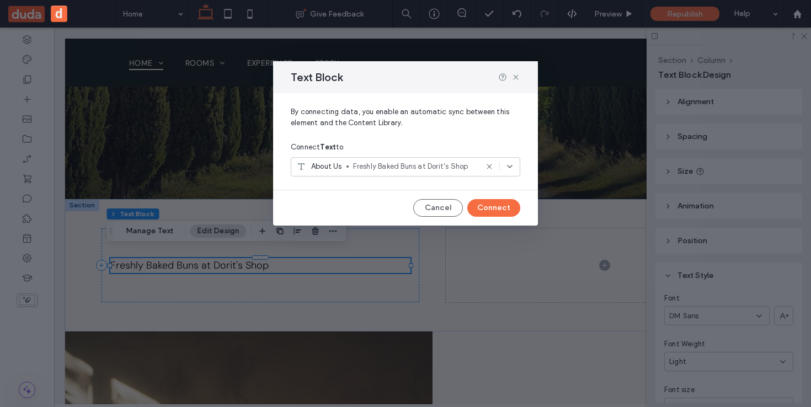
click at [490, 168] on icon at bounding box center [489, 166] width 9 height 9
click at [489, 164] on icon at bounding box center [489, 166] width 9 height 9
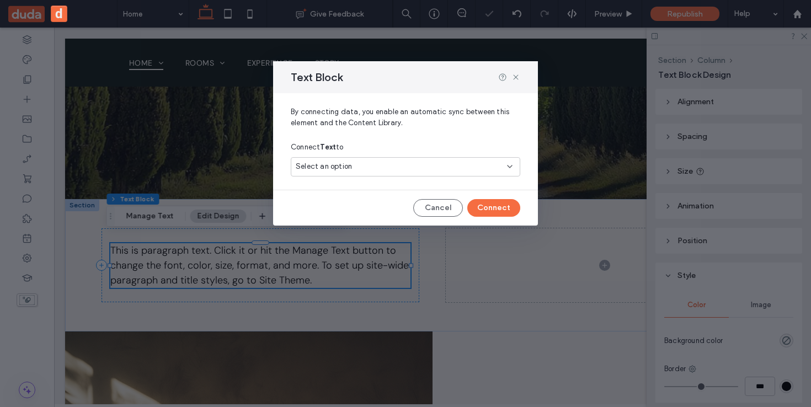
click at [338, 254] on div "Text Block By connecting data, you enable an automatic sync between this elemen…" at bounding box center [405, 203] width 811 height 407
click at [289, 264] on div "Text Block By connecting data, you enable an automatic sync between this elemen…" at bounding box center [405, 203] width 811 height 407
click at [449, 205] on button "Cancel" at bounding box center [438, 208] width 50 height 18
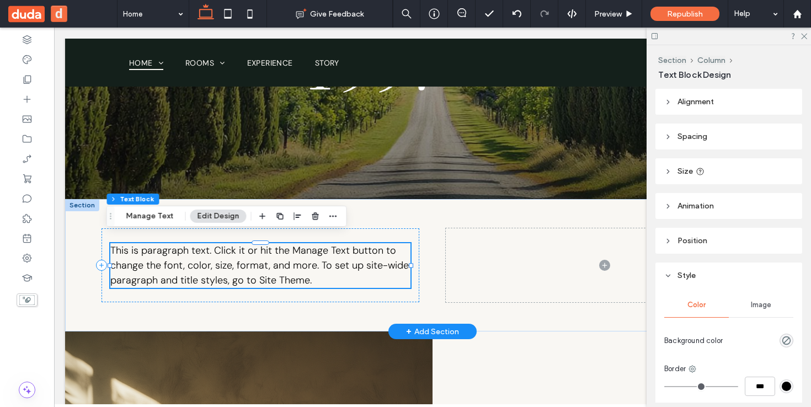
click at [239, 258] on span "This is paragraph text. Click it or hit the Manage Text button to change the fo…" at bounding box center [259, 265] width 299 height 43
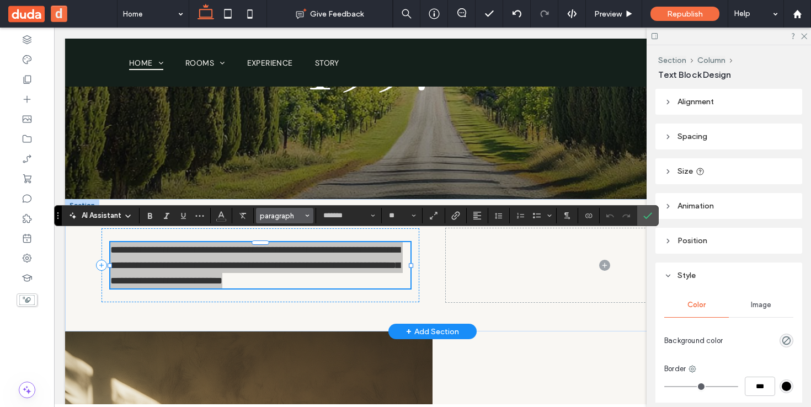
click at [304, 215] on button "paragraph" at bounding box center [284, 215] width 57 height 15
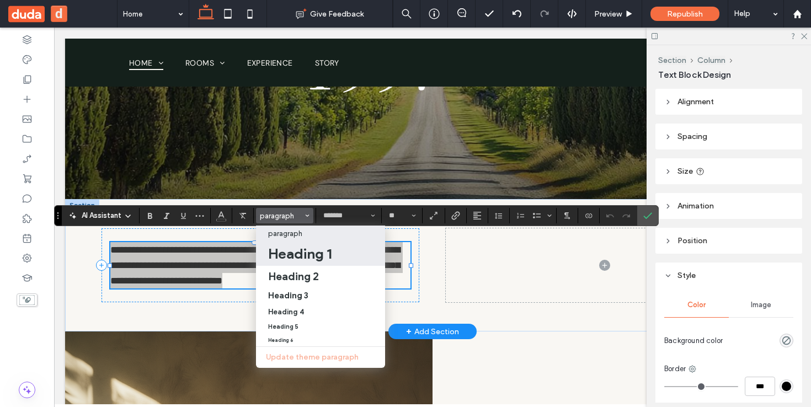
click at [294, 249] on h1 "Heading 1" at bounding box center [299, 254] width 63 height 18
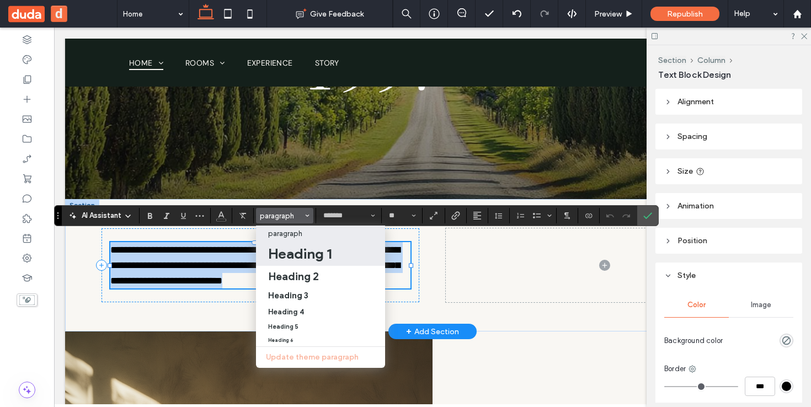
type input "**********"
type input "***"
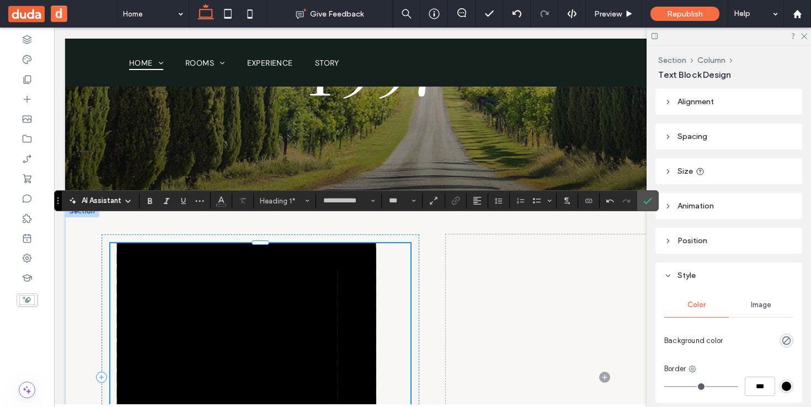
scroll to position [231, 0]
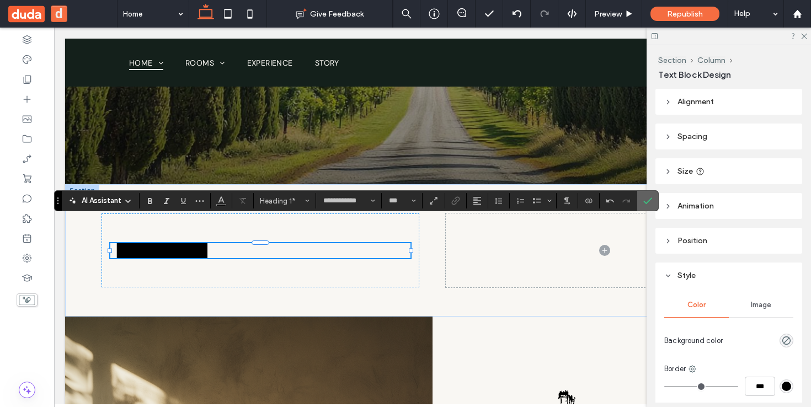
click at [642, 201] on label "Confirm" at bounding box center [648, 201] width 17 height 20
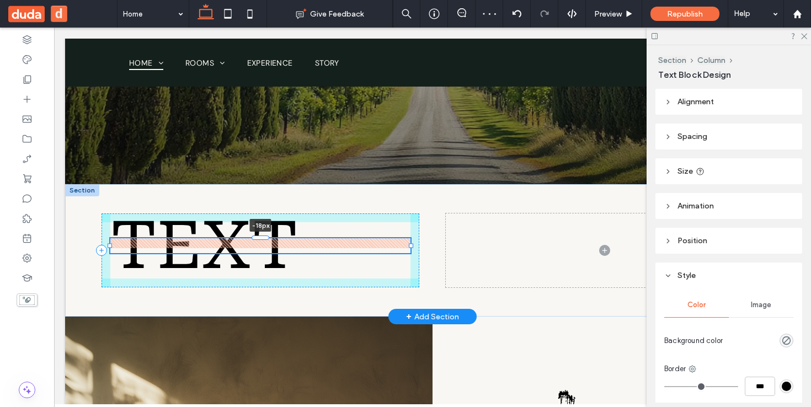
drag, startPoint x: 257, startPoint y: 233, endPoint x: 259, endPoint y: 224, distance: 10.2
click at [259, 224] on div "text -18px" at bounding box center [433, 250] width 662 height 132
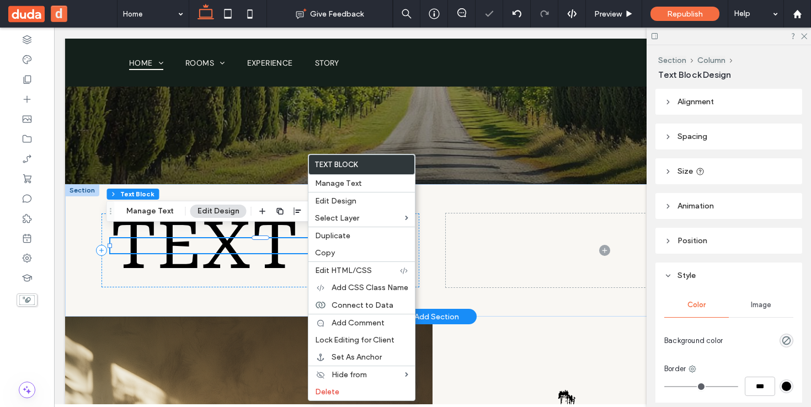
drag, startPoint x: 270, startPoint y: 246, endPoint x: 378, endPoint y: 253, distance: 107.9
click at [270, 246] on span "text" at bounding box center [204, 245] width 188 height 77
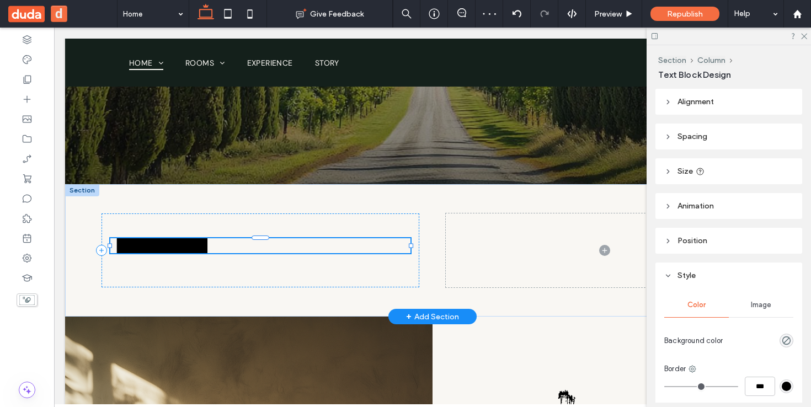
type input "**********"
type input "***"
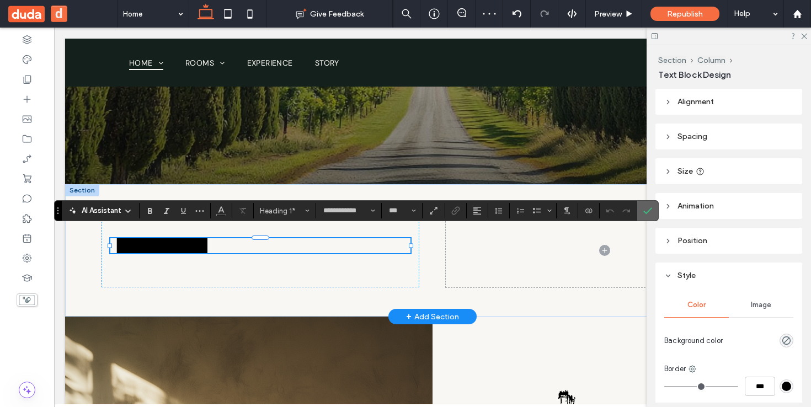
click at [648, 205] on span "Confirm" at bounding box center [646, 211] width 5 height 20
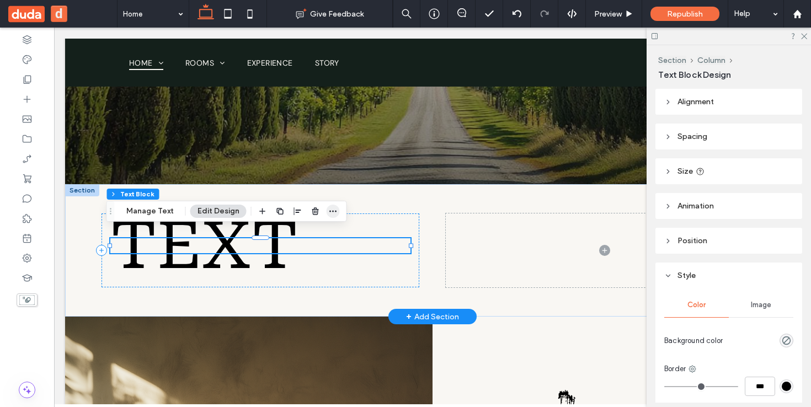
click at [333, 214] on icon "button" at bounding box center [333, 211] width 9 height 9
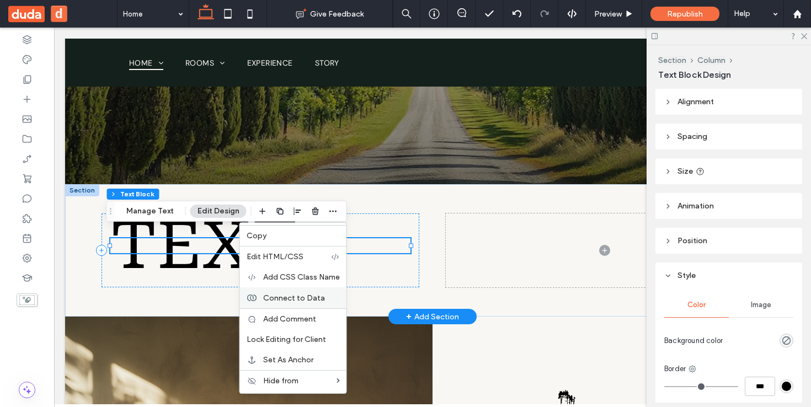
click at [300, 303] on div "Connect to Data" at bounding box center [293, 298] width 107 height 21
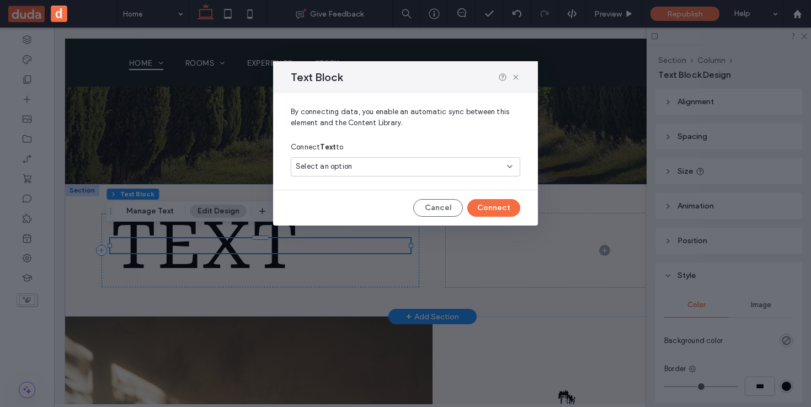
click at [370, 175] on div "Select an option" at bounding box center [406, 166] width 230 height 19
click at [373, 204] on span "Freshly Baked Buns at Dorit's Shop" at bounding box center [434, 205] width 153 height 11
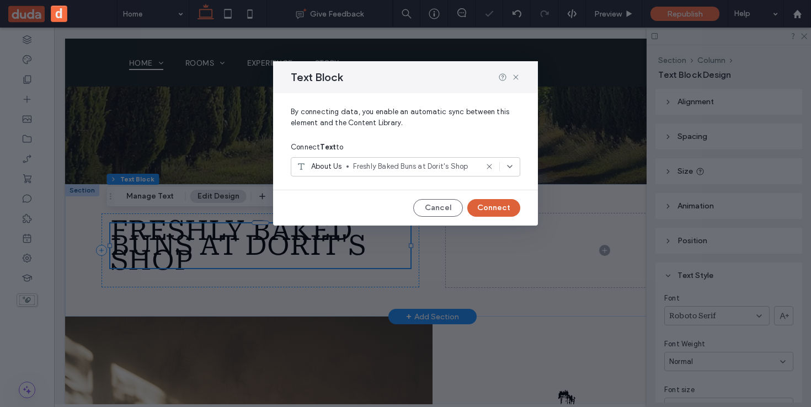
click at [498, 210] on button "Connect" at bounding box center [493, 208] width 53 height 18
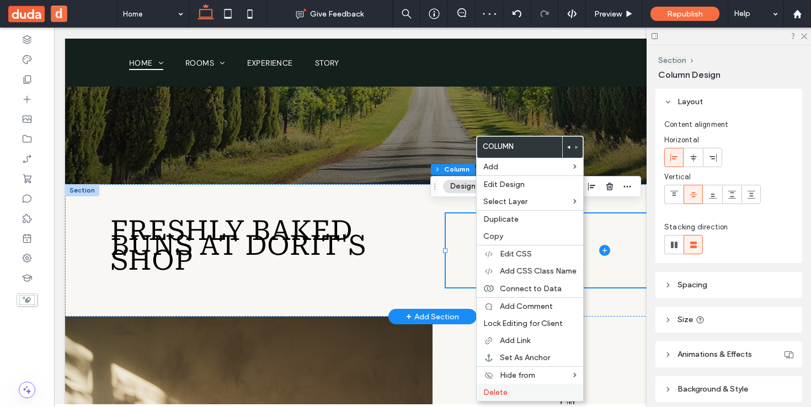
click at [524, 396] on label "Delete" at bounding box center [529, 392] width 93 height 9
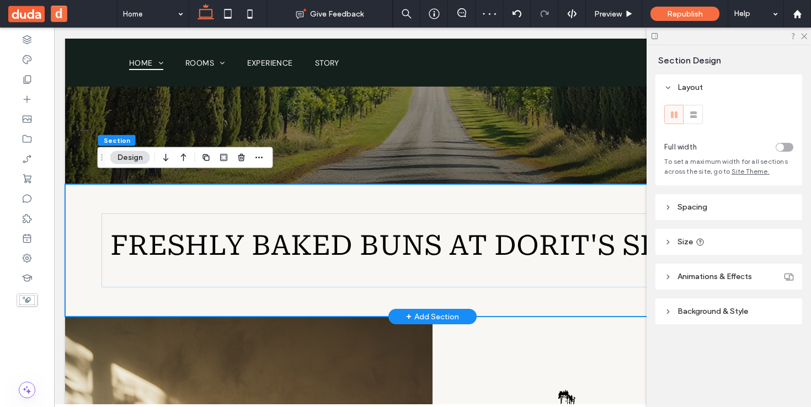
click at [442, 311] on div "+ Add Section" at bounding box center [432, 317] width 53 height 12
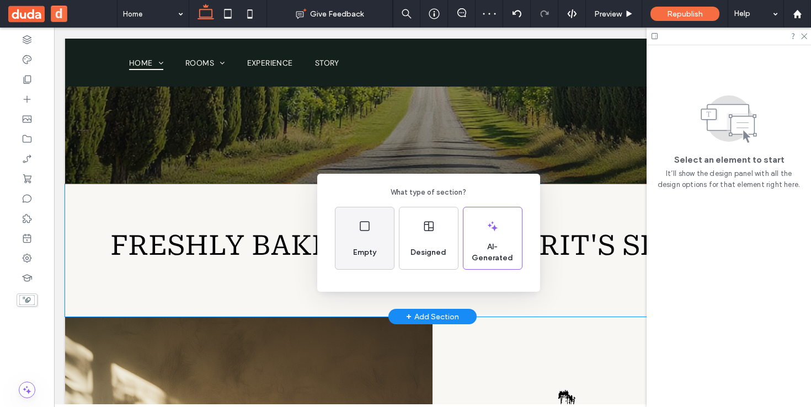
click at [362, 251] on span "Empty" at bounding box center [365, 252] width 32 height 11
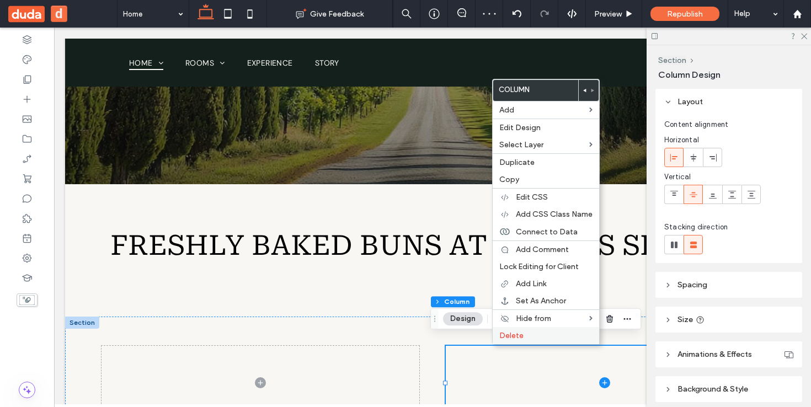
click at [506, 332] on span "Delete" at bounding box center [512, 335] width 24 height 9
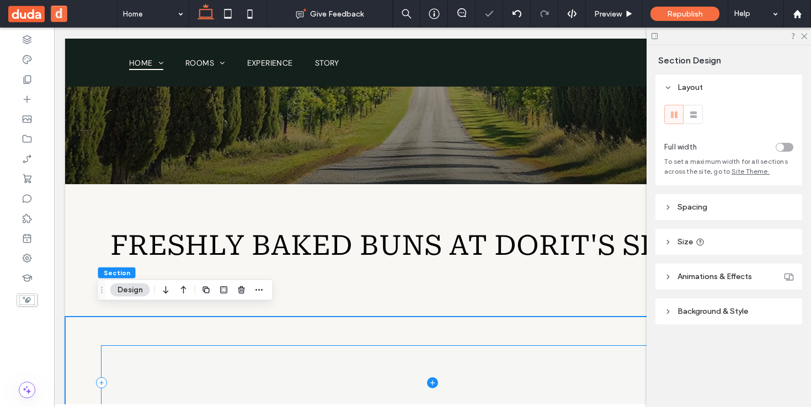
click at [428, 378] on icon at bounding box center [432, 383] width 11 height 11
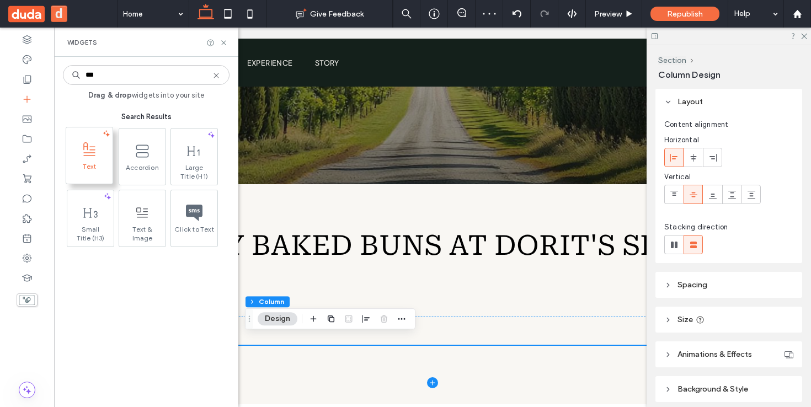
type input "***"
click at [102, 158] on span at bounding box center [89, 149] width 46 height 25
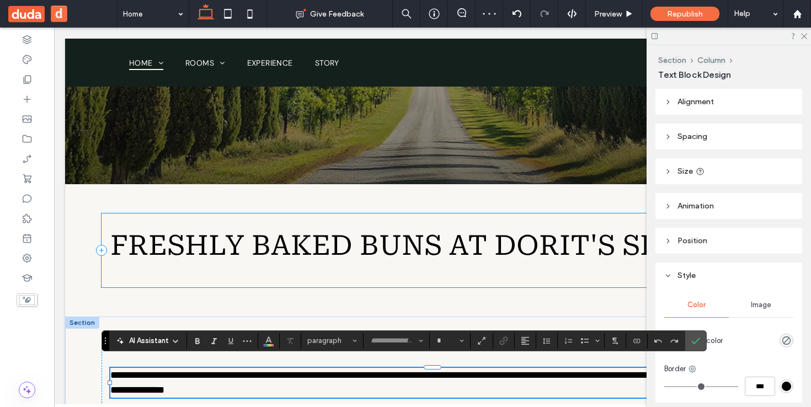
type input "*******"
type input "**"
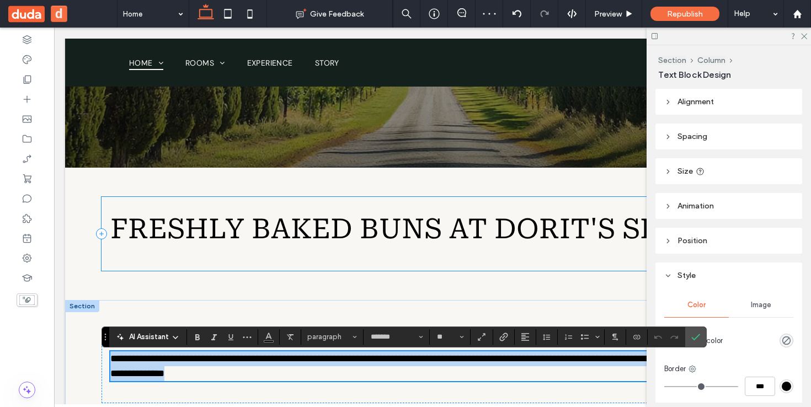
scroll to position [306, 0]
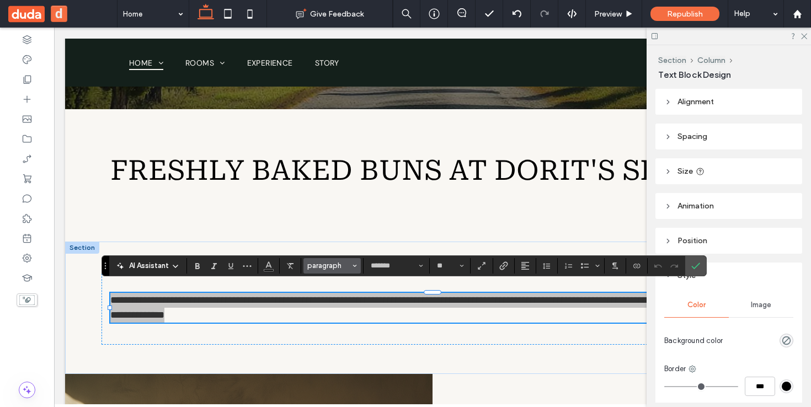
click at [326, 267] on span "paragraph" at bounding box center [328, 266] width 43 height 8
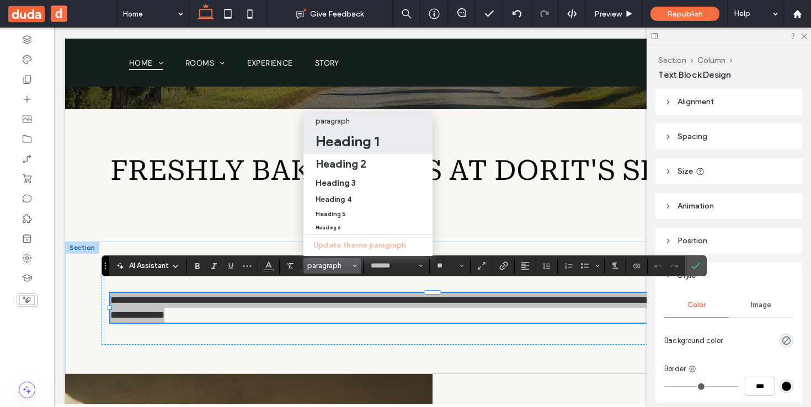
click at [364, 132] on h1 "Heading 1" at bounding box center [347, 141] width 63 height 18
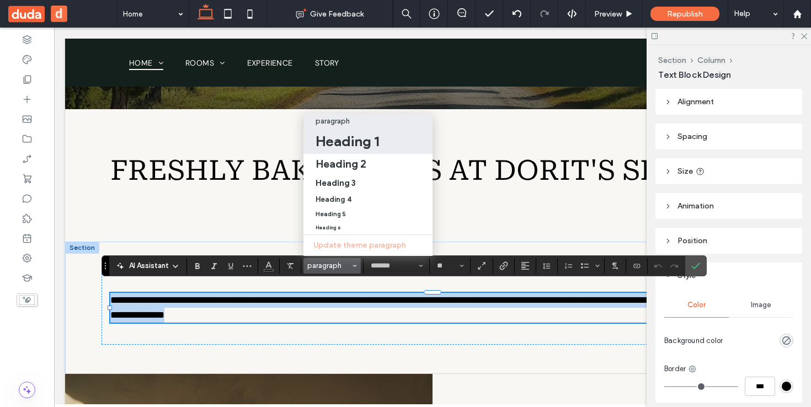
scroll to position [293, 0]
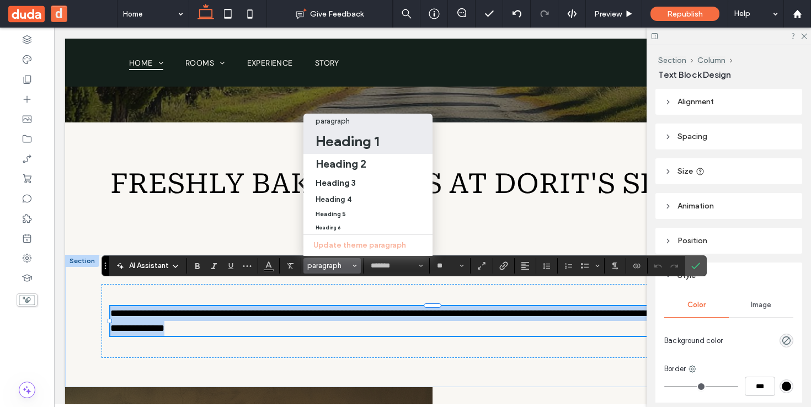
type input "**********"
type input "***"
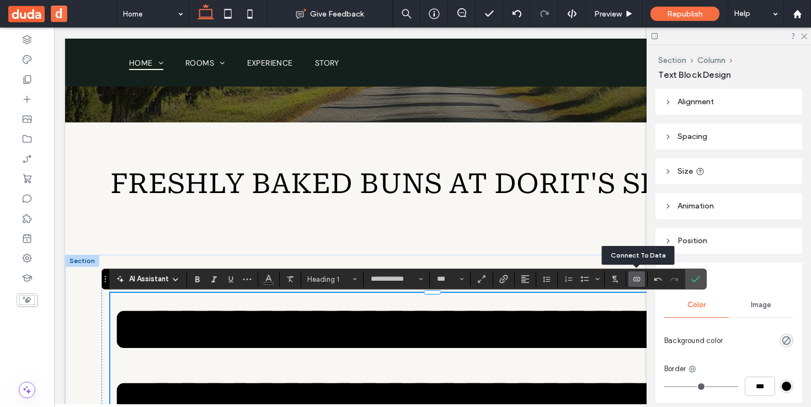
click at [635, 279] on icon "Connect To Data" at bounding box center [637, 279] width 9 height 9
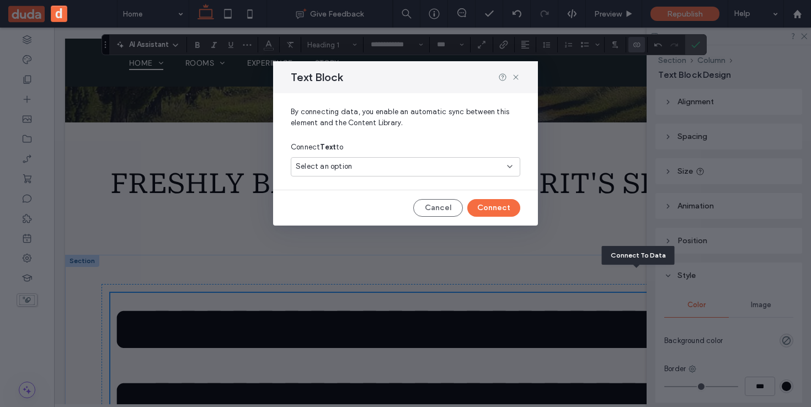
scroll to position [550, 0]
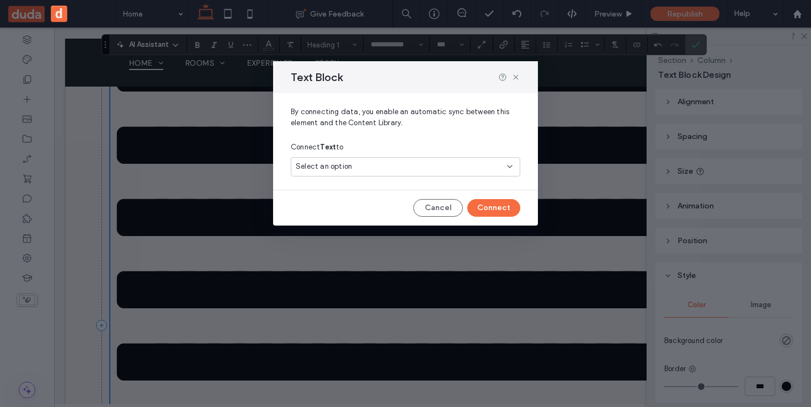
click at [399, 167] on div "Select an option" at bounding box center [399, 166] width 206 height 11
click at [358, 200] on span "Freshly Baked Buns at Dorit's Shop" at bounding box center [434, 205] width 153 height 11
click at [501, 208] on button "Connect" at bounding box center [493, 208] width 53 height 18
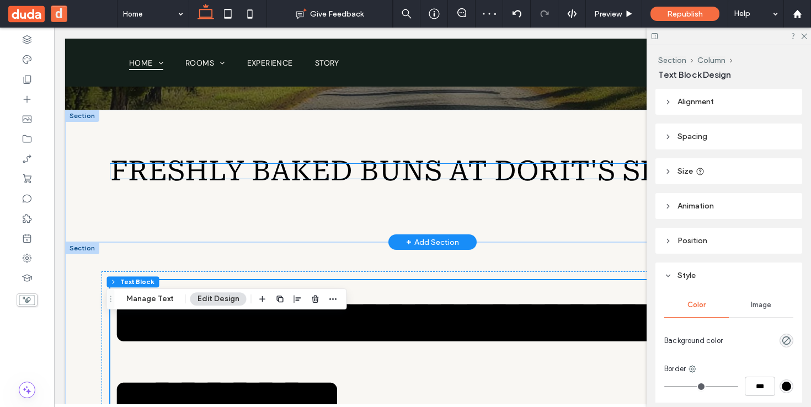
scroll to position [330, 0]
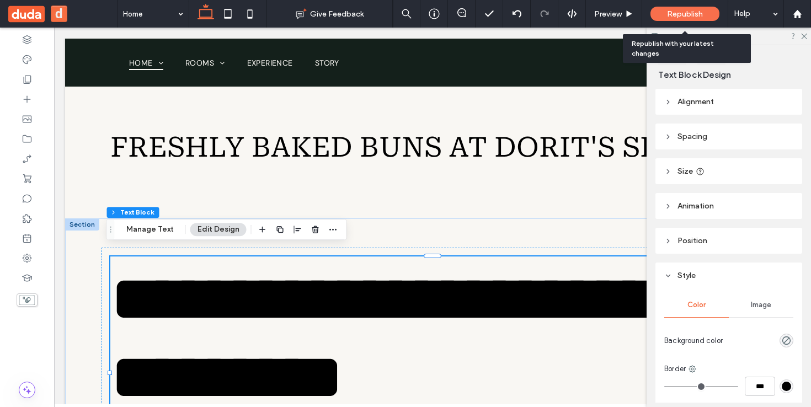
click at [679, 8] on div "Republish" at bounding box center [685, 14] width 69 height 14
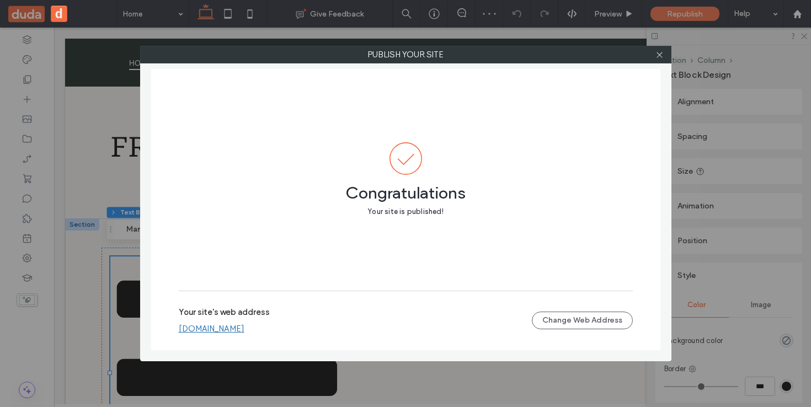
click at [245, 325] on link "doritgerstenfeld051a9e51.multiscreen.d1test.biz" at bounding box center [212, 329] width 66 height 10
click at [658, 56] on icon at bounding box center [660, 55] width 8 height 8
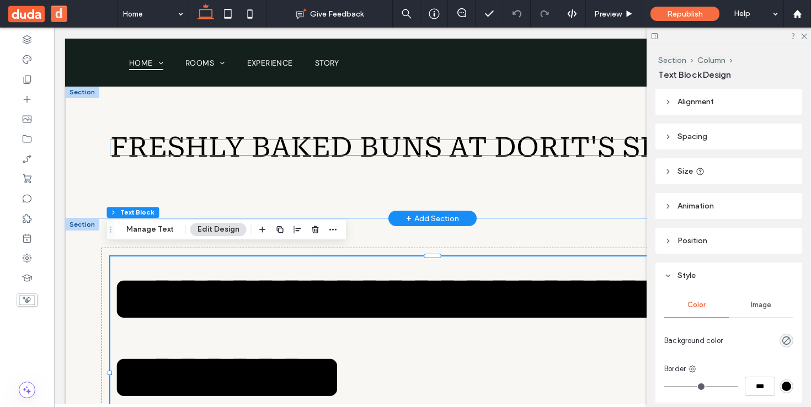
click at [294, 150] on div "Freshly Baked Buns at Dorit's Shop" at bounding box center [432, 147] width 645 height 15
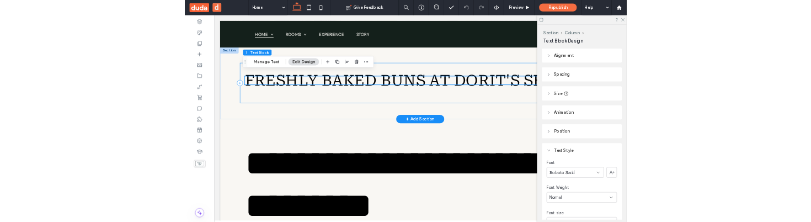
scroll to position [226, 0]
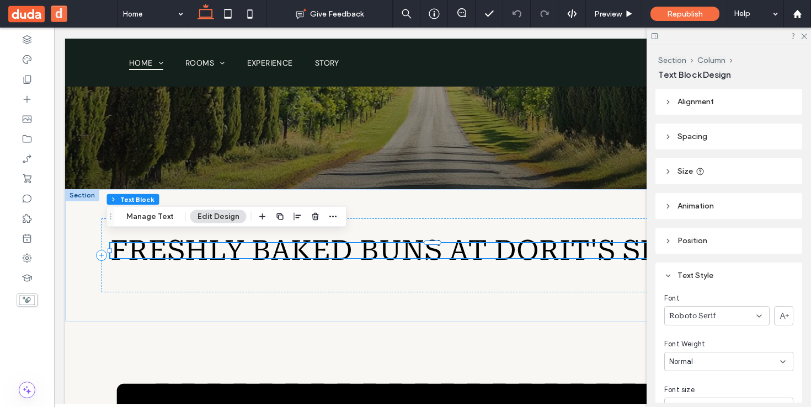
click at [809, 38] on div at bounding box center [729, 36] width 164 height 17
click at [802, 37] on icon at bounding box center [803, 35] width 7 height 7
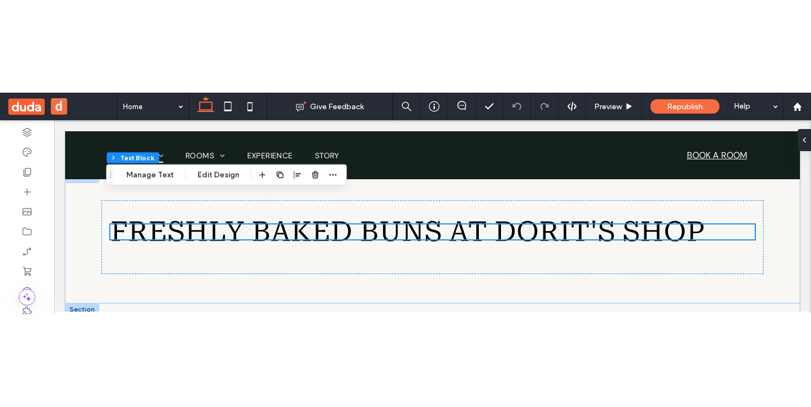
scroll to position [221, 0]
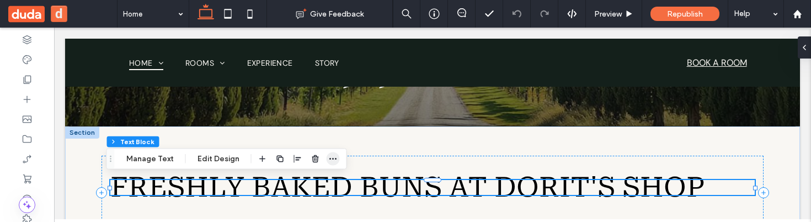
click at [334, 158] on use "button" at bounding box center [333, 159] width 7 height 2
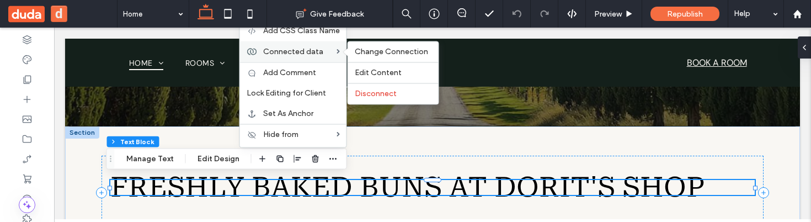
click at [325, 44] on div "Connected data Change Connection Edit Content Disconnect" at bounding box center [293, 51] width 107 height 21
click at [389, 57] on div "Change Connection" at bounding box center [393, 51] width 91 height 20
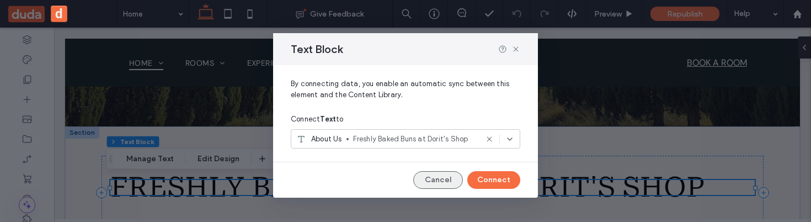
drag, startPoint x: 451, startPoint y: 171, endPoint x: 42, endPoint y: 104, distance: 414.9
click at [451, 171] on button "Cancel" at bounding box center [438, 180] width 50 height 18
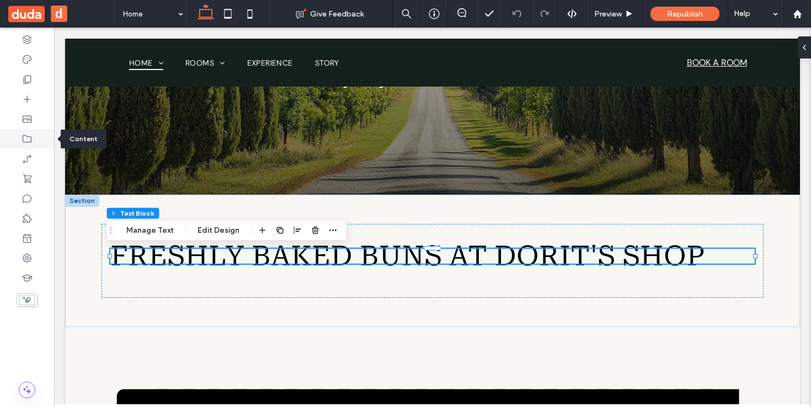
click at [25, 132] on div at bounding box center [27, 139] width 54 height 20
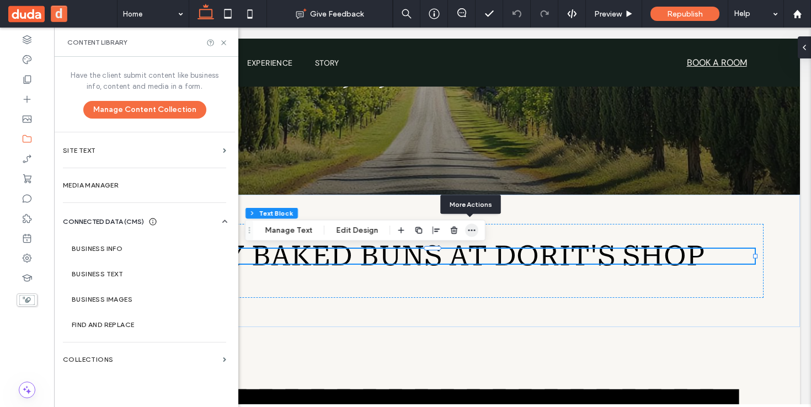
click at [468, 232] on icon "button" at bounding box center [471, 230] width 9 height 9
